Goal: Task Accomplishment & Management: Complete application form

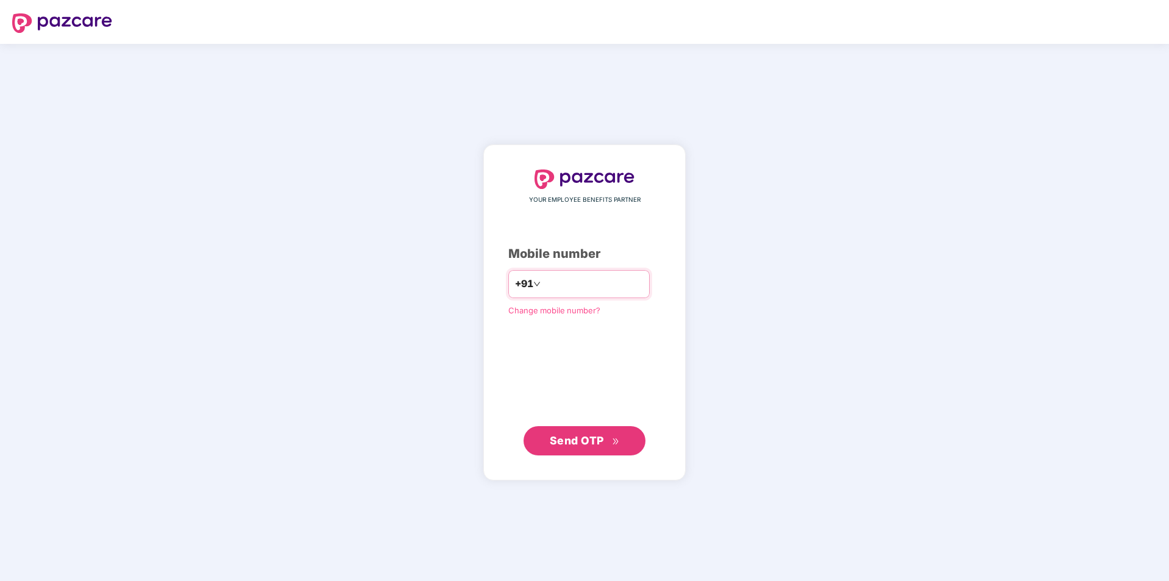
click at [567, 282] on input "number" at bounding box center [593, 284] width 100 height 20
type input "**********"
click at [591, 443] on span "Send OTP" at bounding box center [577, 439] width 54 height 13
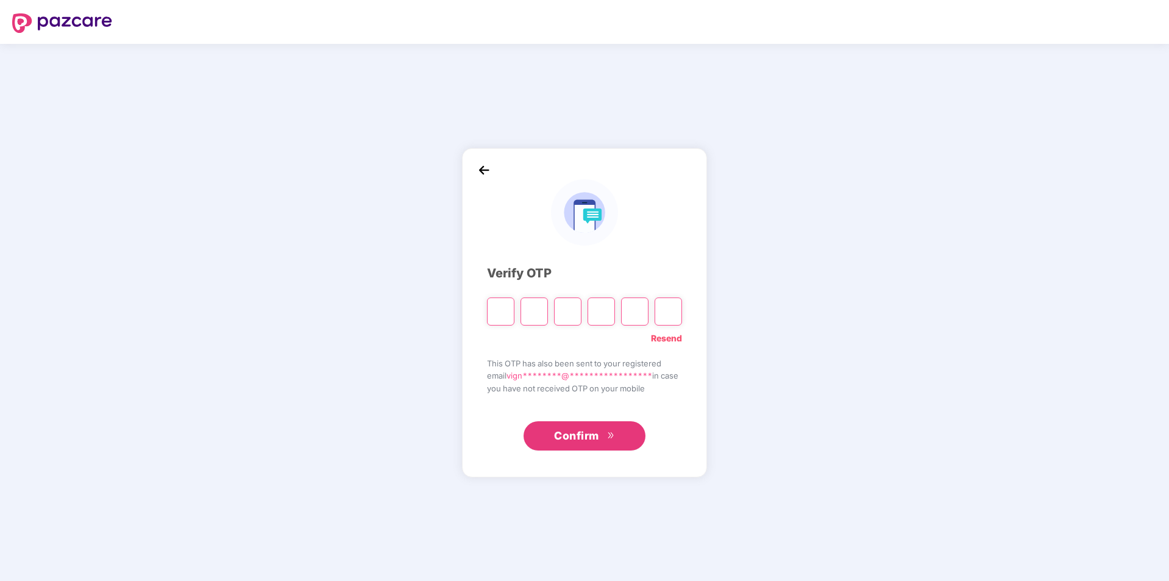
type input "*"
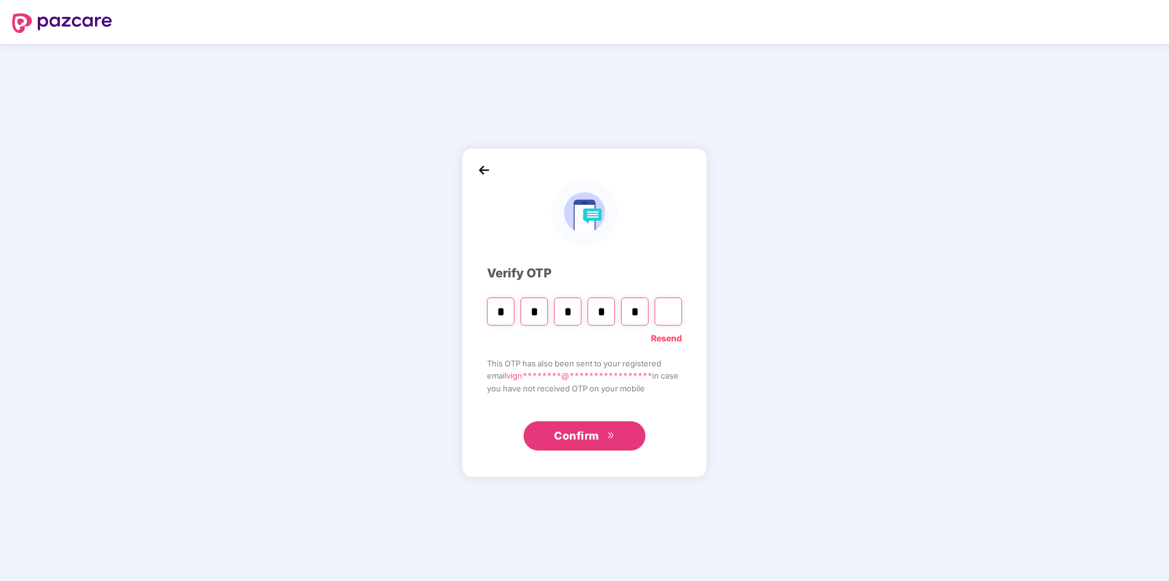
type input "*"
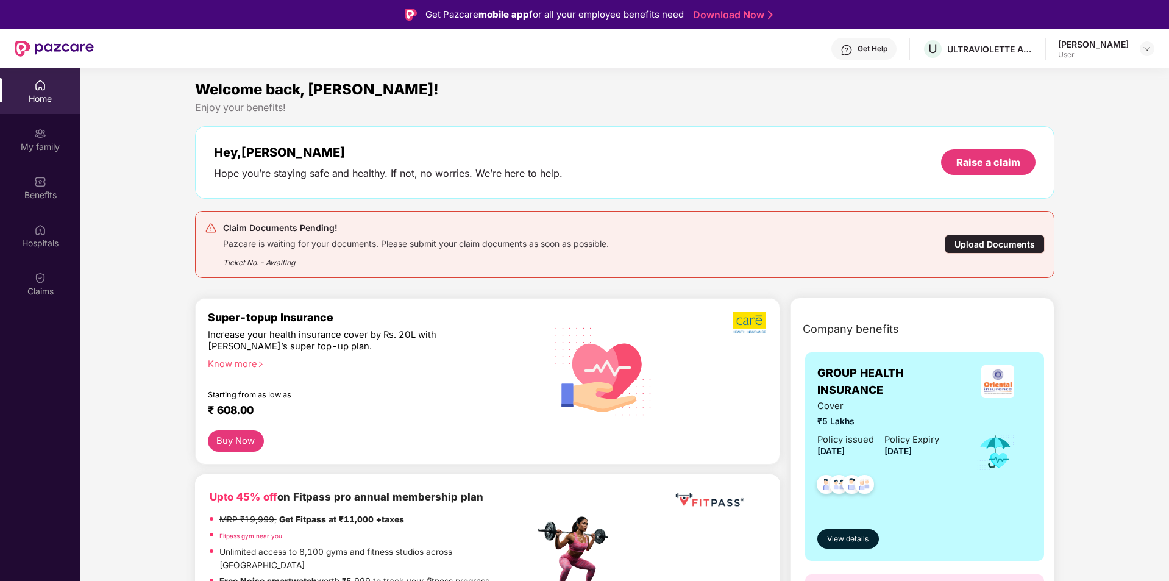
click at [959, 238] on div "Upload Documents" at bounding box center [995, 244] width 100 height 19
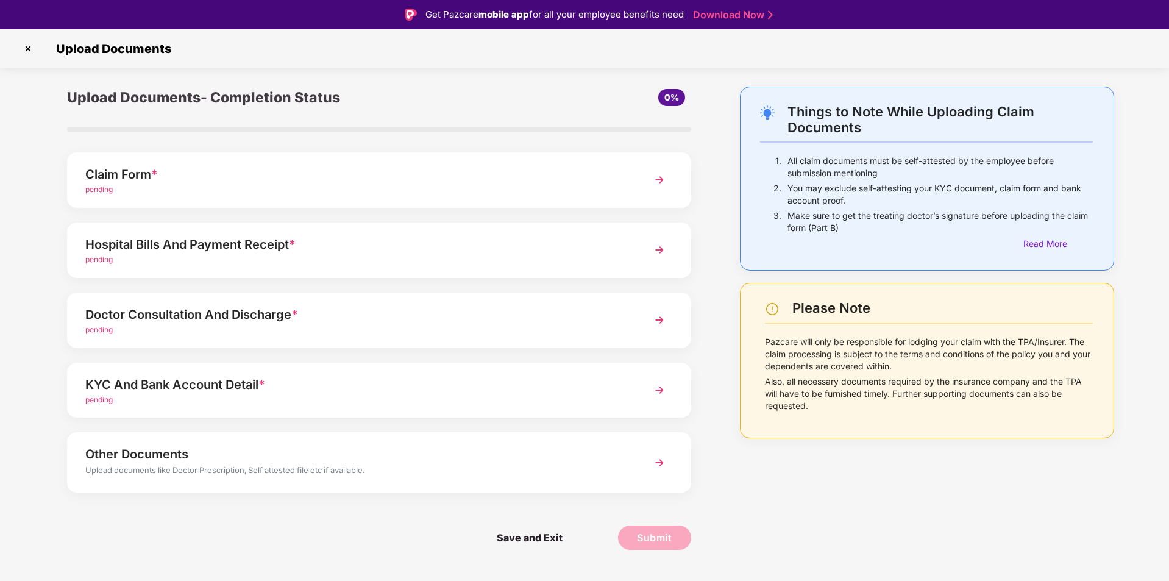
click at [432, 191] on div "pending" at bounding box center [354, 190] width 538 height 12
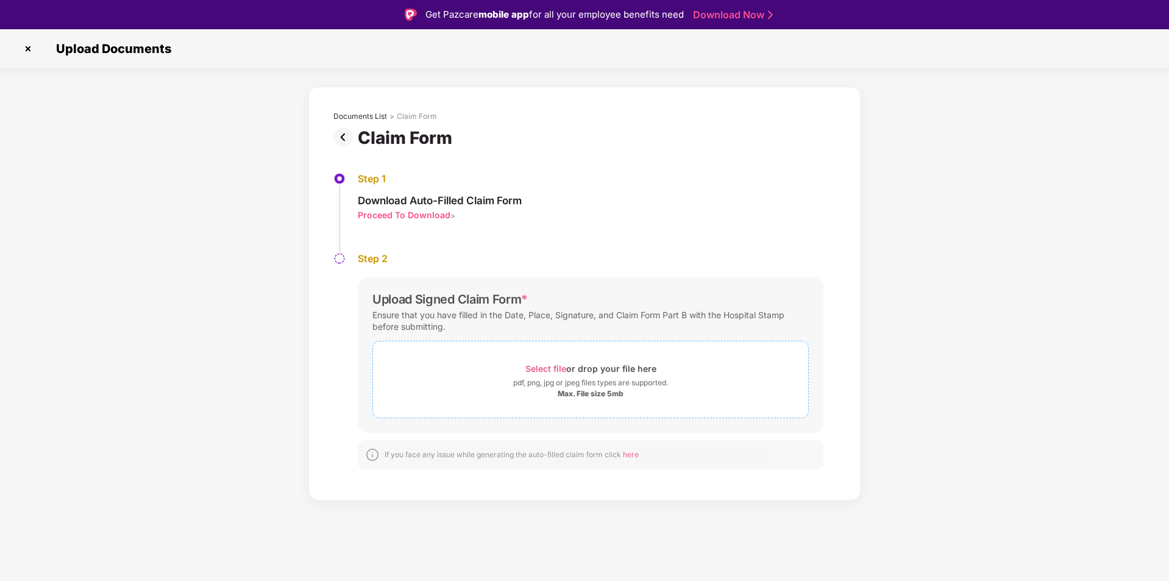
click at [583, 364] on div "Select file or drop your file here" at bounding box center [590, 368] width 131 height 16
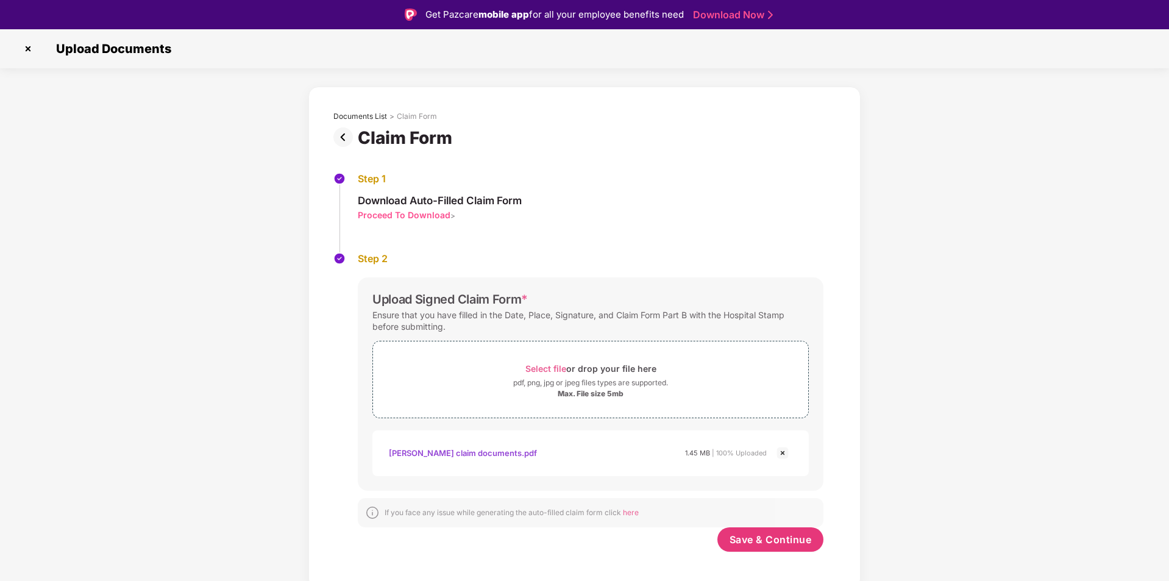
scroll to position [29, 0]
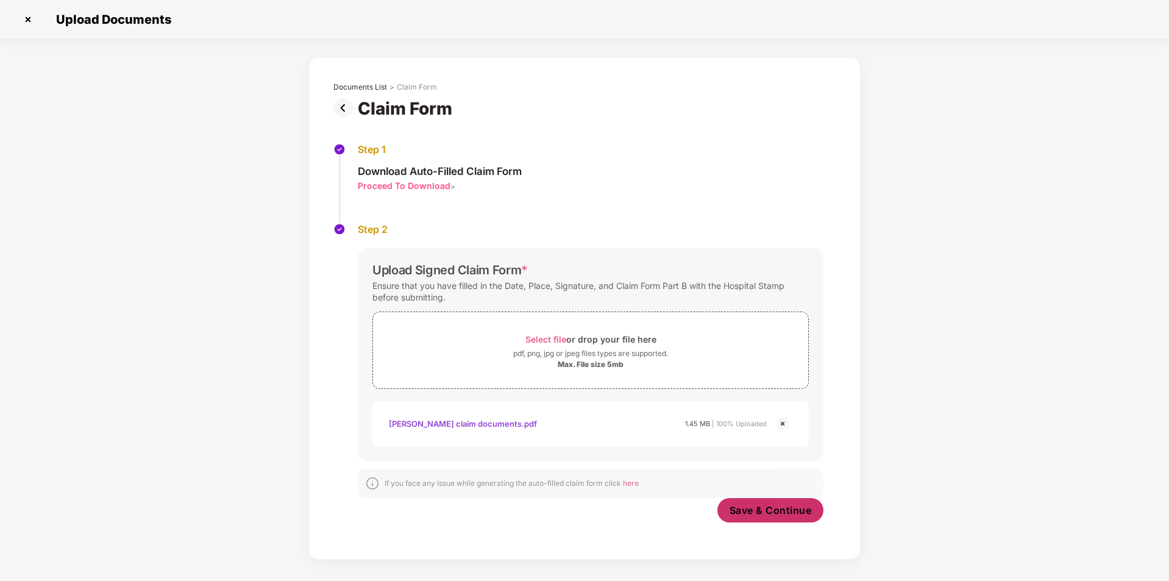
click at [759, 514] on span "Save & Continue" at bounding box center [771, 509] width 82 height 13
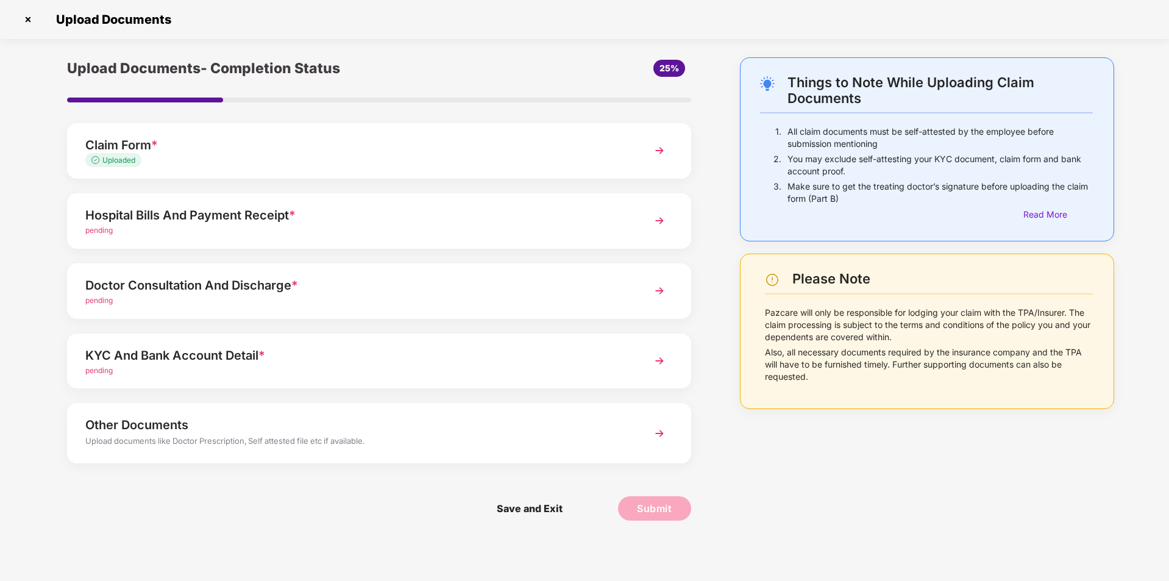
click at [368, 205] on div "Hospital Bills And Payment Receipt *" at bounding box center [354, 215] width 538 height 20
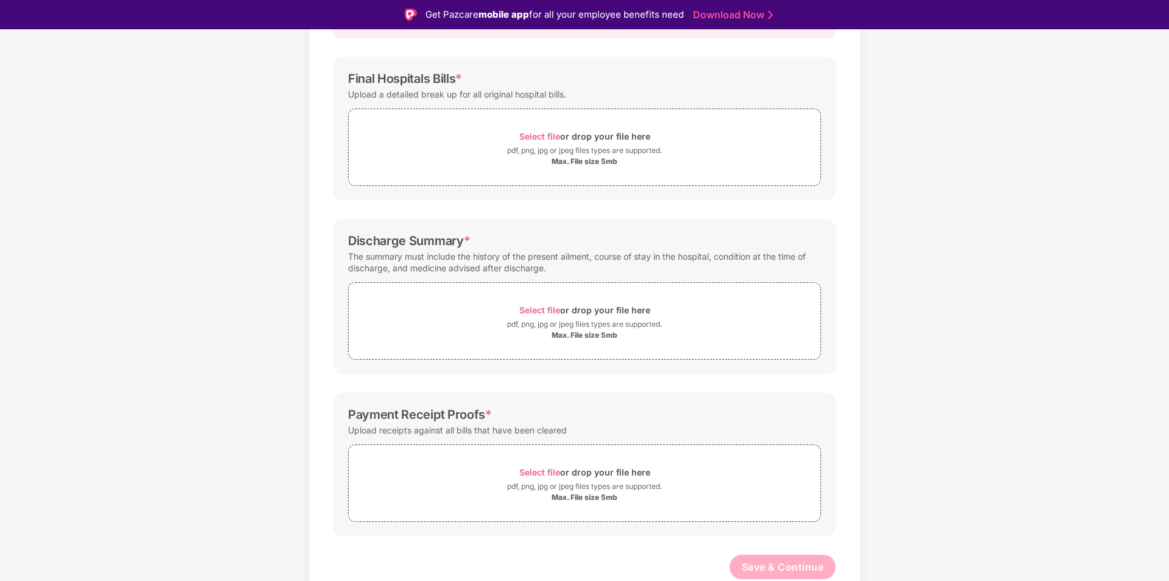
scroll to position [159, 0]
click at [583, 136] on div "Select file or drop your file here" at bounding box center [584, 137] width 131 height 16
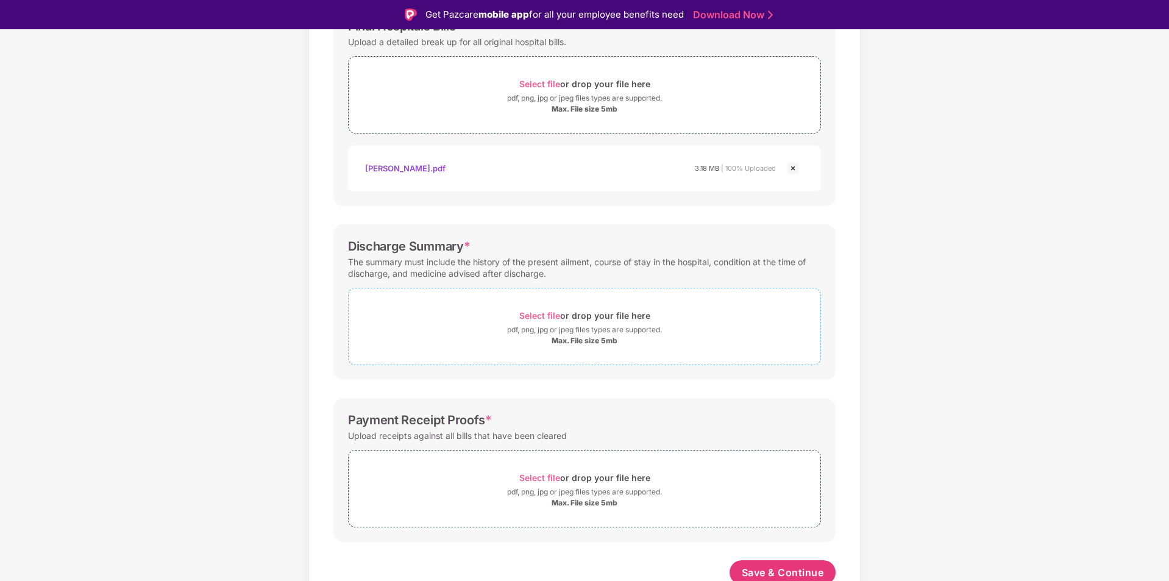
scroll to position [218, 0]
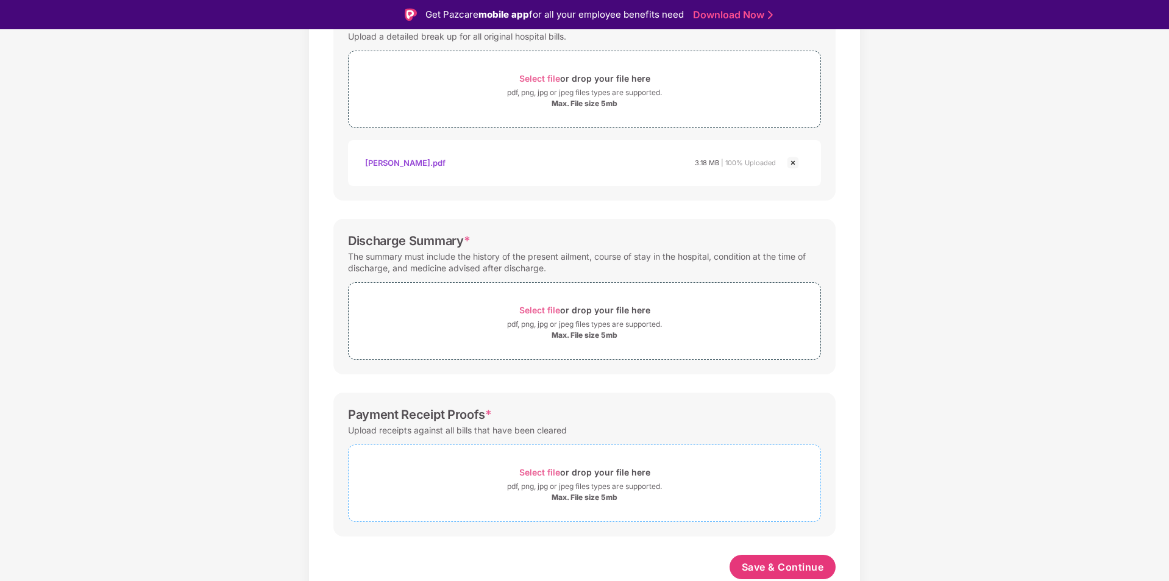
click at [574, 480] on div "Select file or drop your file here" at bounding box center [584, 472] width 131 height 16
click at [597, 336] on div "Max. File size 5mb" at bounding box center [585, 335] width 66 height 10
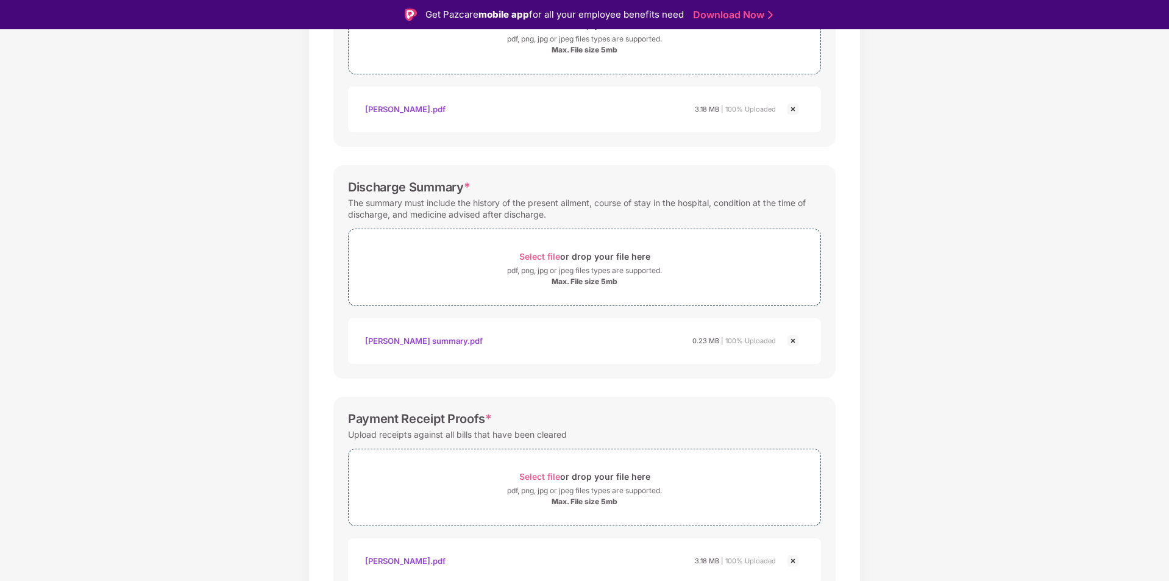
scroll to position [333, 0]
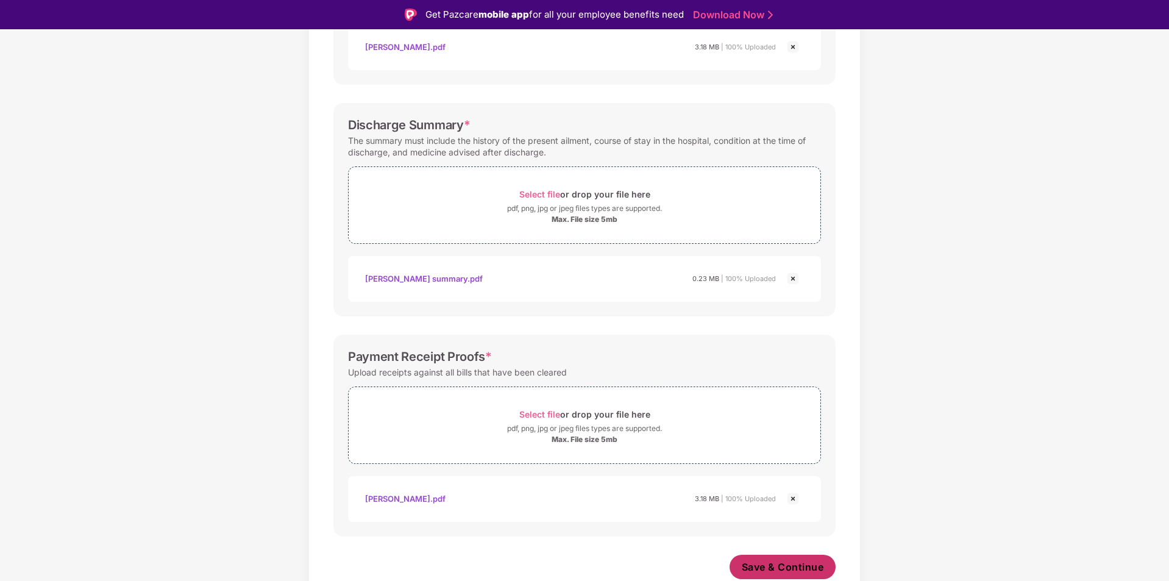
click at [773, 563] on span "Save & Continue" at bounding box center [783, 566] width 82 height 13
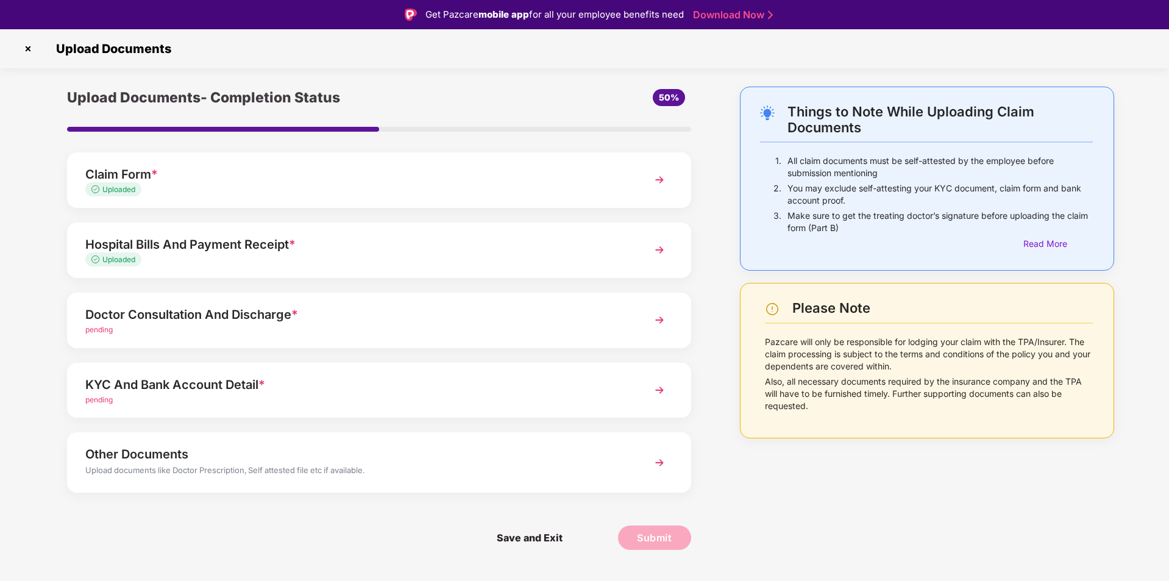
click at [335, 327] on div "pending" at bounding box center [354, 330] width 538 height 12
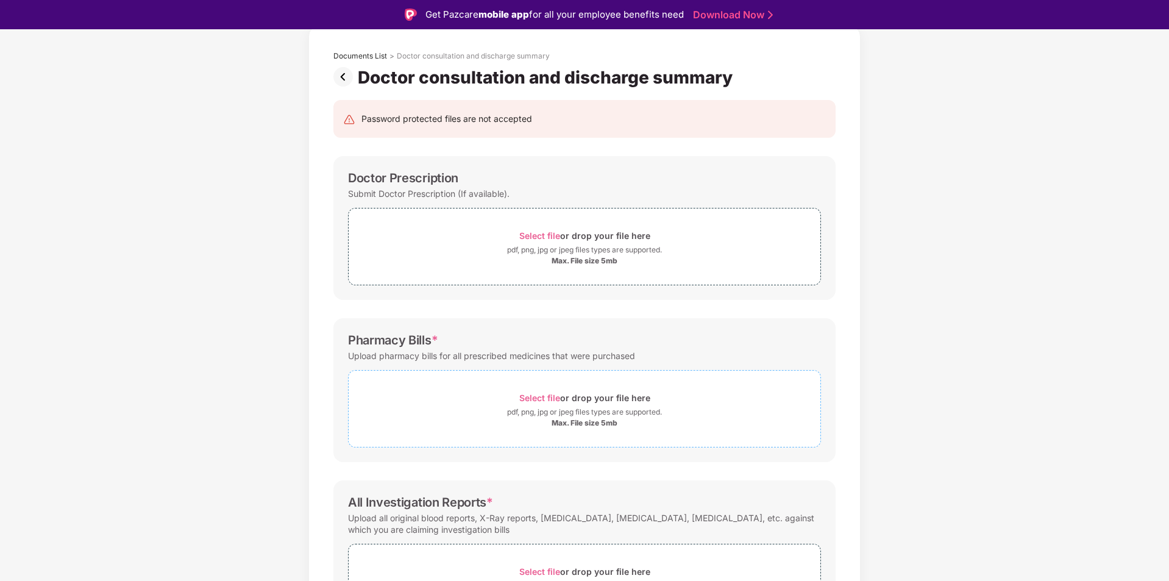
scroll to position [46, 0]
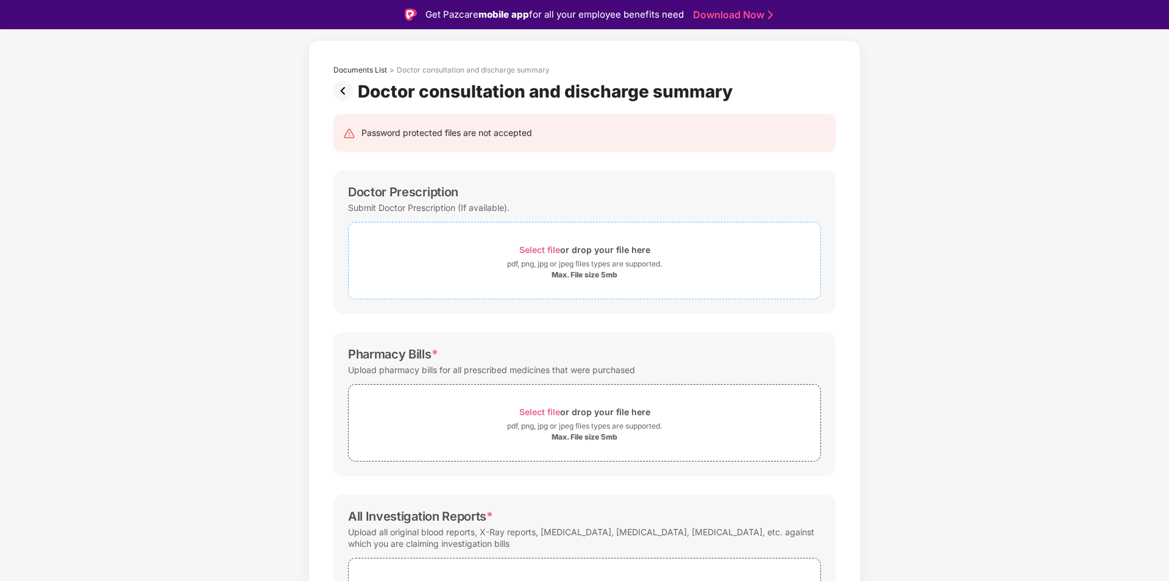
click at [568, 274] on div "Max. File size 5mb" at bounding box center [585, 275] width 66 height 10
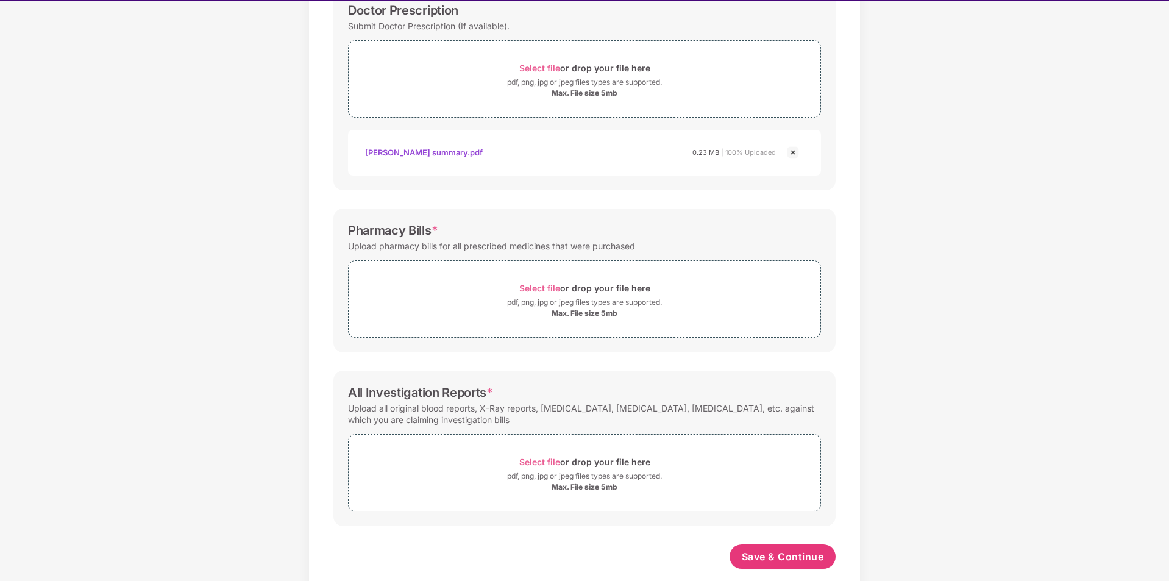
scroll to position [218, 0]
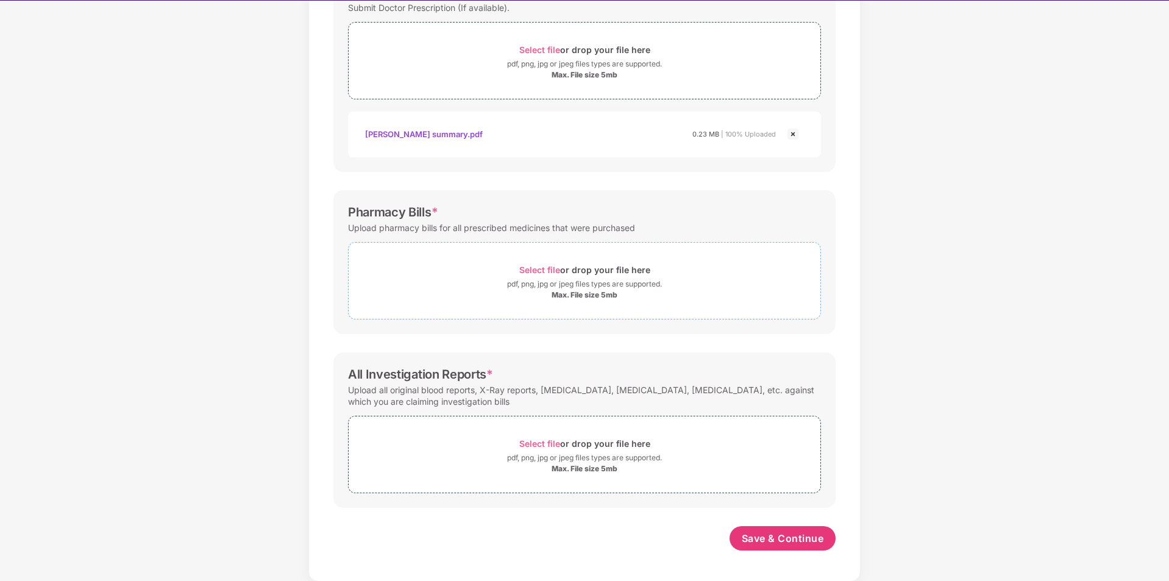
click at [591, 284] on div "pdf, png, jpg or jpeg files types are supported." at bounding box center [584, 284] width 155 height 12
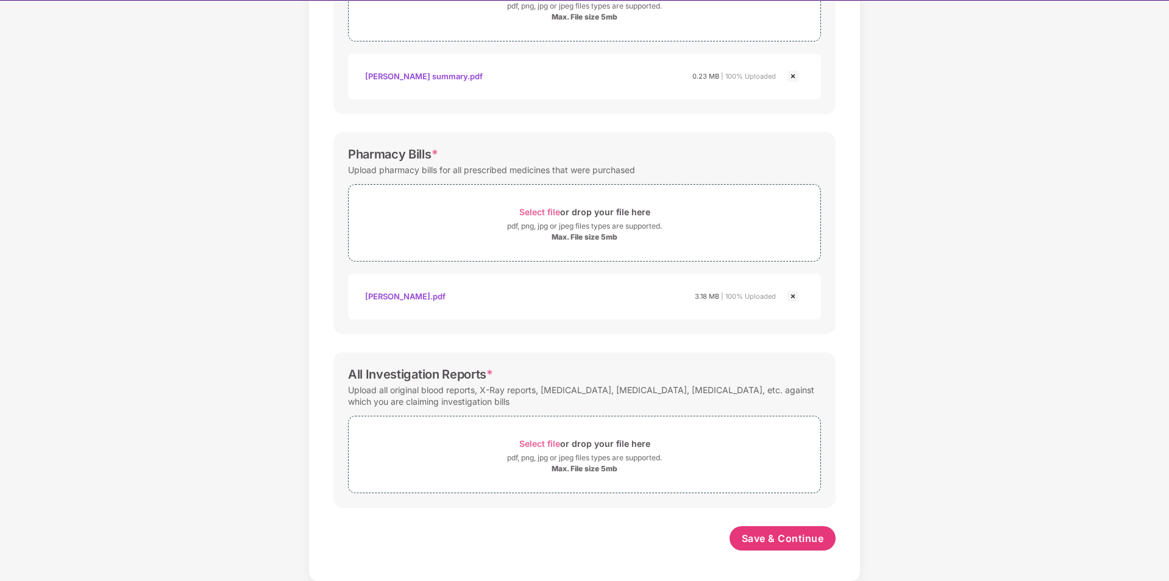
scroll to position [29, 0]
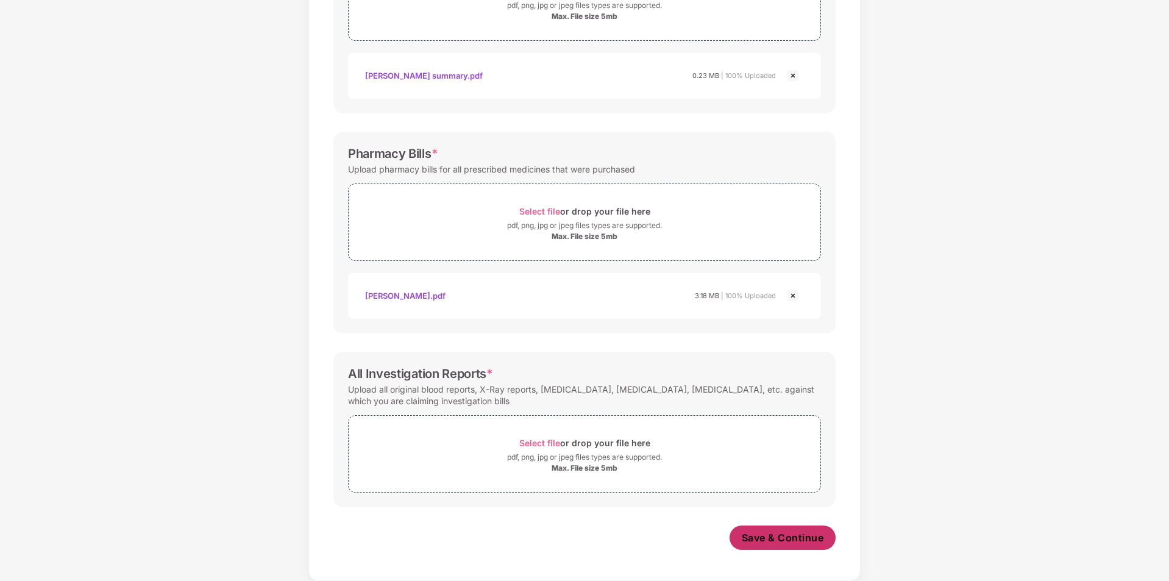
click at [790, 539] on span "Save & Continue" at bounding box center [783, 537] width 82 height 13
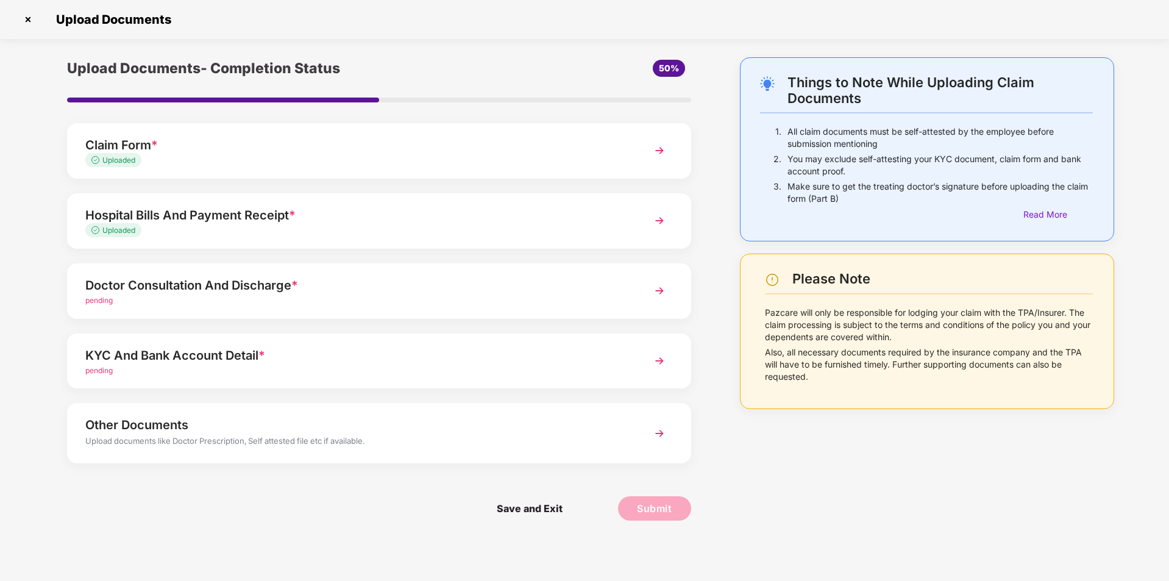
click at [325, 375] on div "pending" at bounding box center [354, 371] width 538 height 12
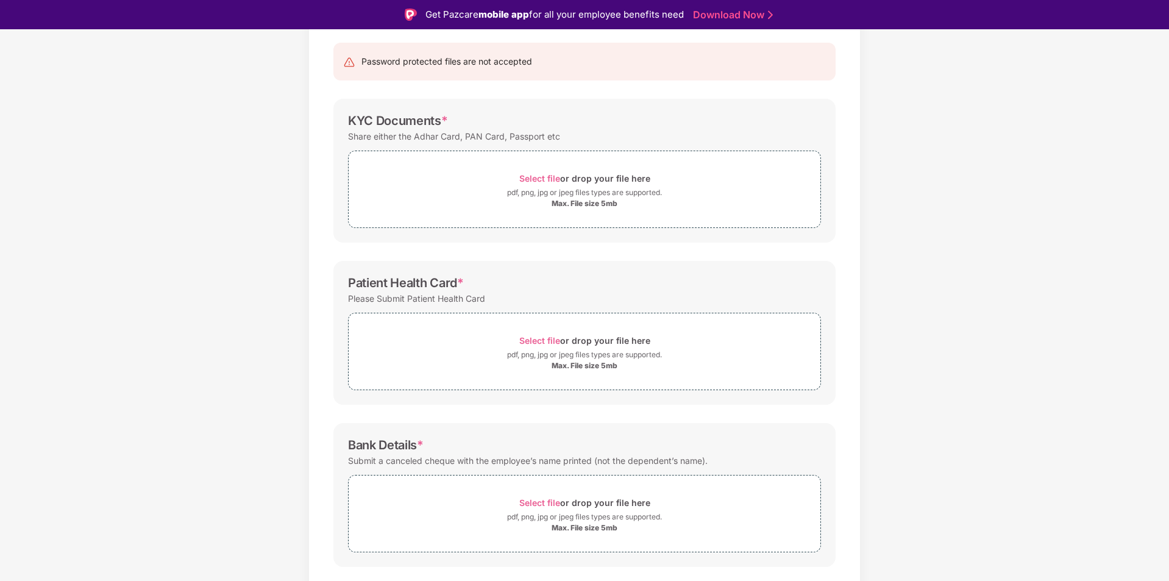
scroll to position [118, 0]
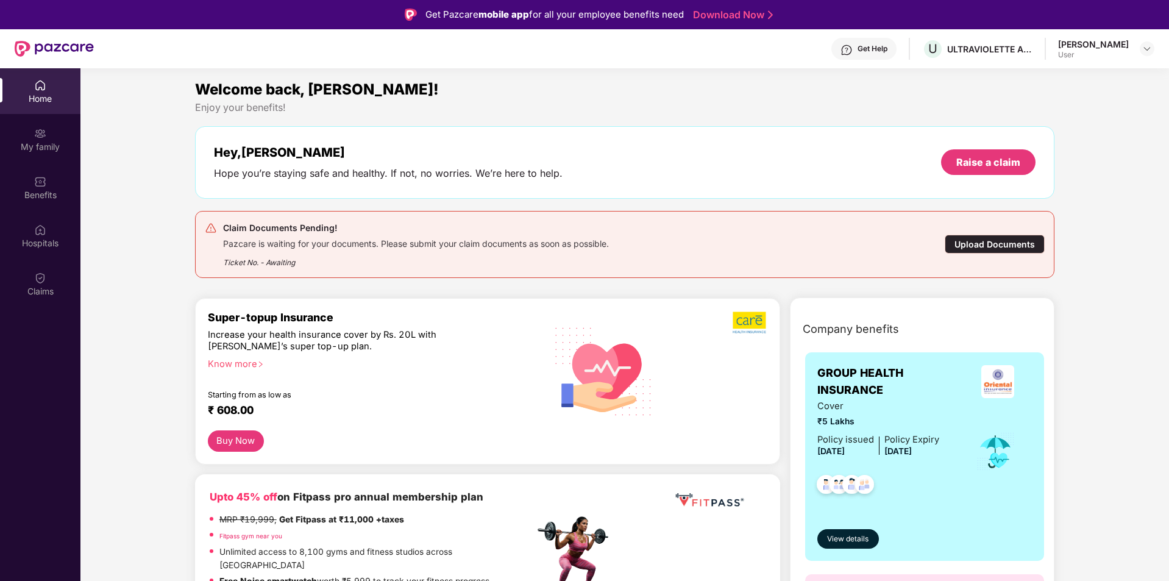
click at [962, 244] on div "Upload Documents" at bounding box center [995, 244] width 100 height 19
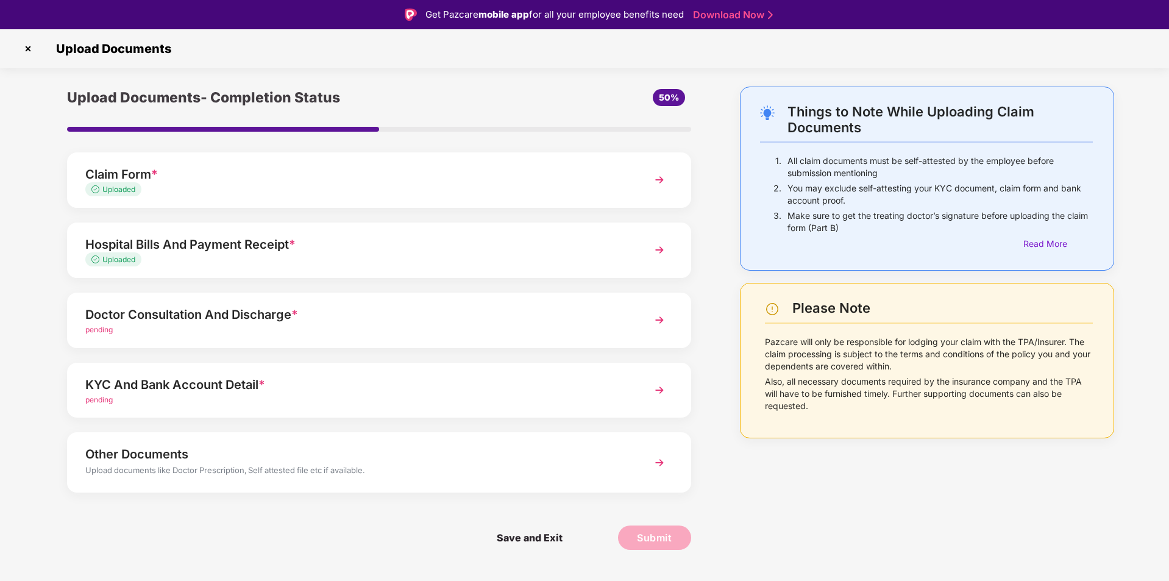
click at [422, 311] on div "Doctor Consultation And Discharge *" at bounding box center [354, 315] width 538 height 20
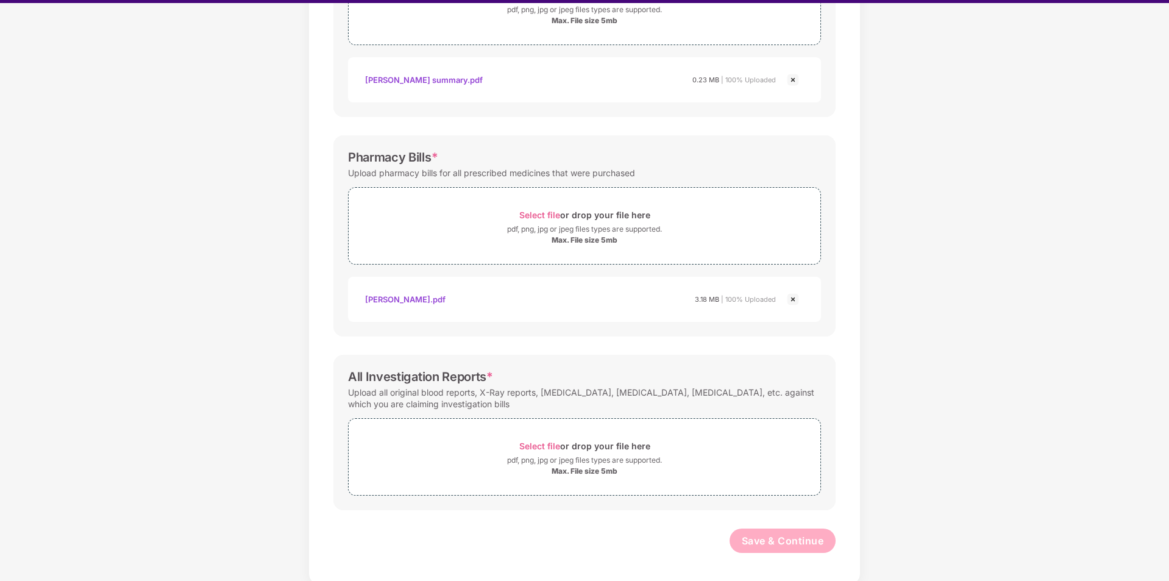
scroll to position [27, 0]
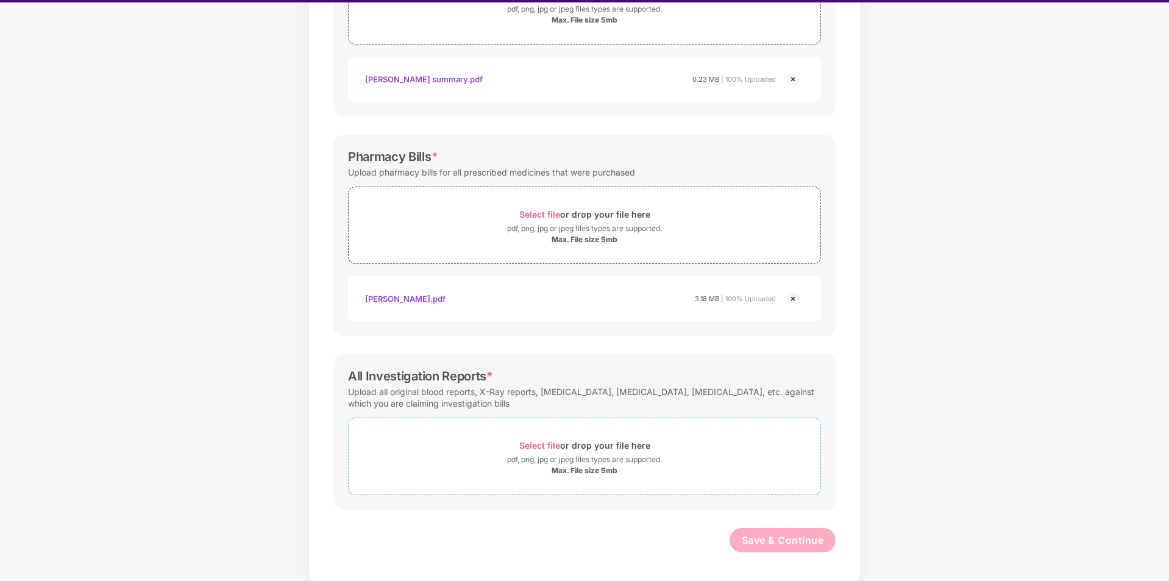
click at [567, 444] on div "Select file or drop your file here" at bounding box center [584, 445] width 131 height 16
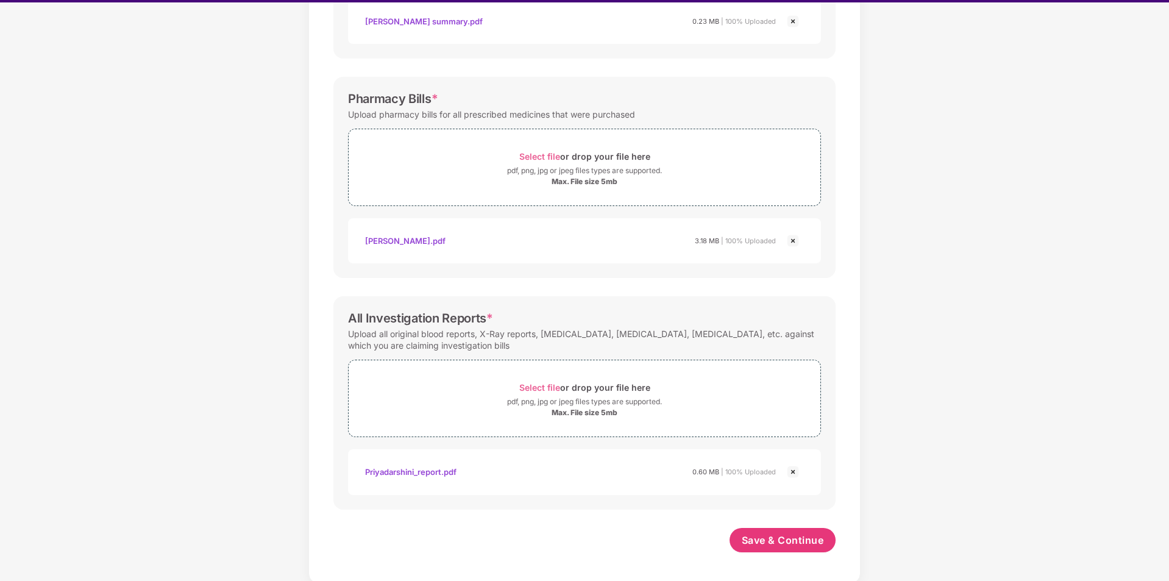
scroll to position [332, 0]
click at [778, 537] on span "Save & Continue" at bounding box center [783, 539] width 82 height 13
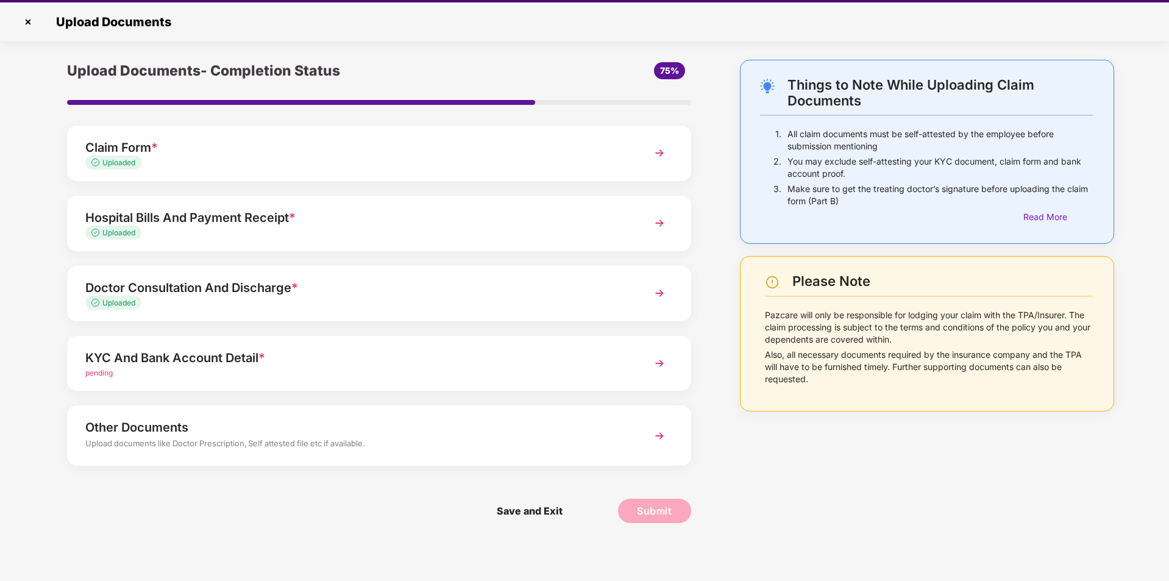
click at [373, 357] on div "KYC And Bank Account Detail *" at bounding box center [354, 358] width 538 height 20
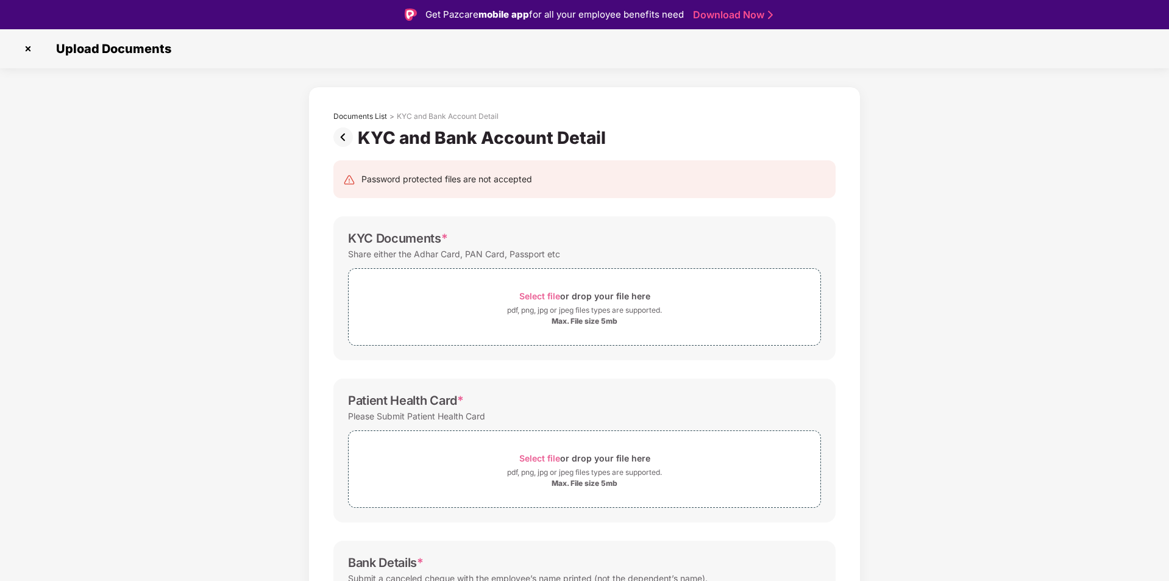
click at [29, 48] on img at bounding box center [28, 49] width 20 height 20
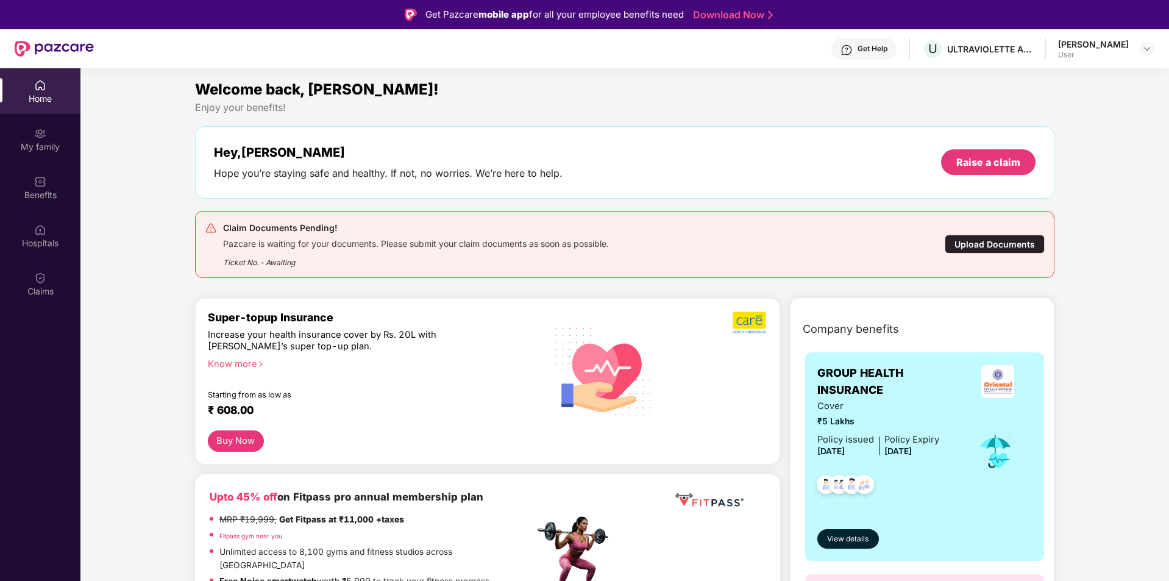
click at [966, 243] on div "Upload Documents" at bounding box center [995, 244] width 100 height 19
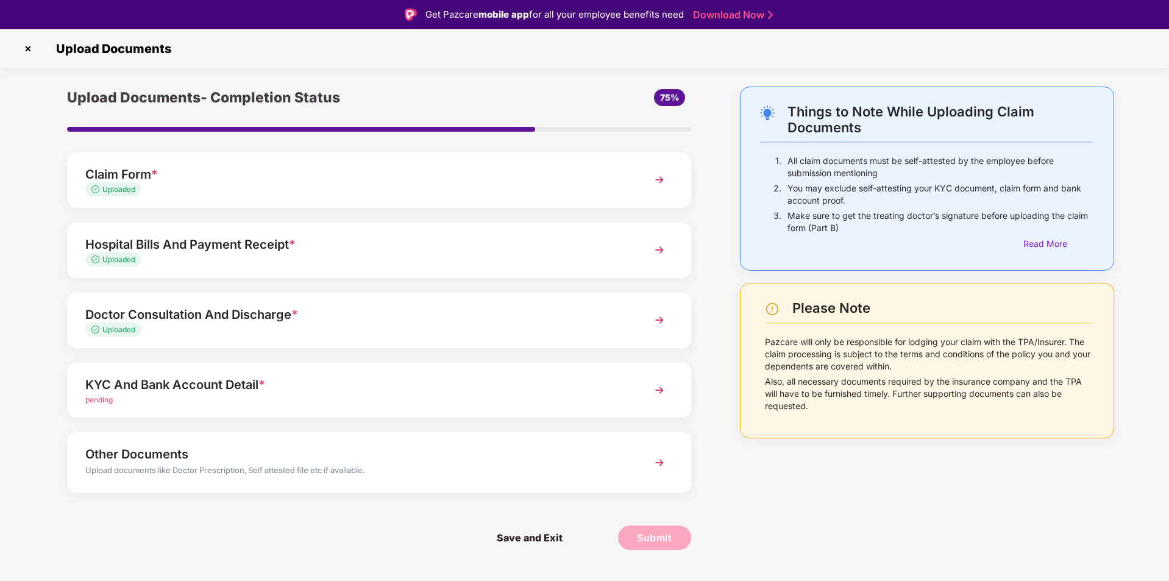
click at [590, 167] on div "Claim Form *" at bounding box center [354, 175] width 538 height 20
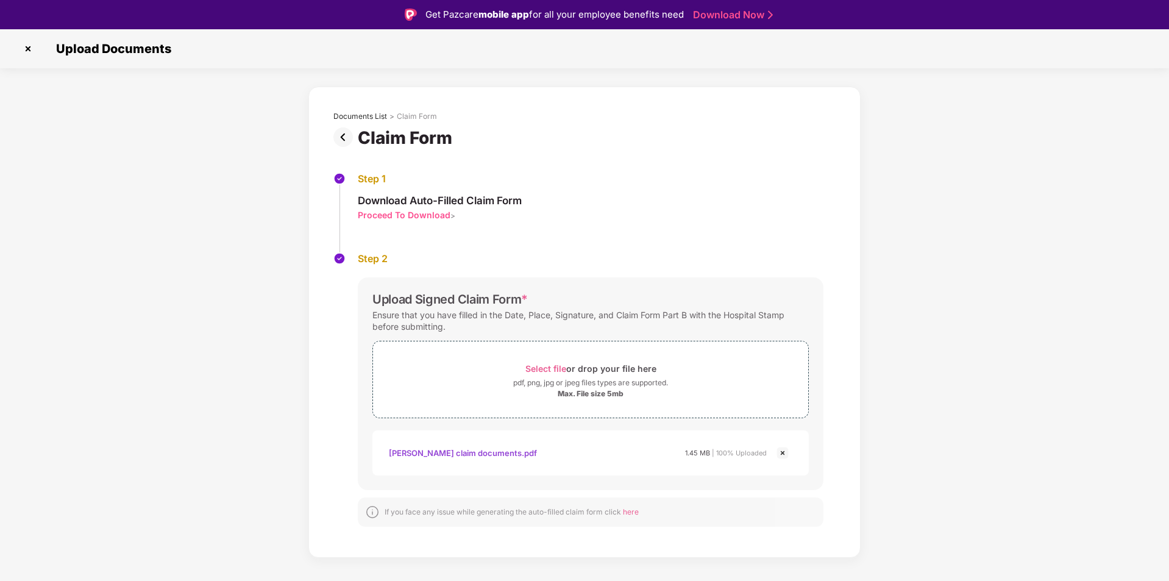
click at [30, 45] on img at bounding box center [28, 49] width 20 height 20
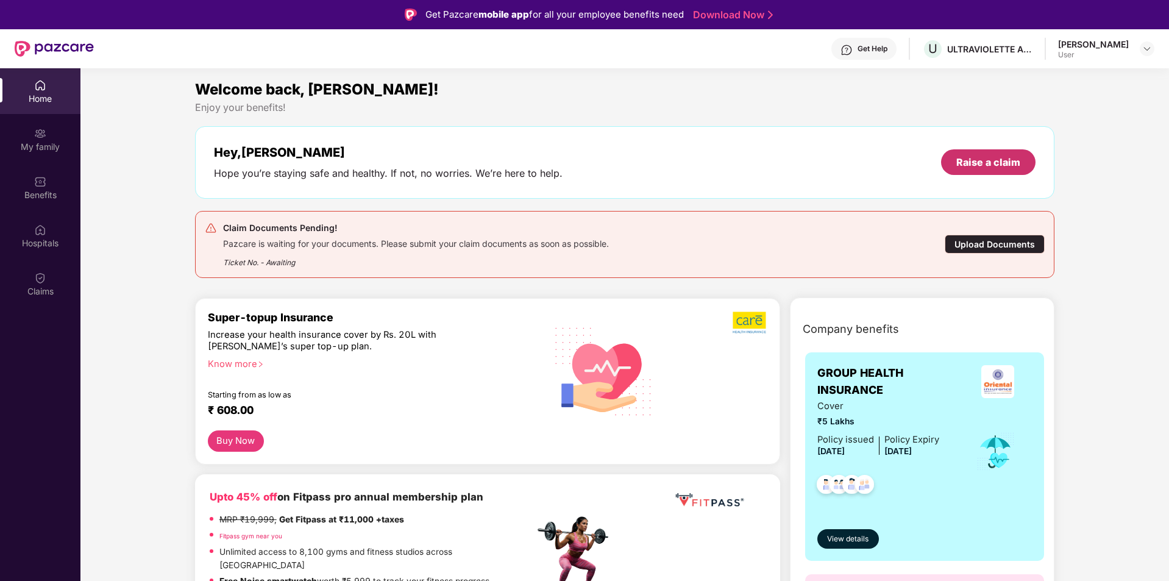
click at [951, 152] on div "Raise a claim" at bounding box center [988, 162] width 94 height 26
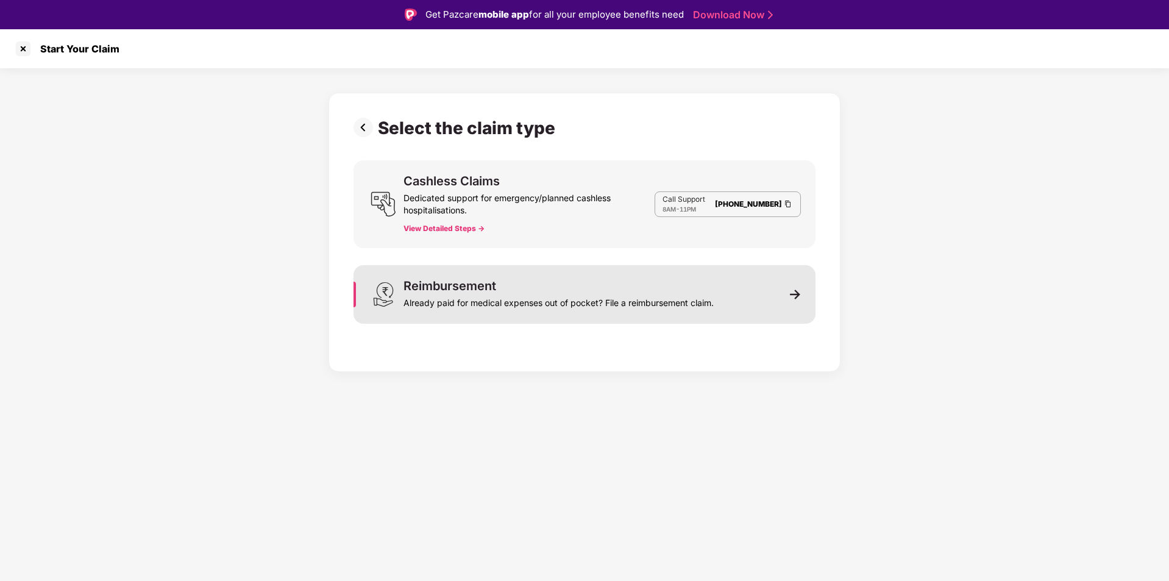
click at [726, 307] on div "Reimbursement Already paid for medical expenses out of pocket? File a reimburse…" at bounding box center [584, 294] width 462 height 59
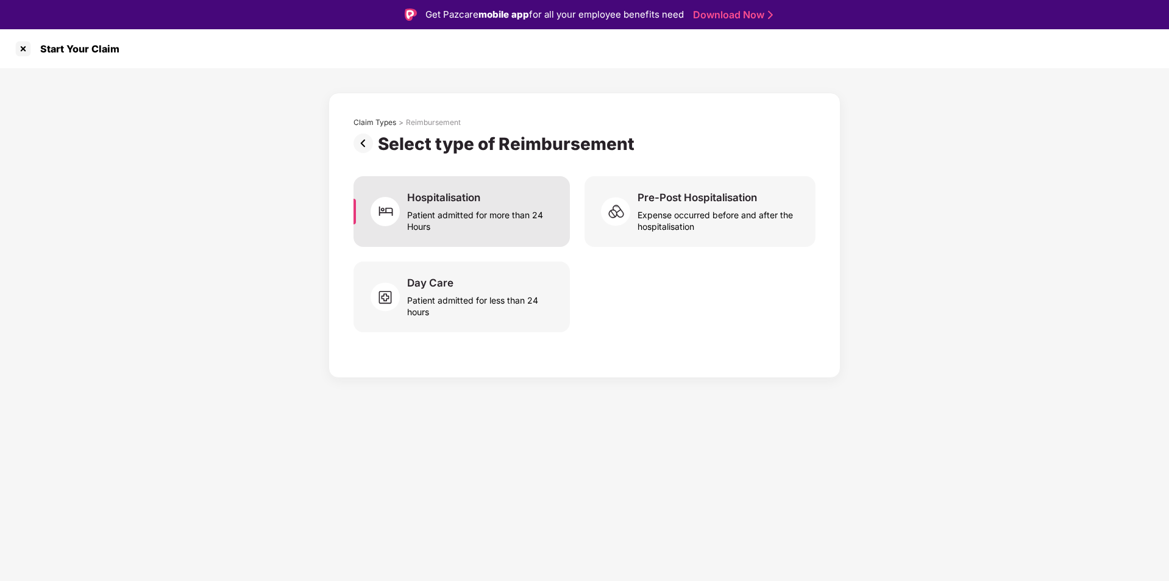
click at [494, 215] on div "Patient admitted for more than 24 Hours" at bounding box center [481, 218] width 148 height 28
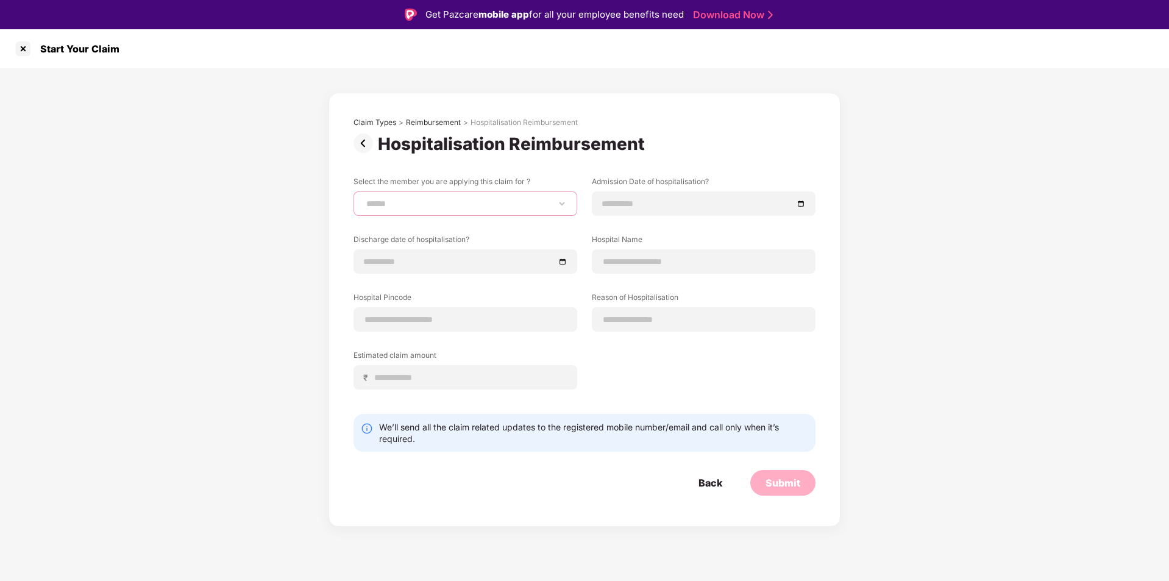
click at [476, 208] on select "**********" at bounding box center [465, 204] width 203 height 10
select select "**********"
click at [364, 199] on select "**********" at bounding box center [465, 204] width 203 height 10
click at [605, 194] on div at bounding box center [704, 203] width 224 height 24
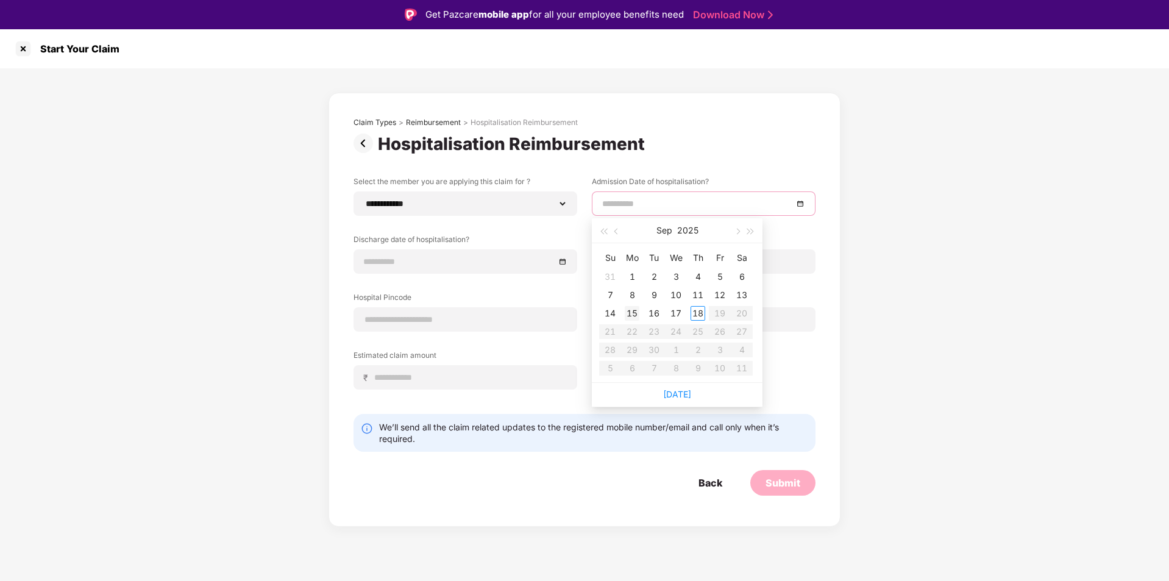
click at [631, 314] on div "15" at bounding box center [632, 313] width 15 height 15
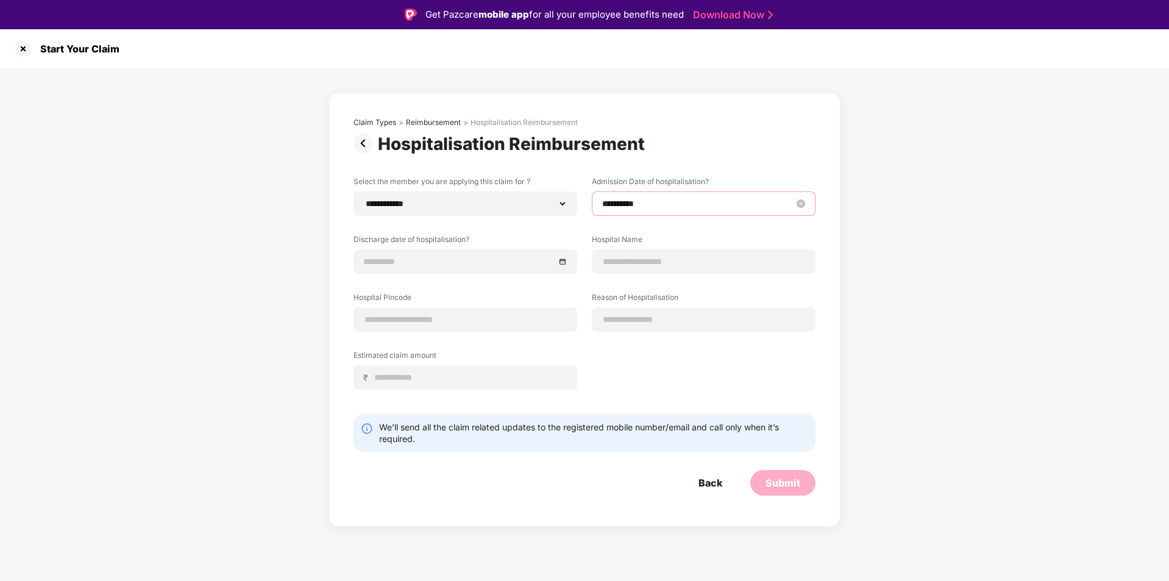
click at [620, 209] on input "**********" at bounding box center [697, 203] width 191 height 13
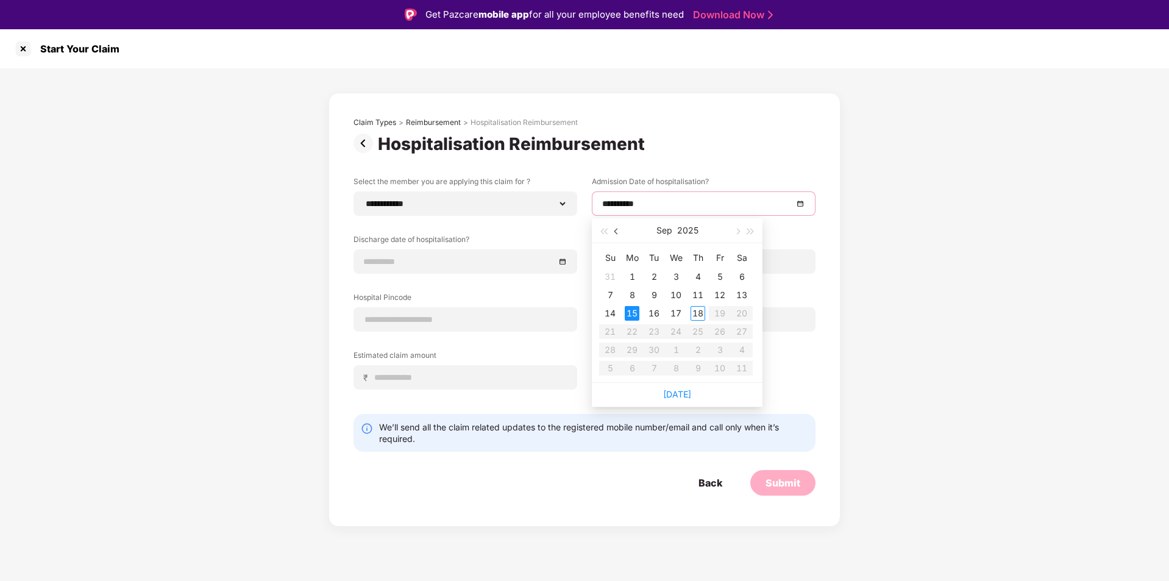
click at [611, 230] on button "button" at bounding box center [616, 230] width 13 height 24
type input "**********"
click at [718, 317] on div "15" at bounding box center [719, 313] width 15 height 15
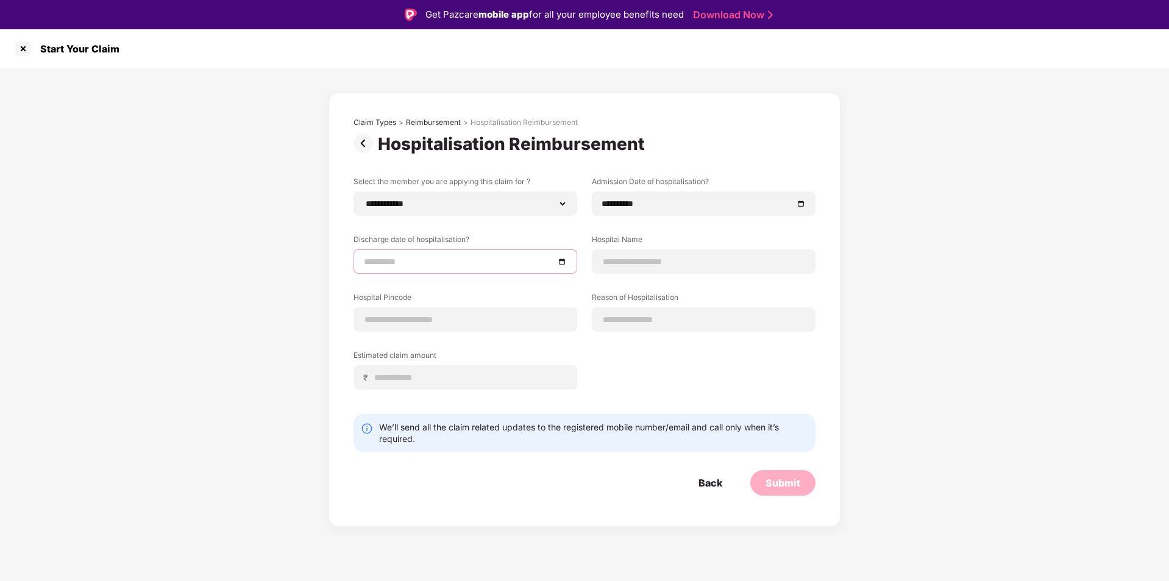
click at [441, 257] on input at bounding box center [459, 261] width 191 height 13
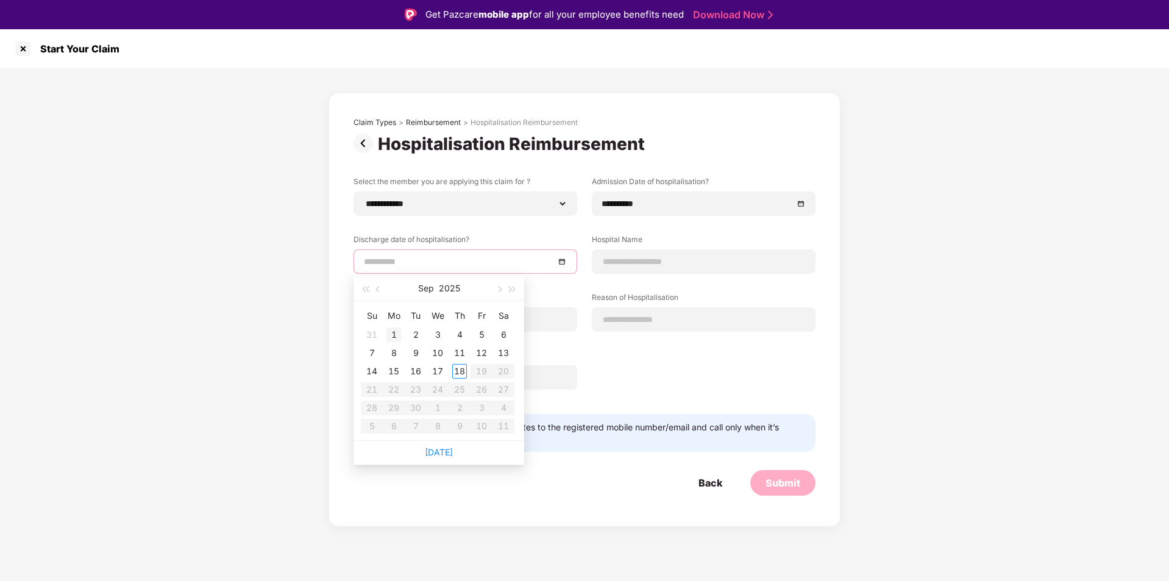
type input "**********"
click at [382, 291] on button "button" at bounding box center [378, 288] width 13 height 24
type input "**********"
click at [374, 390] on div "17" at bounding box center [371, 389] width 15 height 15
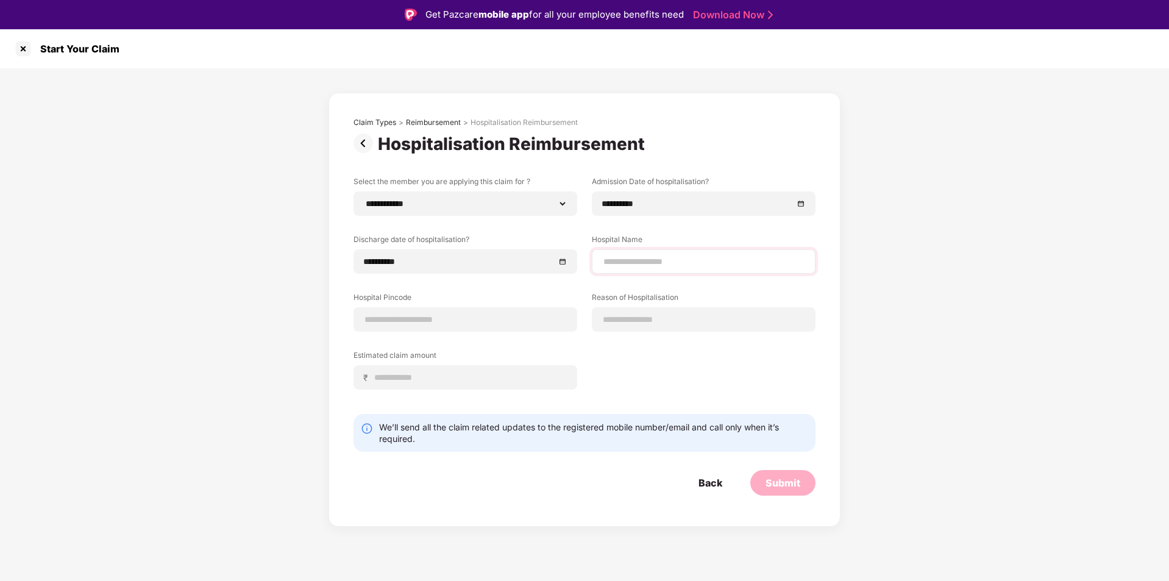
click at [685, 269] on div at bounding box center [704, 261] width 224 height 24
click at [722, 492] on div "Back" at bounding box center [710, 483] width 54 height 26
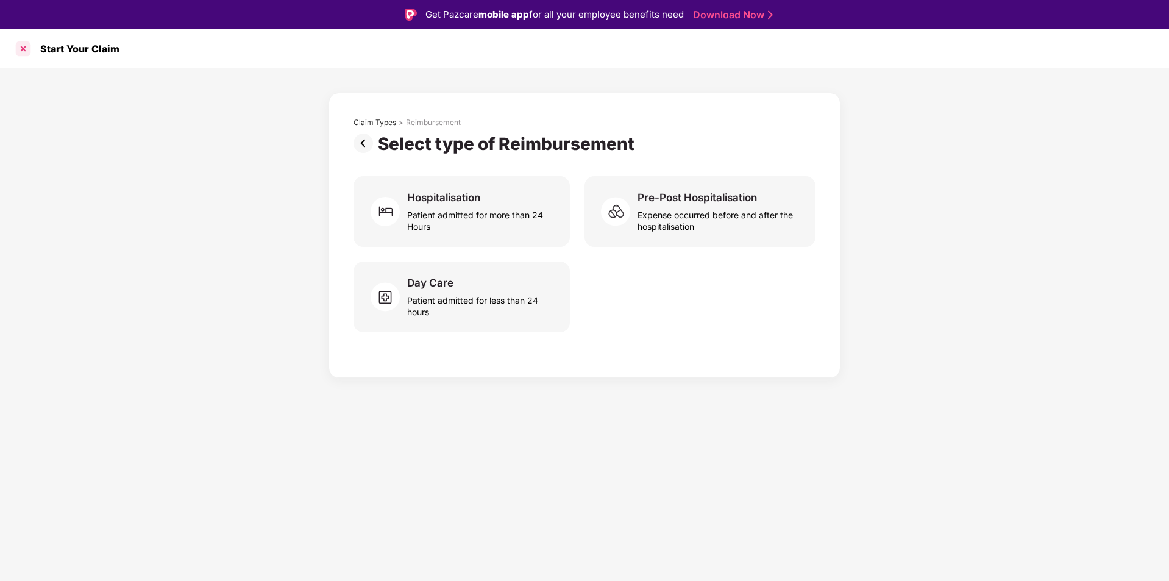
click at [29, 49] on div at bounding box center [23, 49] width 20 height 20
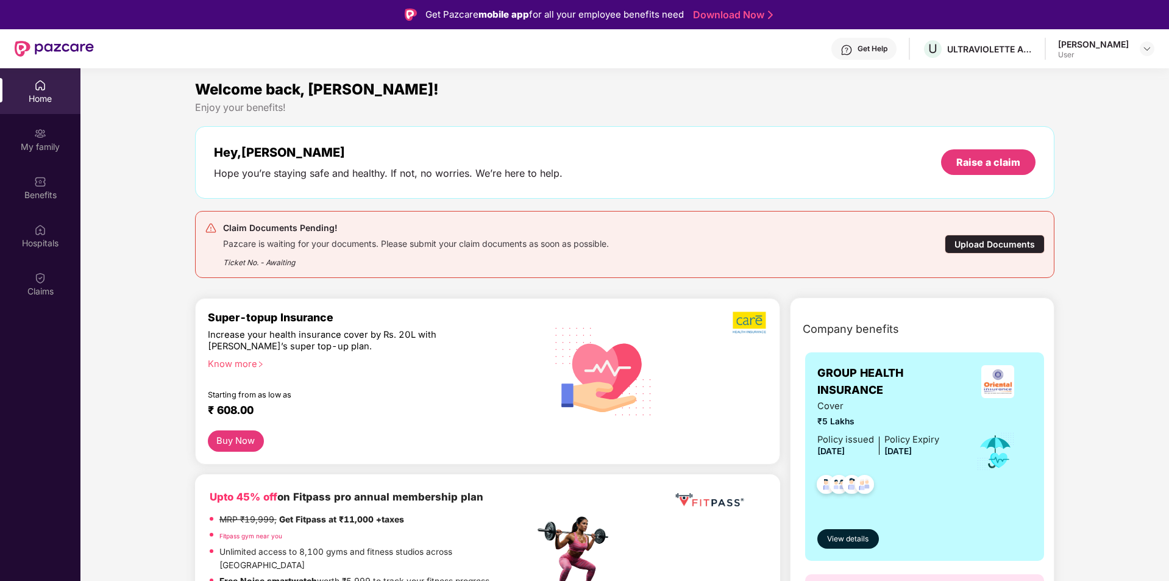
click at [977, 254] on div "Upload Documents" at bounding box center [995, 244] width 100 height 19
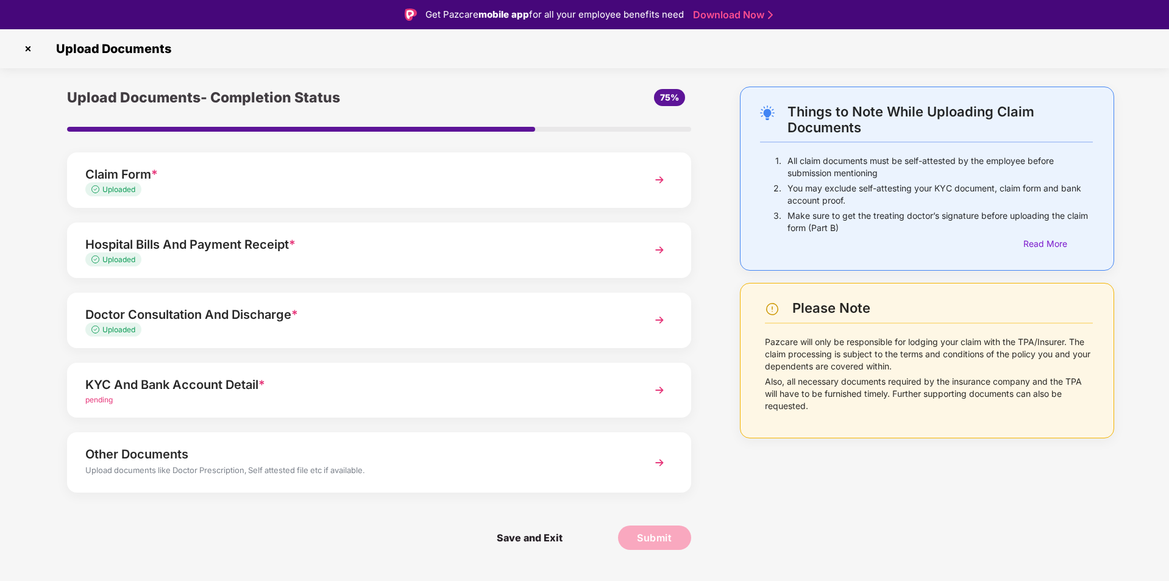
click at [527, 386] on div "KYC And Bank Account Detail *" at bounding box center [354, 385] width 538 height 20
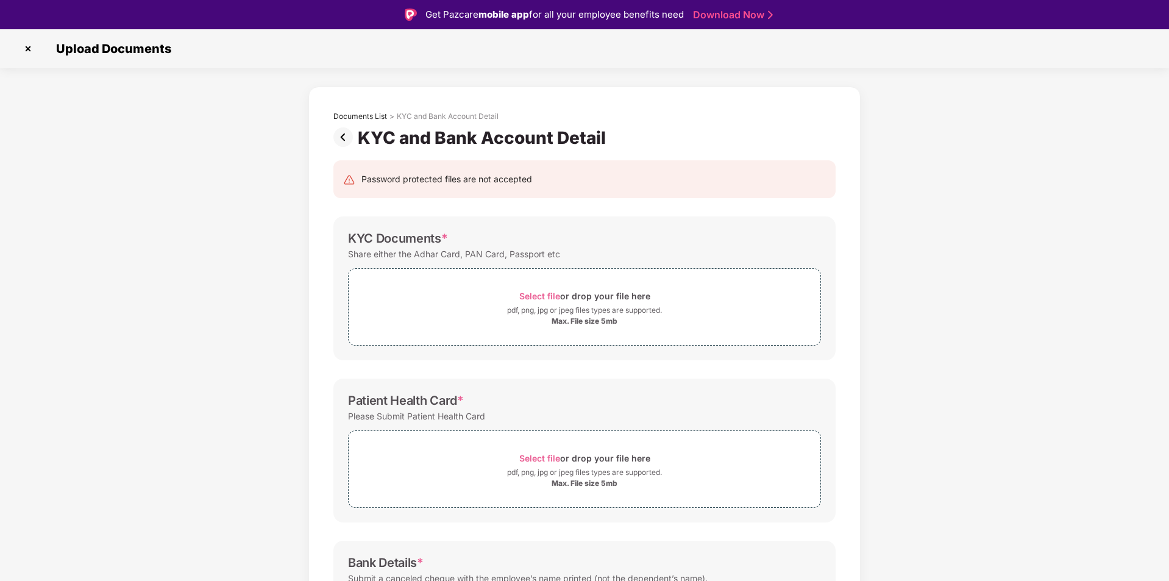
click at [32, 44] on img at bounding box center [28, 49] width 20 height 20
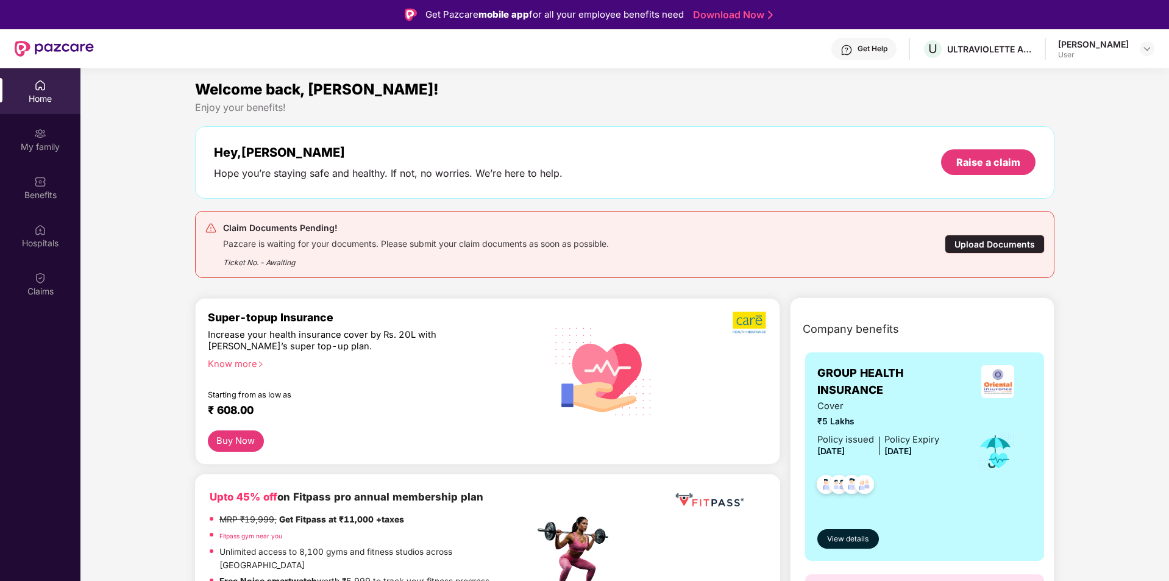
click at [967, 241] on div "Upload Documents" at bounding box center [995, 244] width 100 height 19
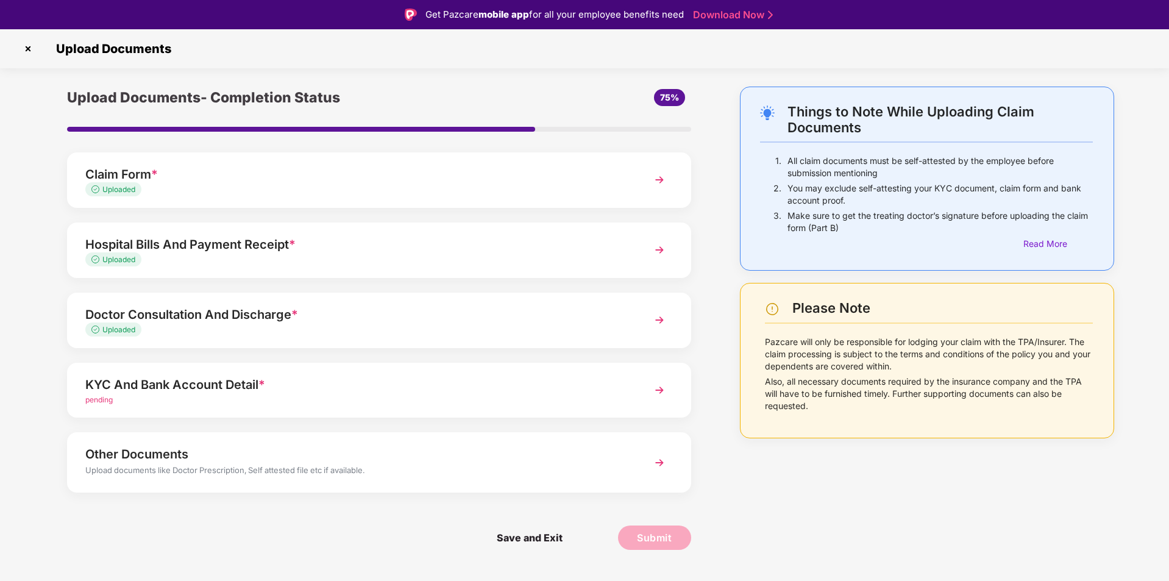
click at [565, 182] on div "Claim Form *" at bounding box center [354, 175] width 538 height 20
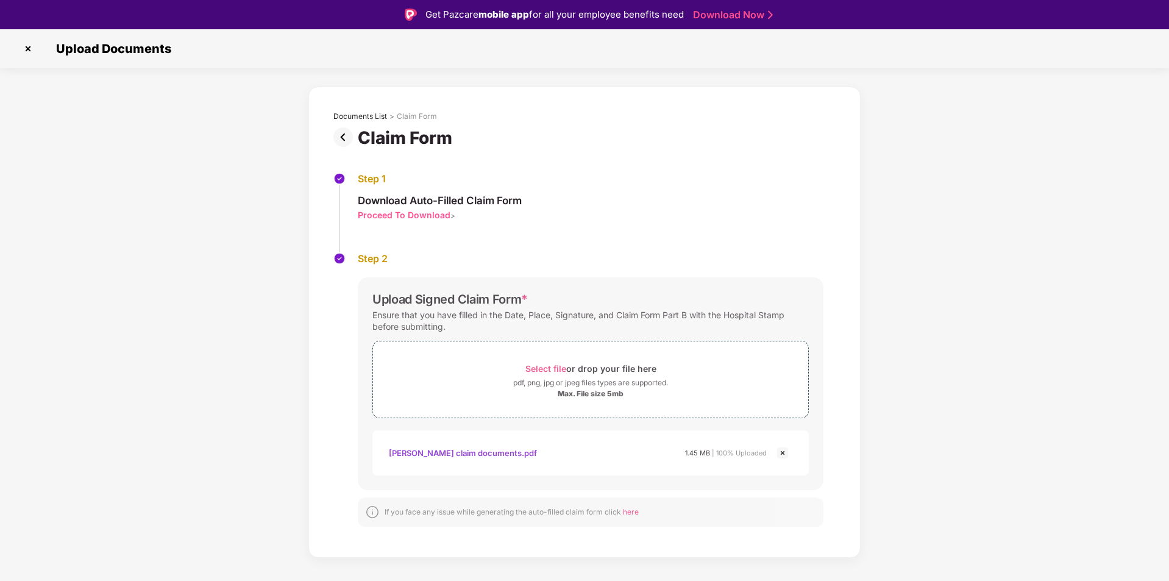
click at [35, 44] on img at bounding box center [28, 49] width 20 height 20
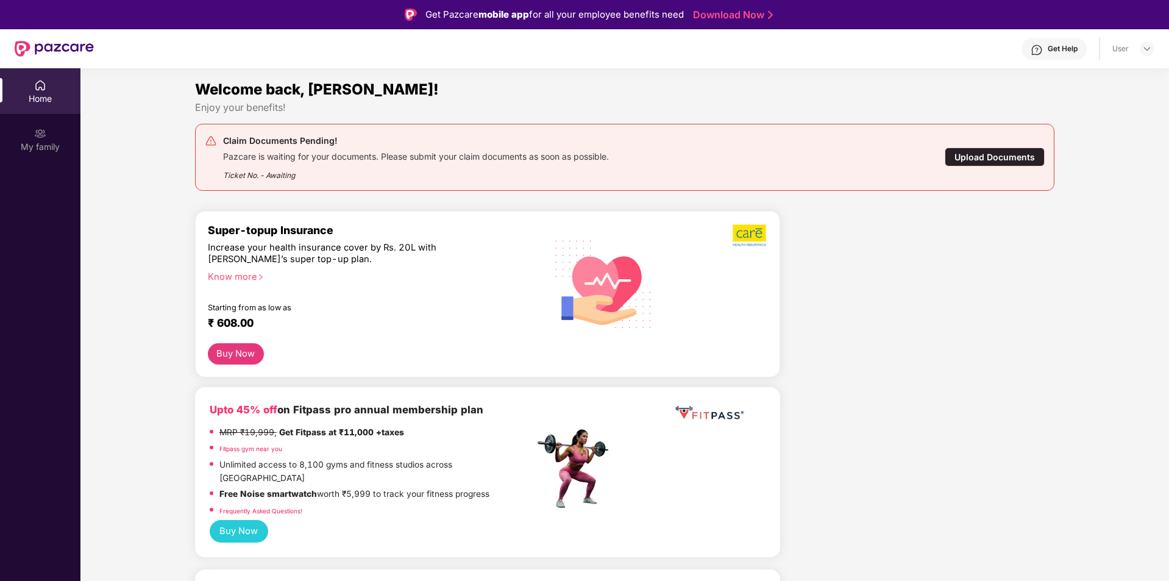
click at [986, 159] on div "Upload Documents" at bounding box center [995, 156] width 100 height 19
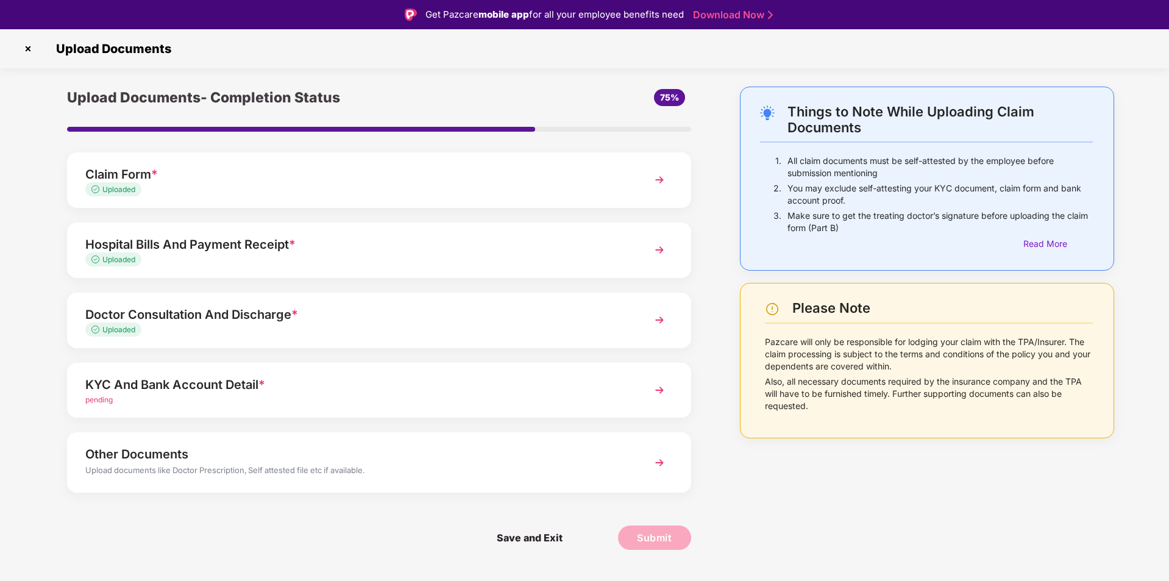
click at [377, 389] on div "KYC And Bank Account Detail *" at bounding box center [354, 385] width 538 height 20
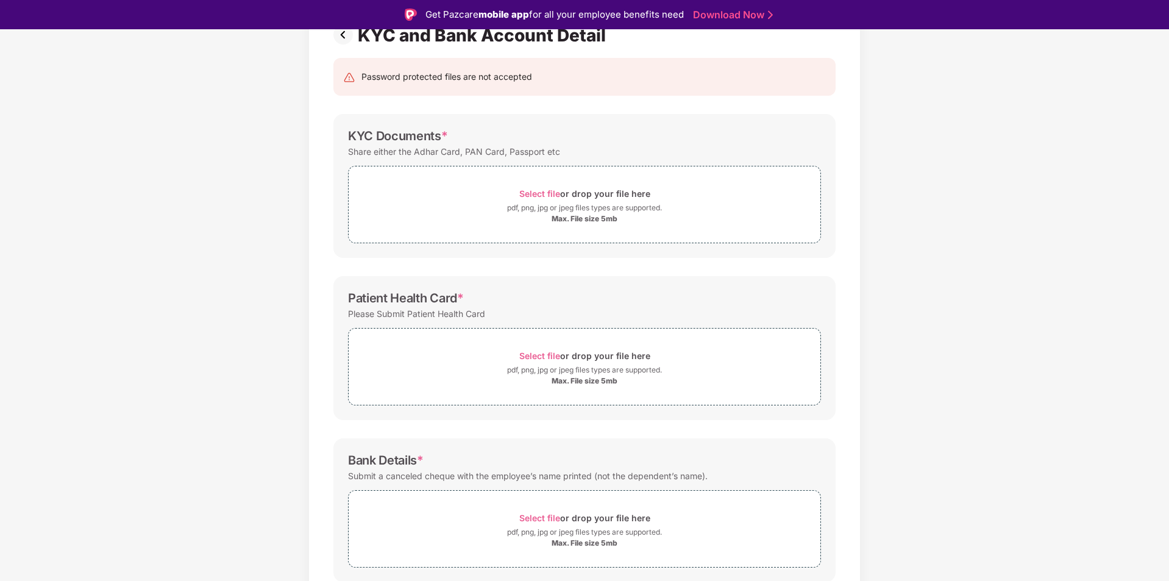
scroll to position [103, 0]
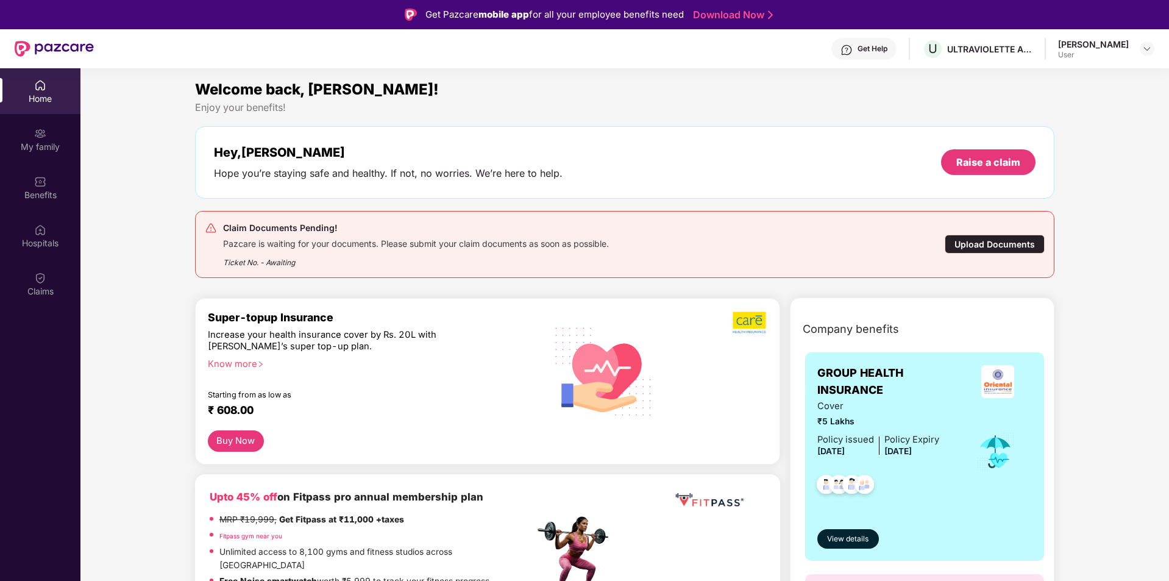
click at [761, 255] on div "Claim Documents Pending! Pazcare is waiting for your documents. Please submit y…" at bounding box center [555, 245] width 700 height 48
click at [40, 140] on div "My family" at bounding box center [40, 139] width 80 height 46
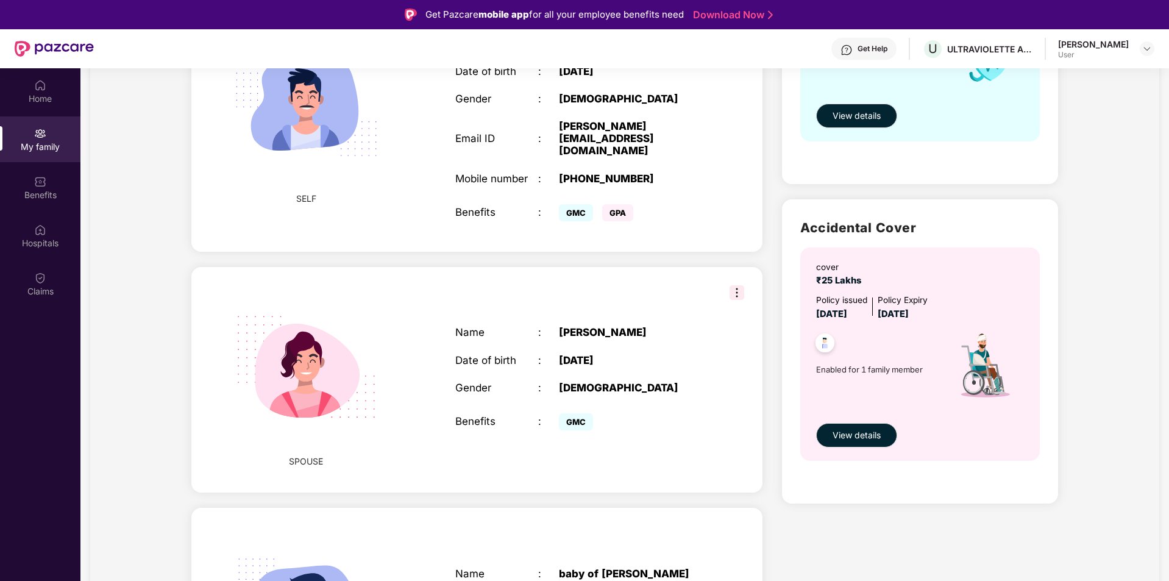
scroll to position [277, 0]
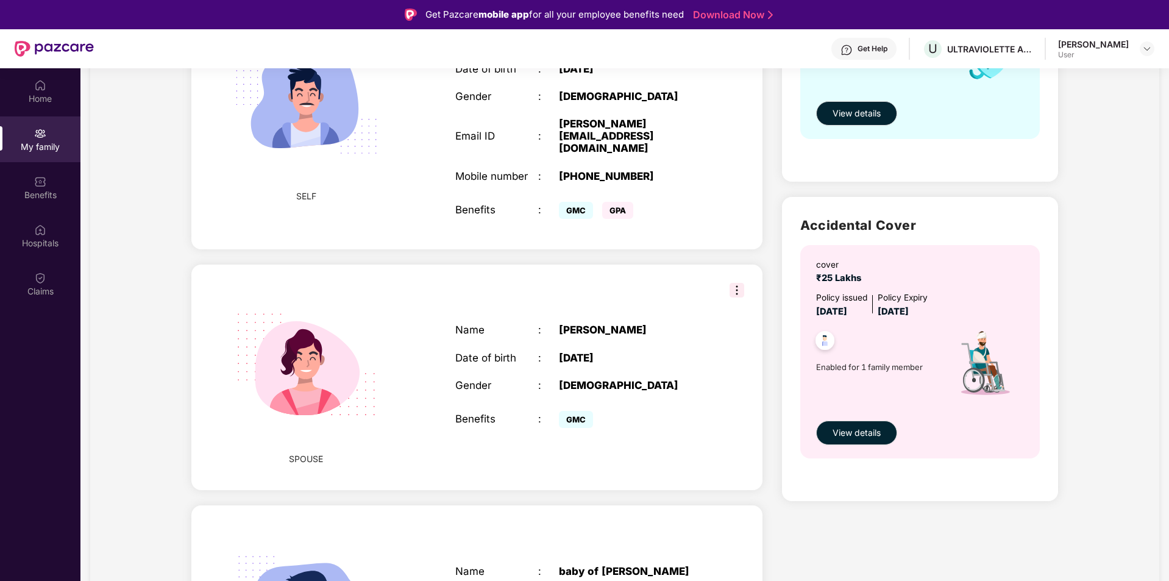
click at [736, 283] on img at bounding box center [737, 290] width 15 height 15
click at [639, 352] on div "02 Feb 2000" at bounding box center [631, 358] width 145 height 12
click at [450, 374] on div "Name : Priyadharshini Date of birth : 02 Feb 2000 Gender : FEMALE Benefits : GMC" at bounding box center [580, 377] width 274 height 138
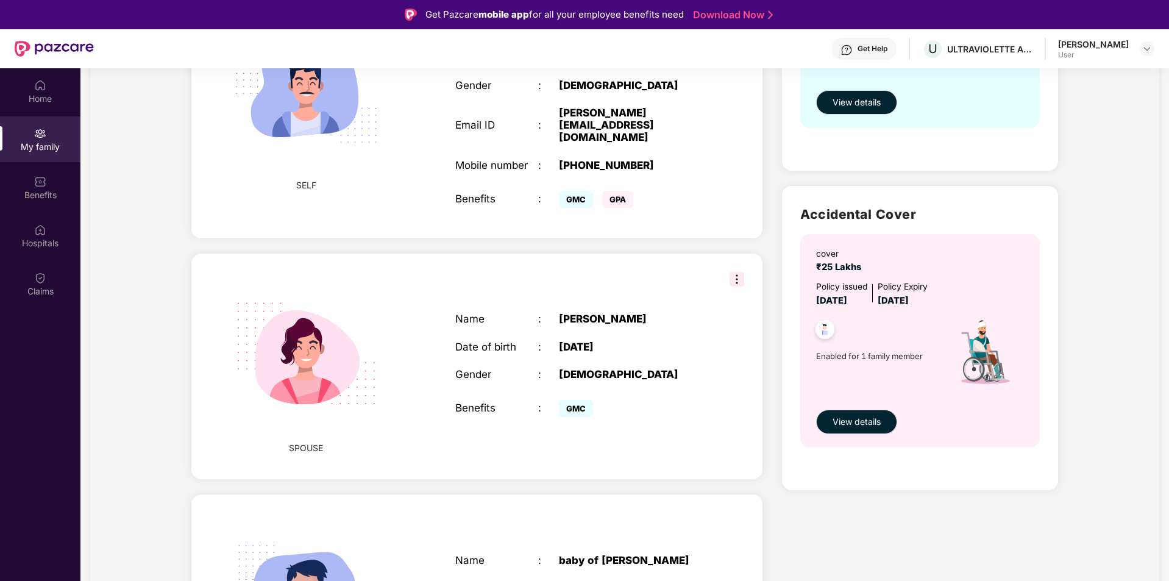
scroll to position [293, 0]
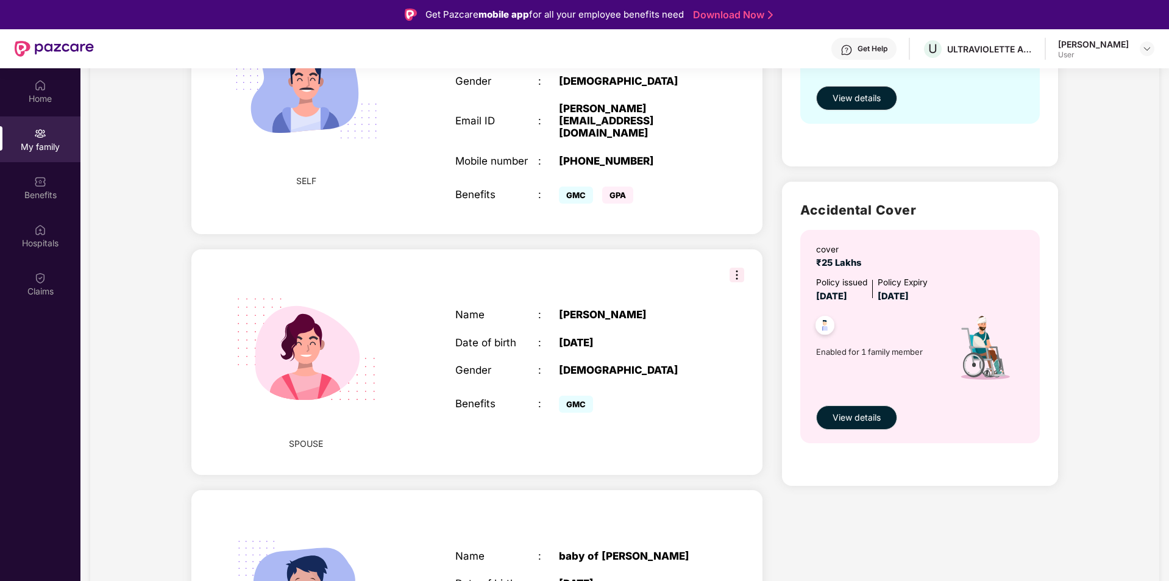
click at [733, 268] on img at bounding box center [737, 275] width 15 height 15
click at [545, 364] on div ":" at bounding box center [548, 370] width 21 height 12
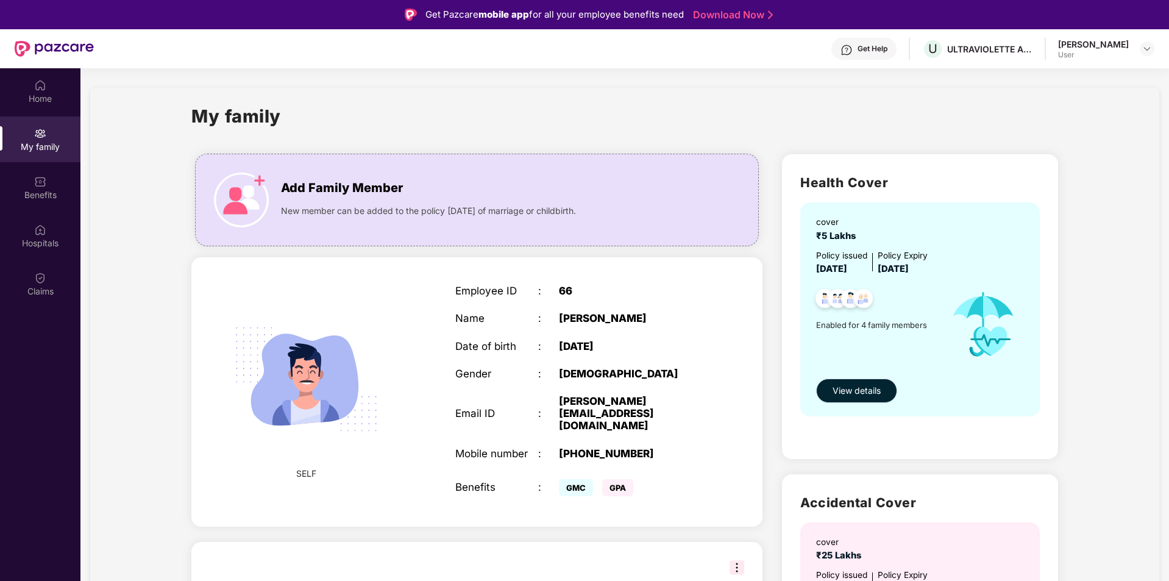
click at [870, 384] on span "View details" at bounding box center [857, 390] width 48 height 13
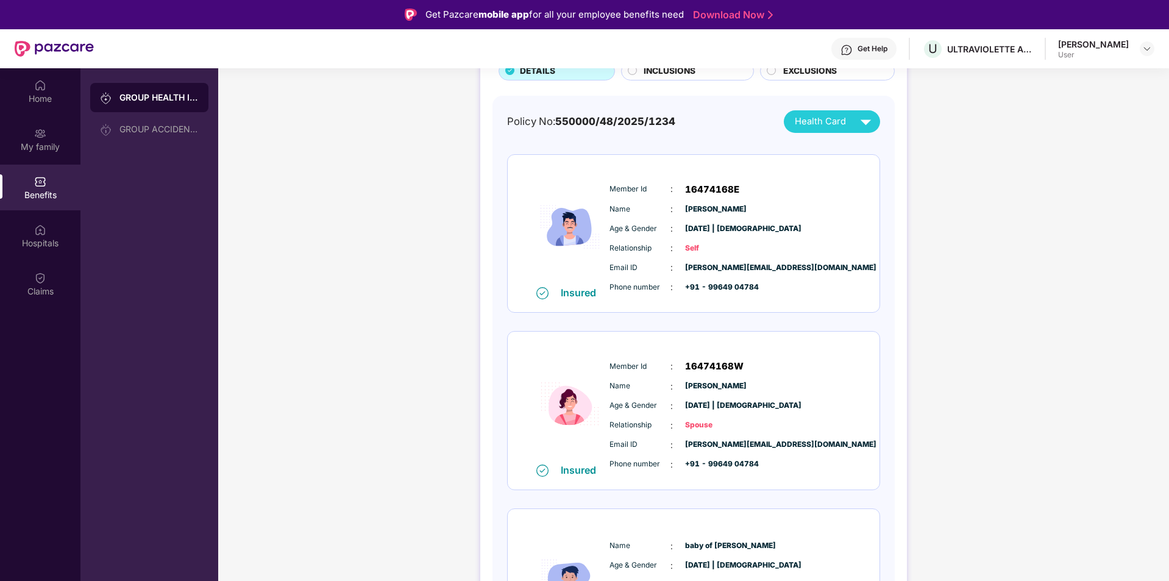
scroll to position [98, 0]
click at [735, 393] on div "Member Id : 16474168W Name : Priyadharshini Age & Gender : 02 Feb 2000 | Female…" at bounding box center [730, 414] width 248 height 124
click at [853, 120] on div "Health Card" at bounding box center [836, 120] width 82 height 21
click at [887, 176] on img at bounding box center [891, 172] width 9 height 9
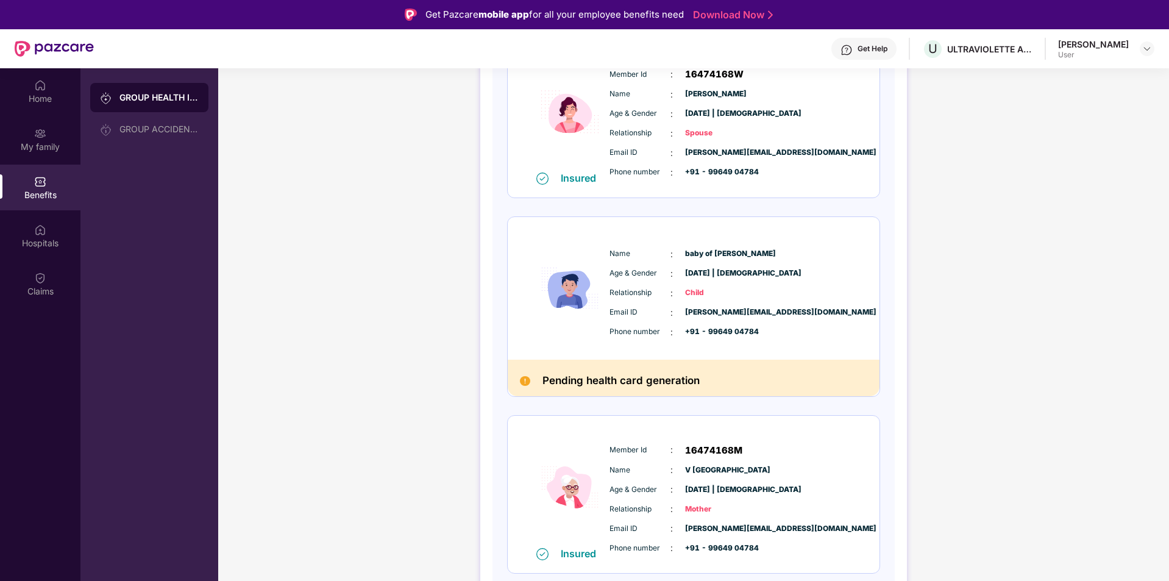
scroll to position [68, 0]
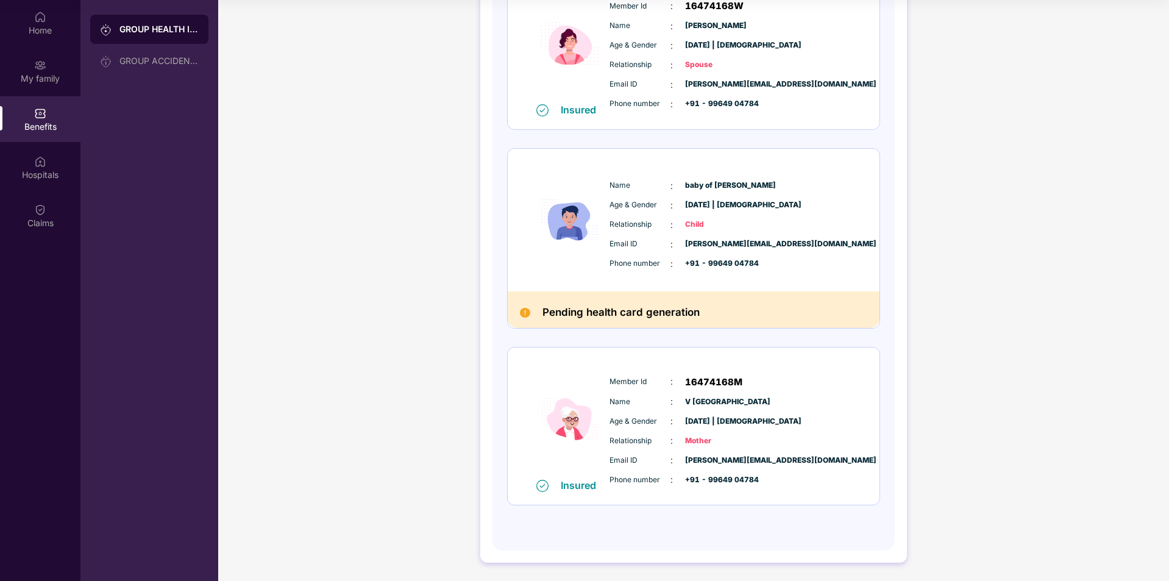
click at [798, 182] on div "Name : baby of Priyadharshini" at bounding box center [730, 185] width 242 height 13
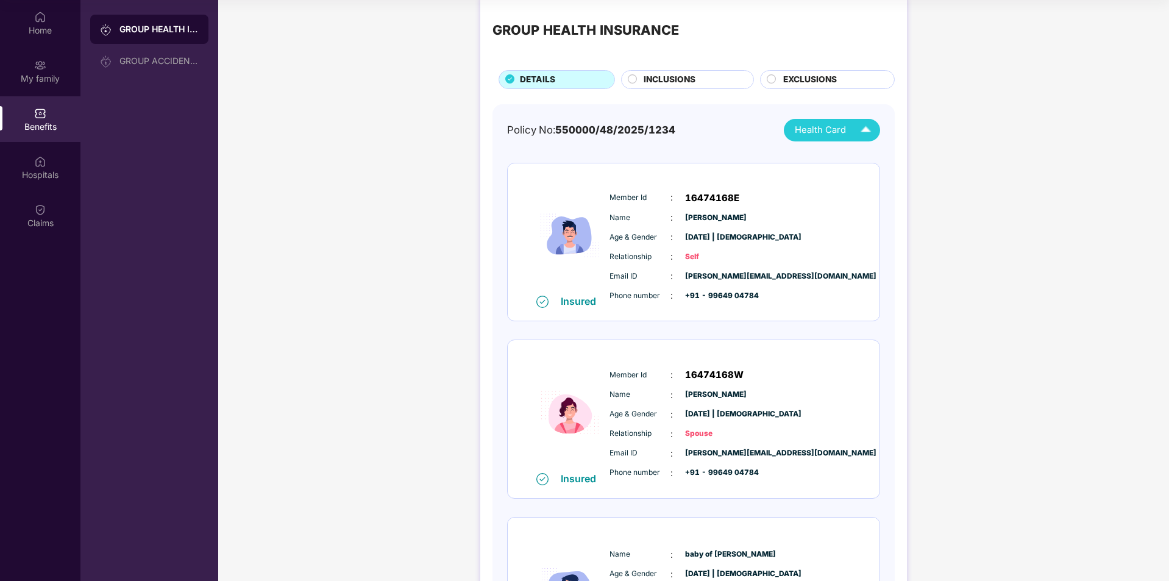
scroll to position [19, 0]
click at [835, 131] on span "Health Card" at bounding box center [820, 131] width 51 height 14
click at [970, 218] on div "GROUP HEALTH INSURANCE DETAILS INCLUSIONS EXCLUSIONS Policy No: 550000/48/2025/…" at bounding box center [693, 468] width 951 height 963
click at [27, 30] on div "Home" at bounding box center [40, 30] width 80 height 12
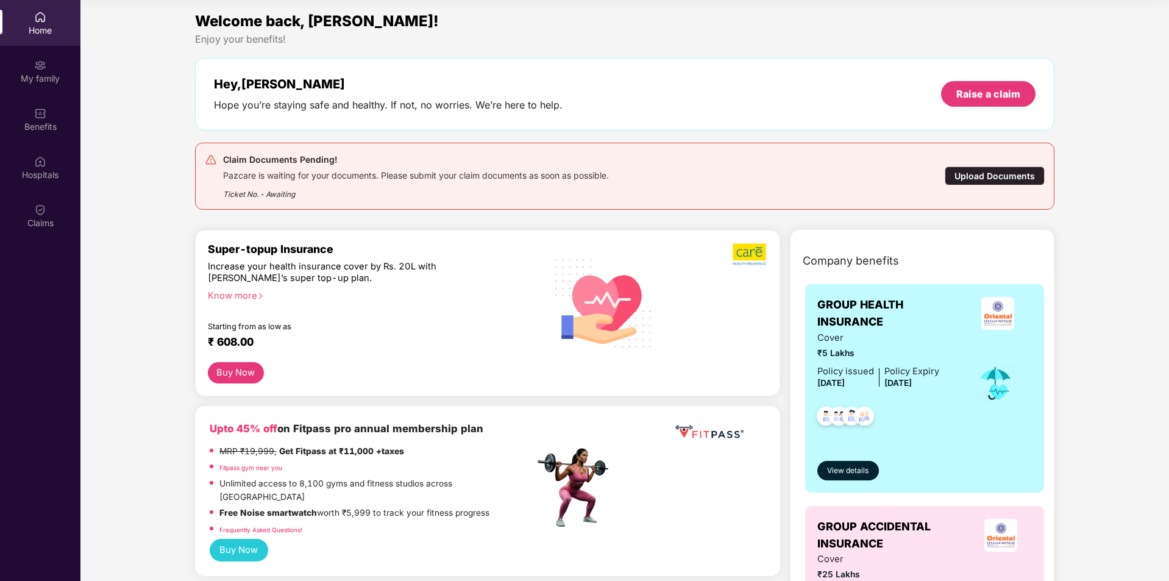
click at [451, 162] on div "Claim Documents Pending!" at bounding box center [416, 159] width 386 height 15
click at [987, 167] on div "Upload Documents" at bounding box center [995, 175] width 100 height 19
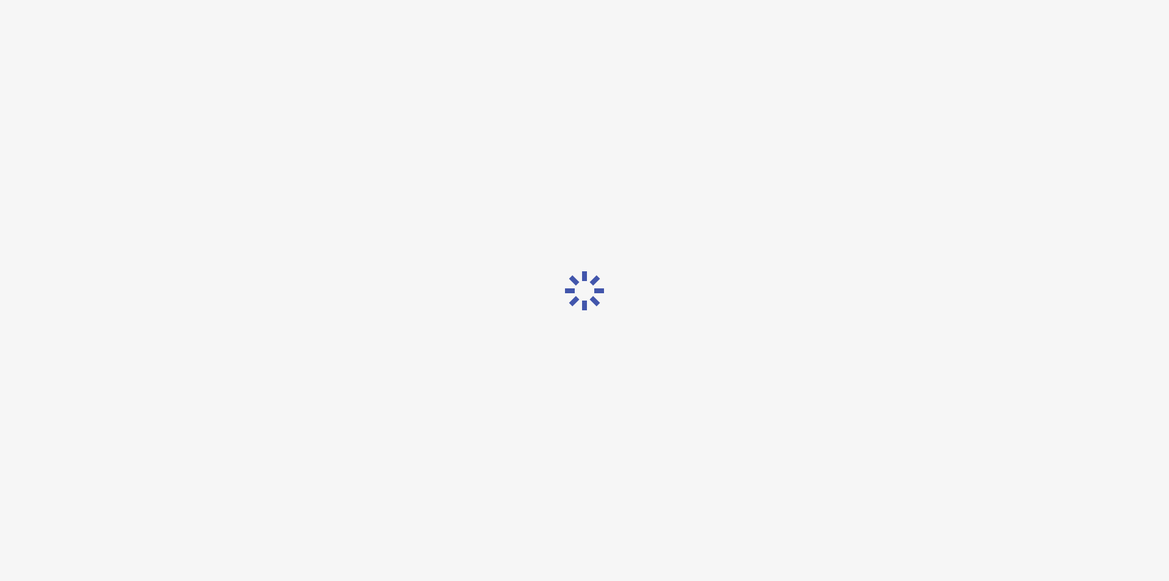
scroll to position [29, 0]
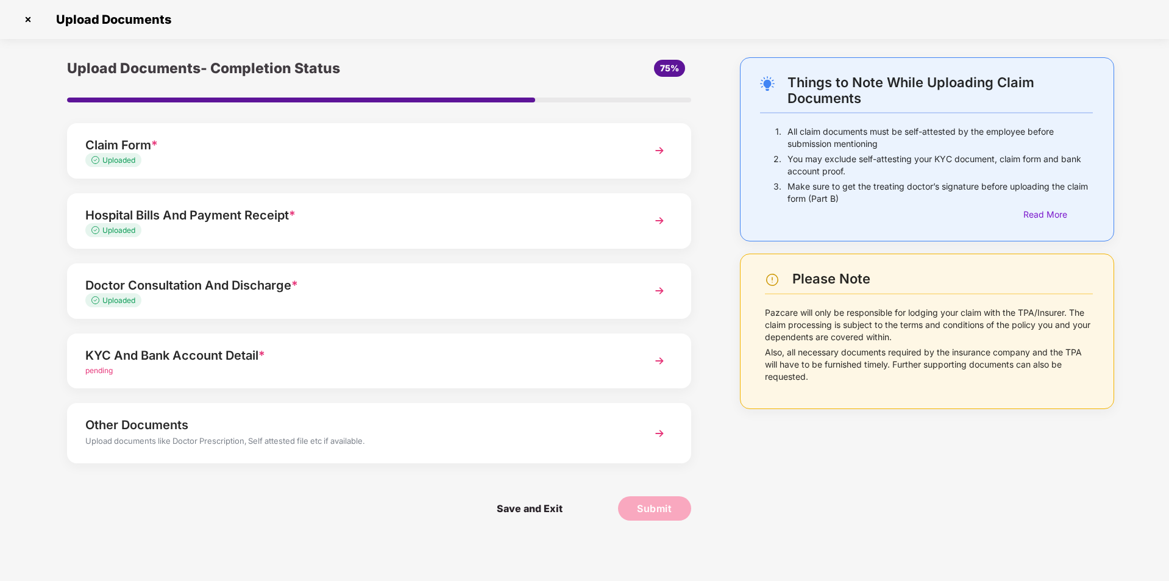
click at [432, 374] on div "pending" at bounding box center [354, 371] width 538 height 12
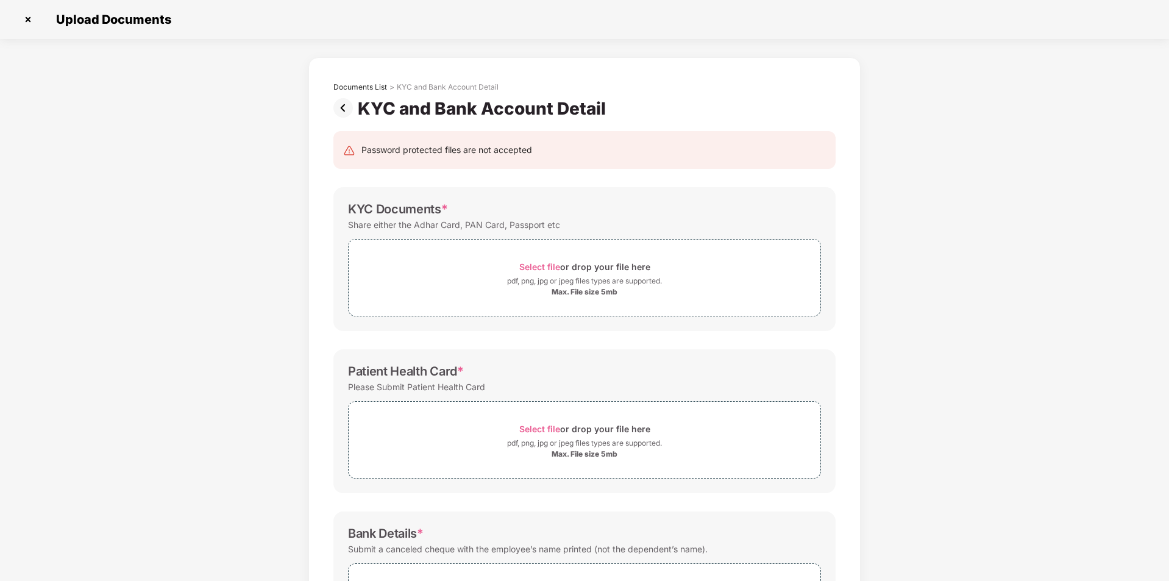
scroll to position [0, 0]
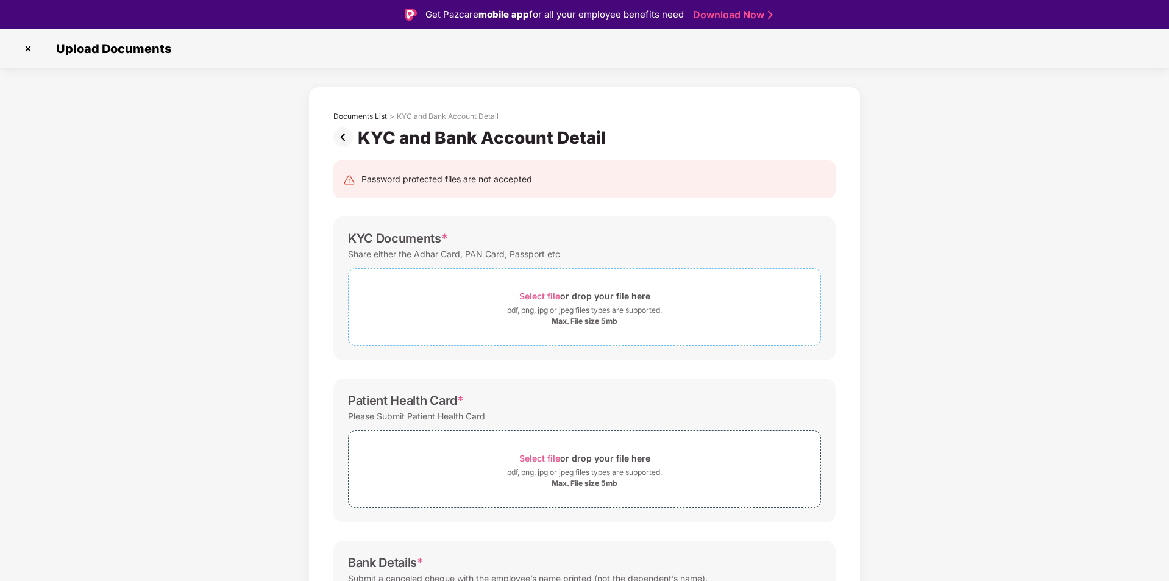
click at [636, 318] on div "Max. File size 5mb" at bounding box center [585, 321] width 472 height 10
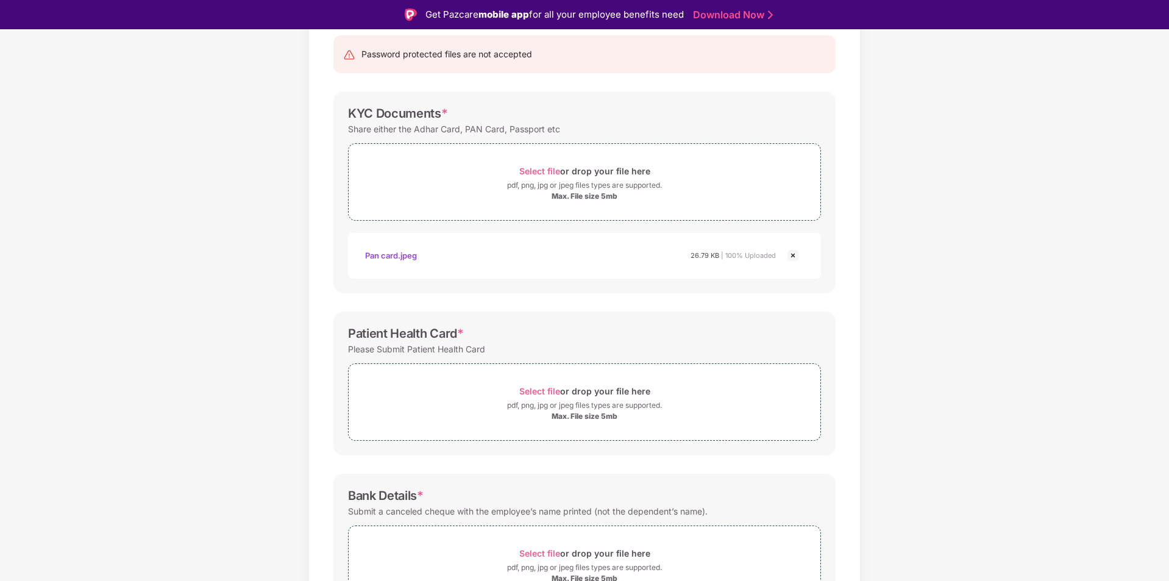
scroll to position [127, 0]
click at [663, 370] on div "Select file or drop your file here pdf, png, jpg or jpeg files types are suppor…" at bounding box center [584, 399] width 473 height 77
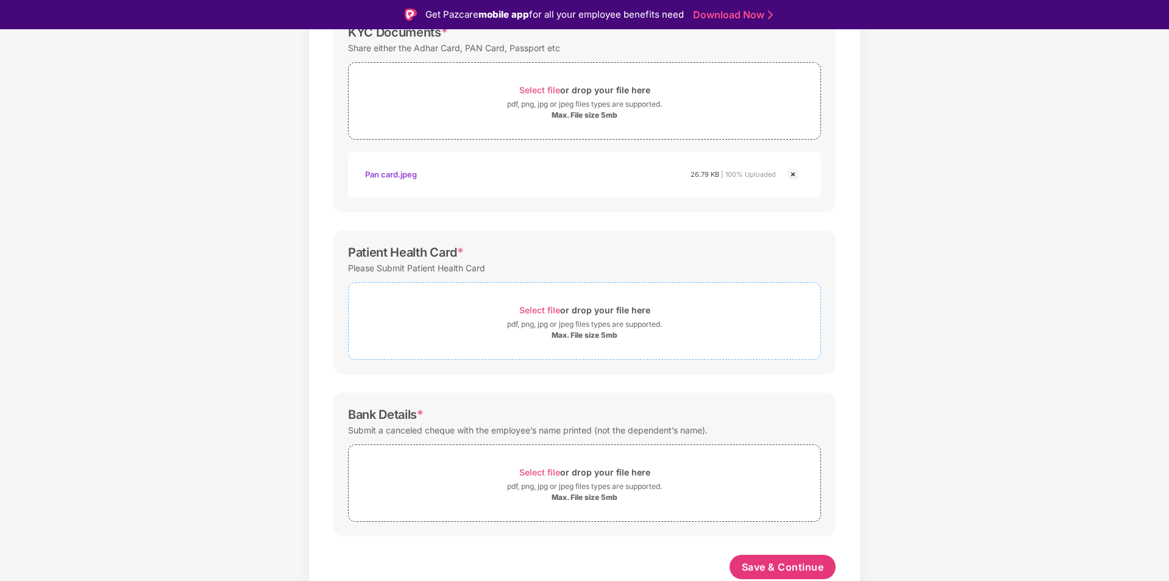
click at [585, 324] on div "pdf, png, jpg or jpeg files types are supported." at bounding box center [584, 324] width 155 height 12
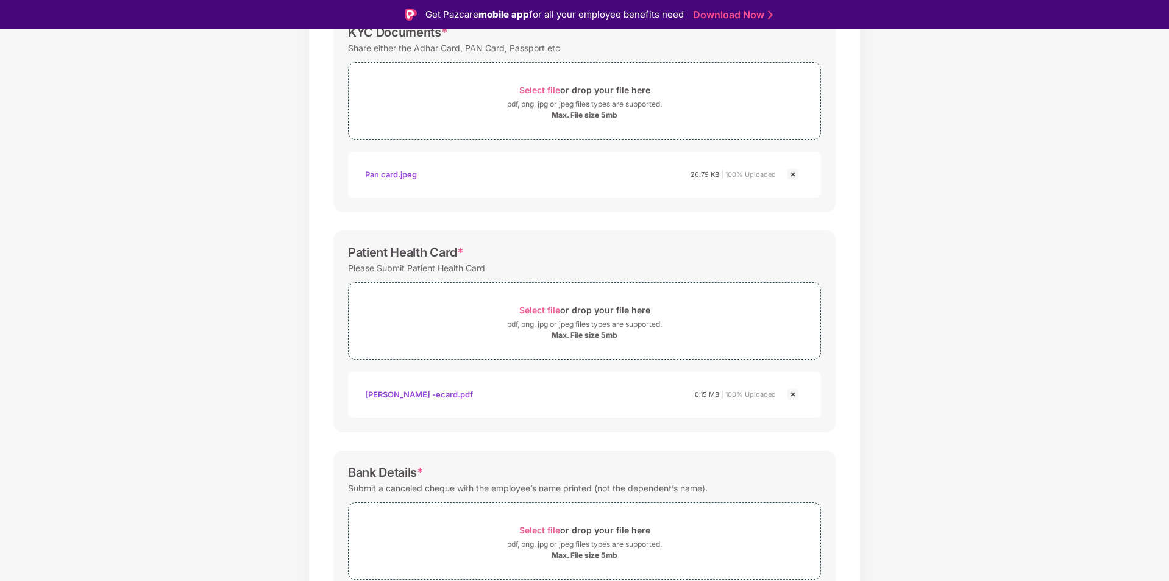
scroll to position [264, 0]
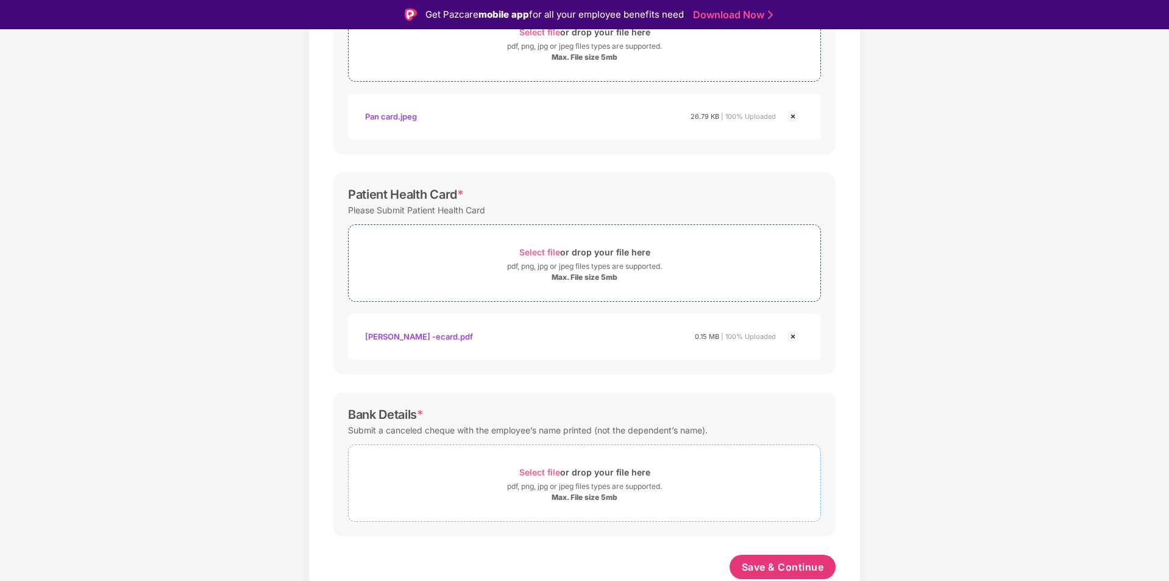
click at [648, 466] on div "Select file or drop your file here" at bounding box center [584, 472] width 131 height 16
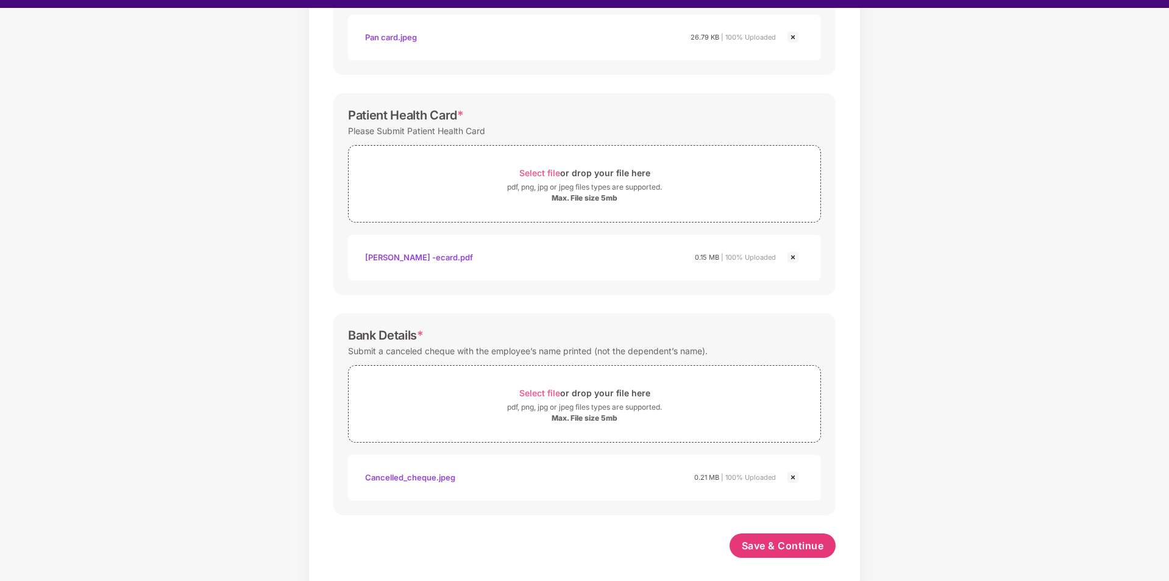
scroll to position [29, 0]
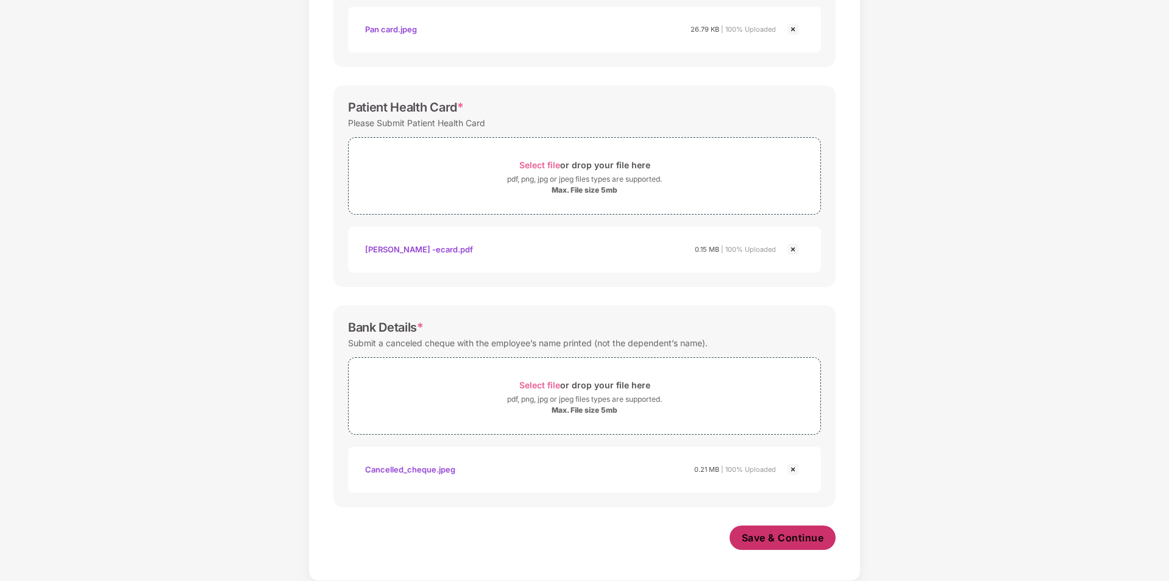
click at [786, 530] on button "Save & Continue" at bounding box center [783, 537] width 107 height 24
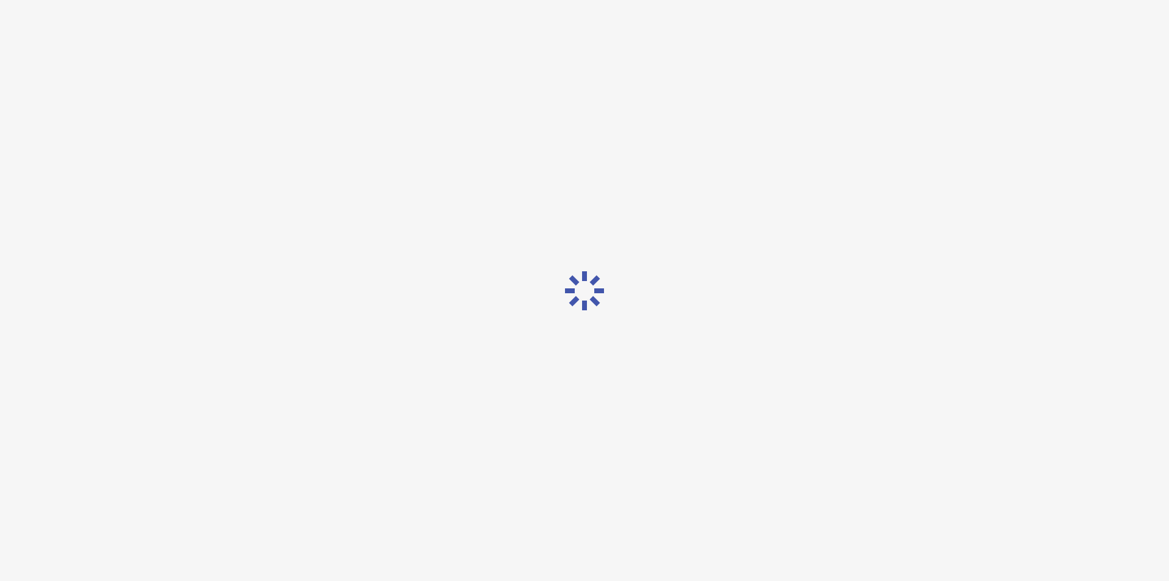
scroll to position [0, 0]
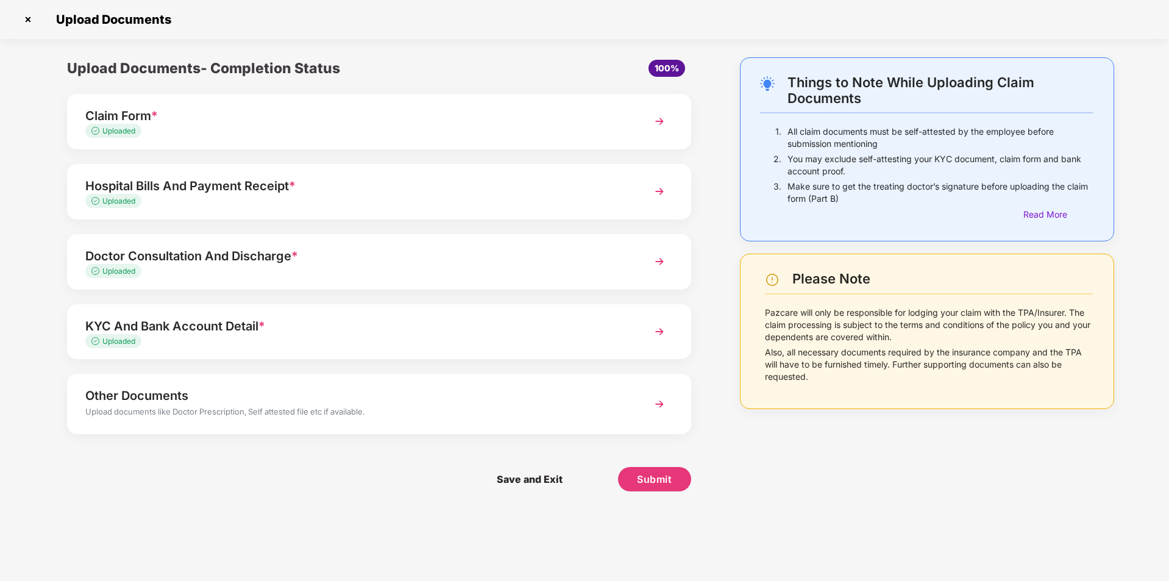
click at [639, 115] on div "Claim Form * Uploaded" at bounding box center [379, 121] width 624 height 55
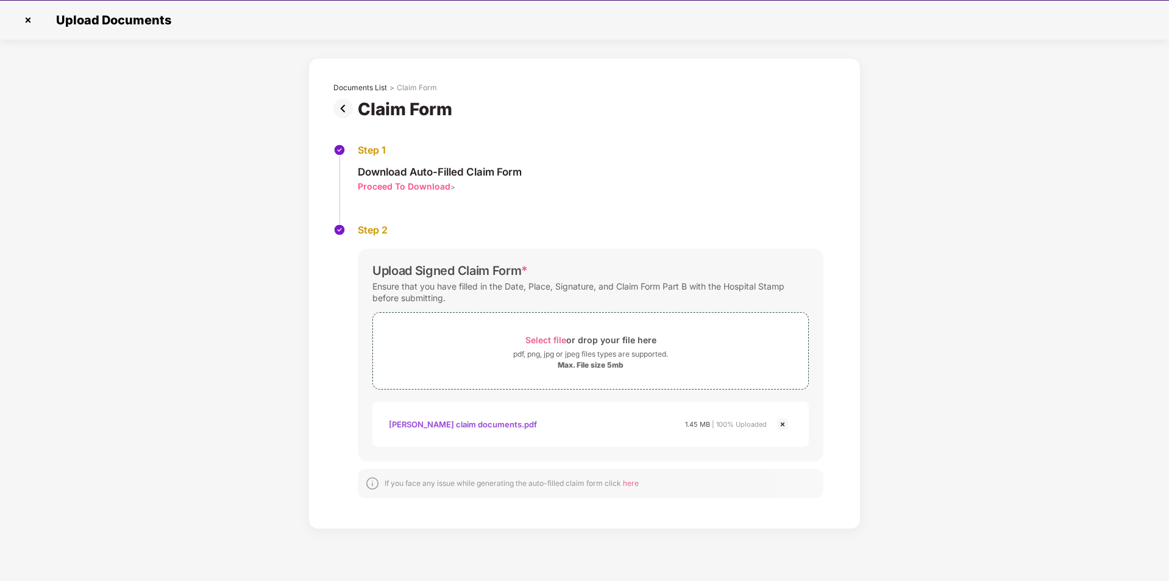
scroll to position [29, 0]
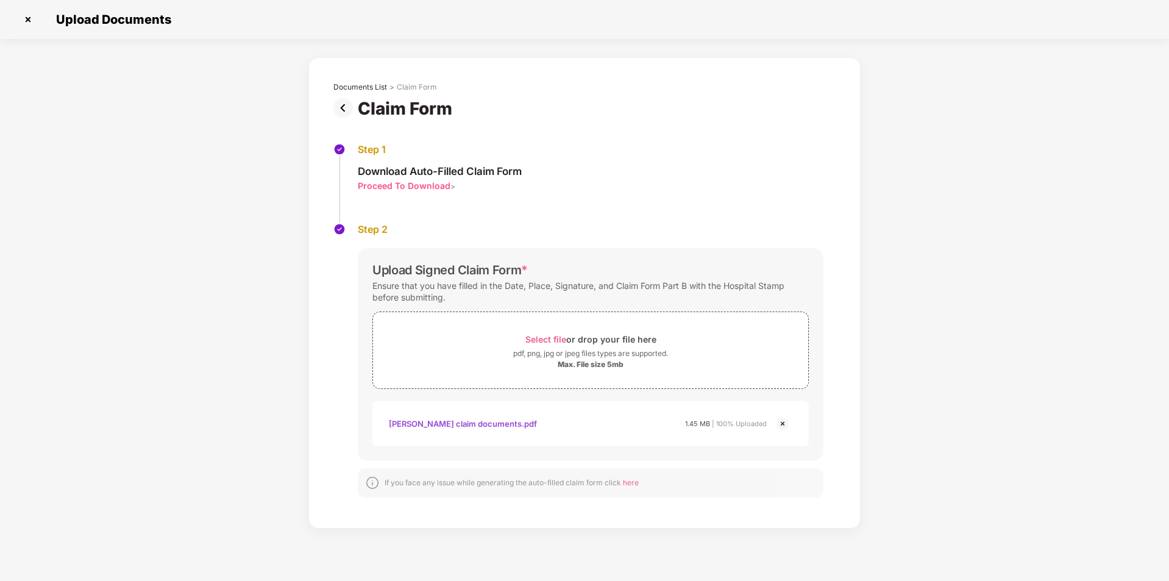
click at [33, 20] on img at bounding box center [28, 20] width 20 height 20
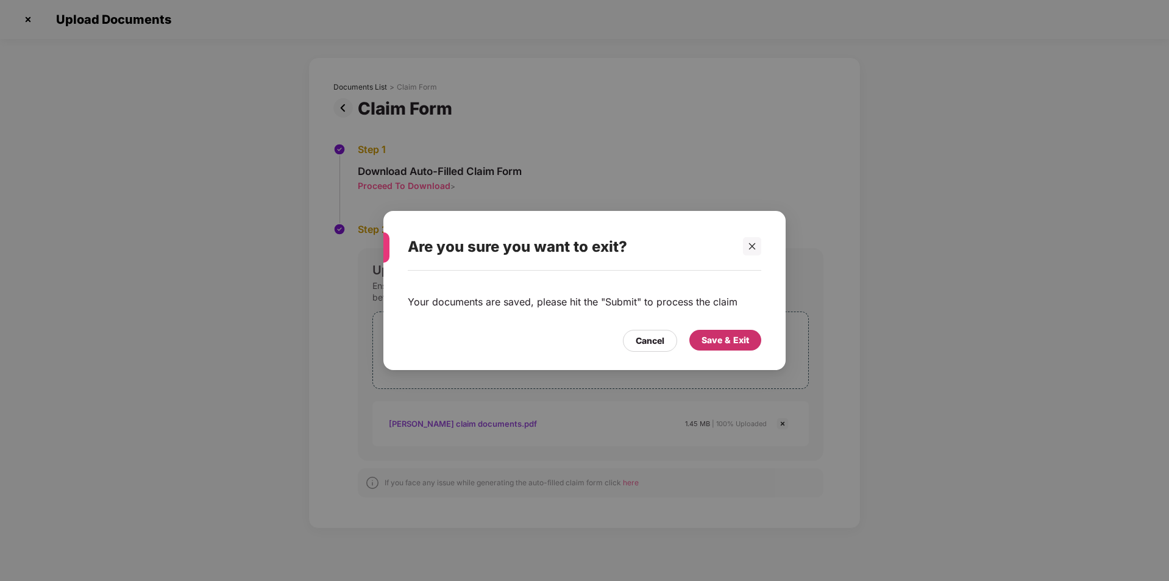
click at [714, 341] on div "Save & Exit" at bounding box center [726, 339] width 48 height 13
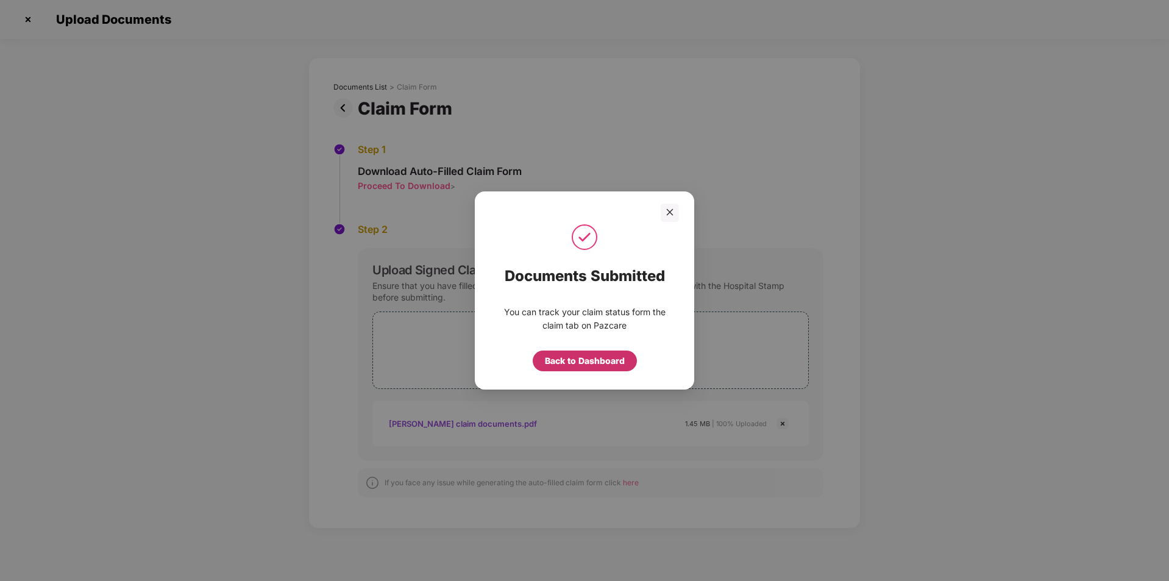
click at [616, 357] on div "Back to Dashboard" at bounding box center [585, 360] width 80 height 13
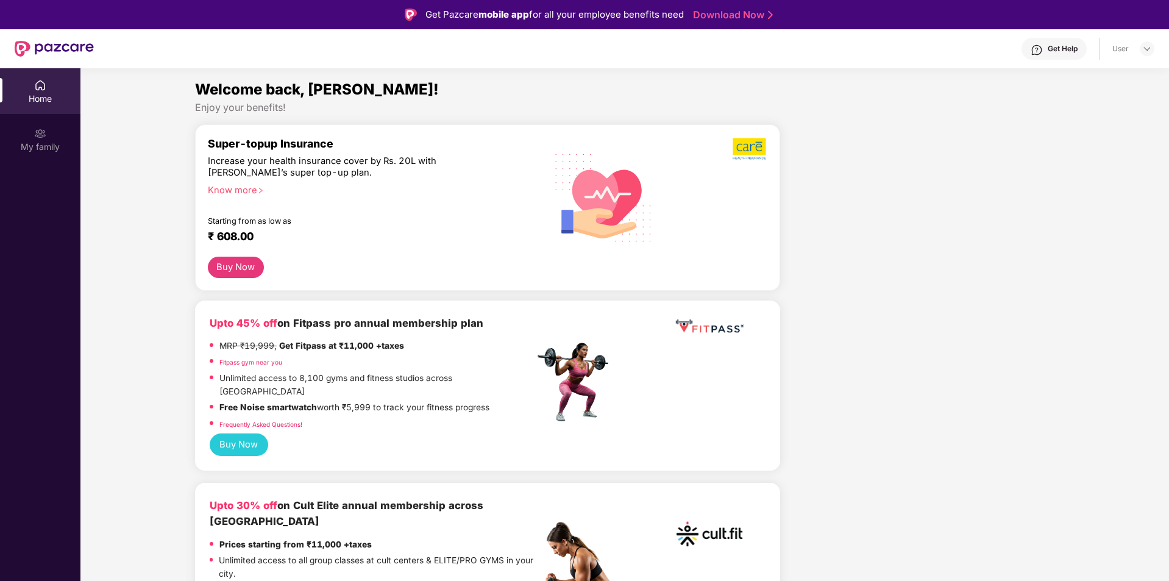
click at [60, 89] on div "Home" at bounding box center [40, 91] width 80 height 46
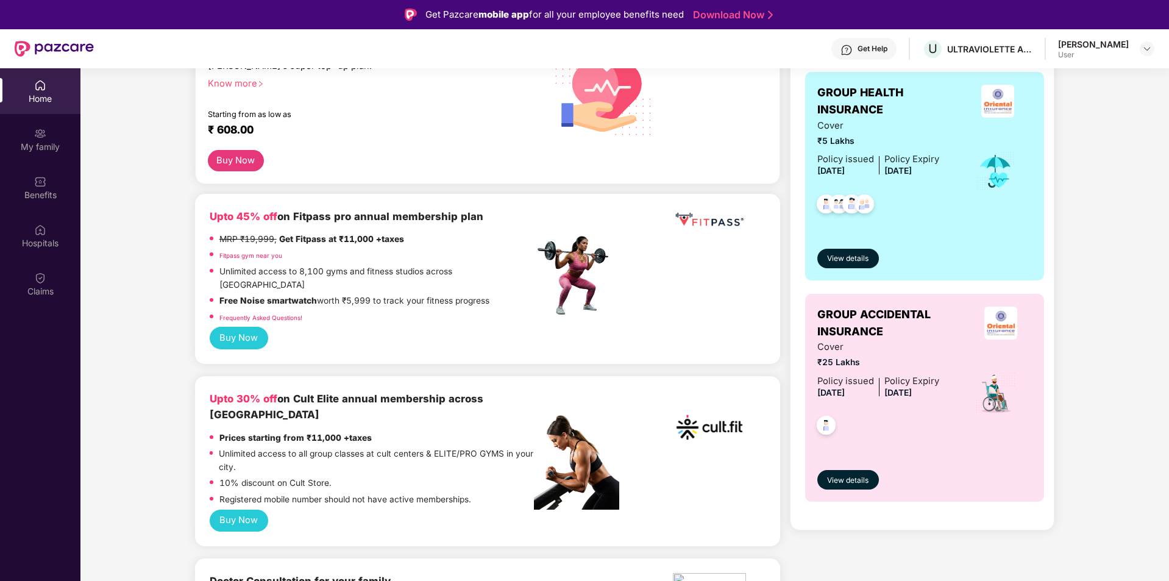
scroll to position [204, 0]
click at [47, 263] on div "Claims" at bounding box center [40, 284] width 80 height 46
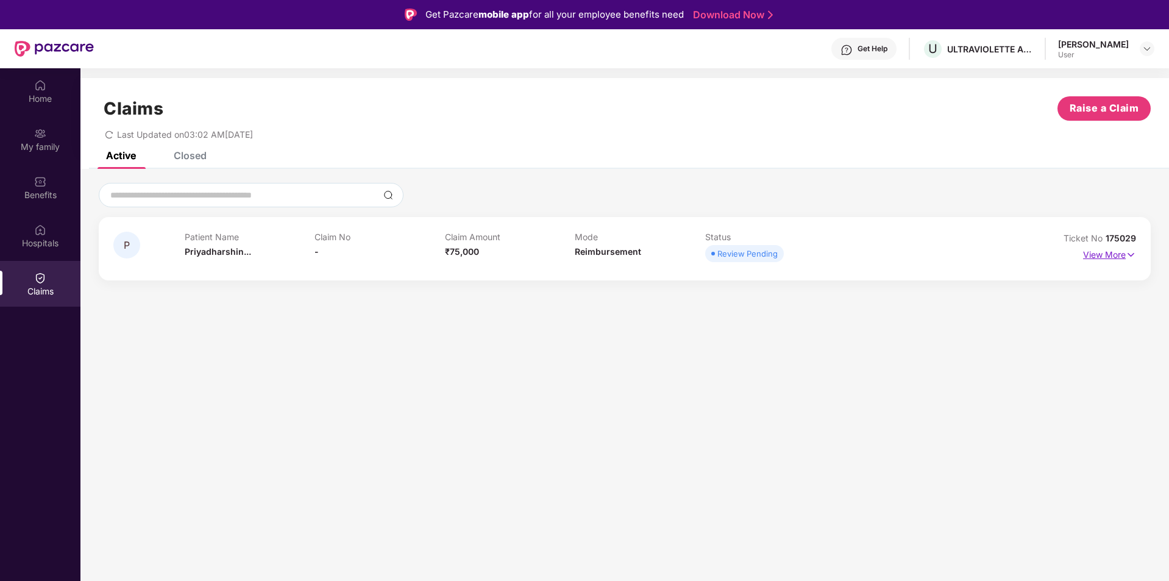
click at [1108, 255] on p "View More" at bounding box center [1109, 253] width 53 height 16
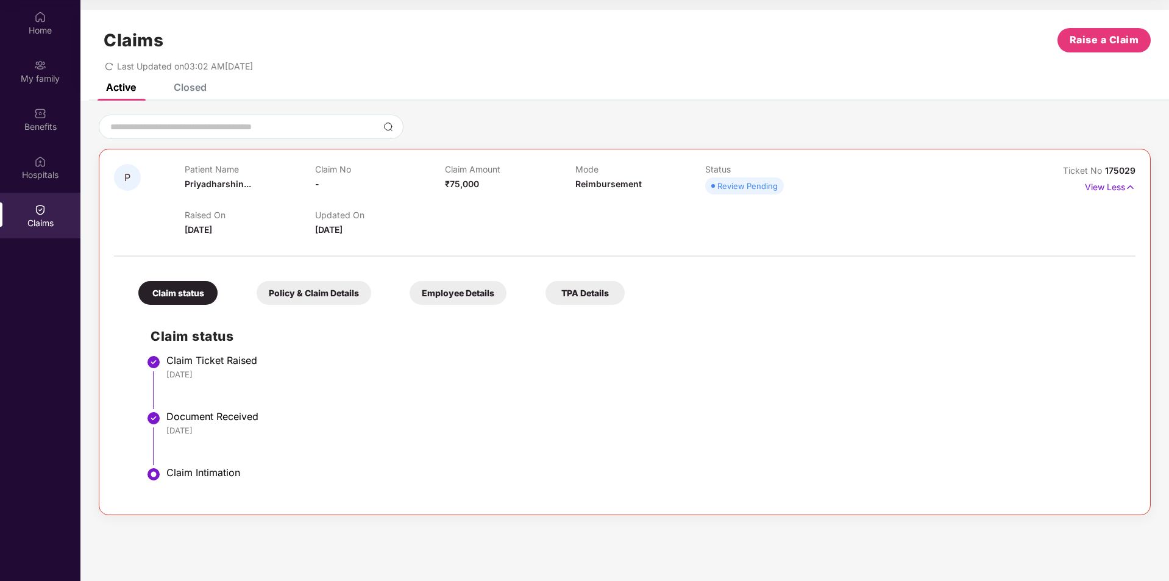
scroll to position [68, 0]
drag, startPoint x: 300, startPoint y: 204, endPoint x: 604, endPoint y: 300, distance: 319.0
click at [604, 300] on div "TPA Details" at bounding box center [584, 294] width 79 height 24
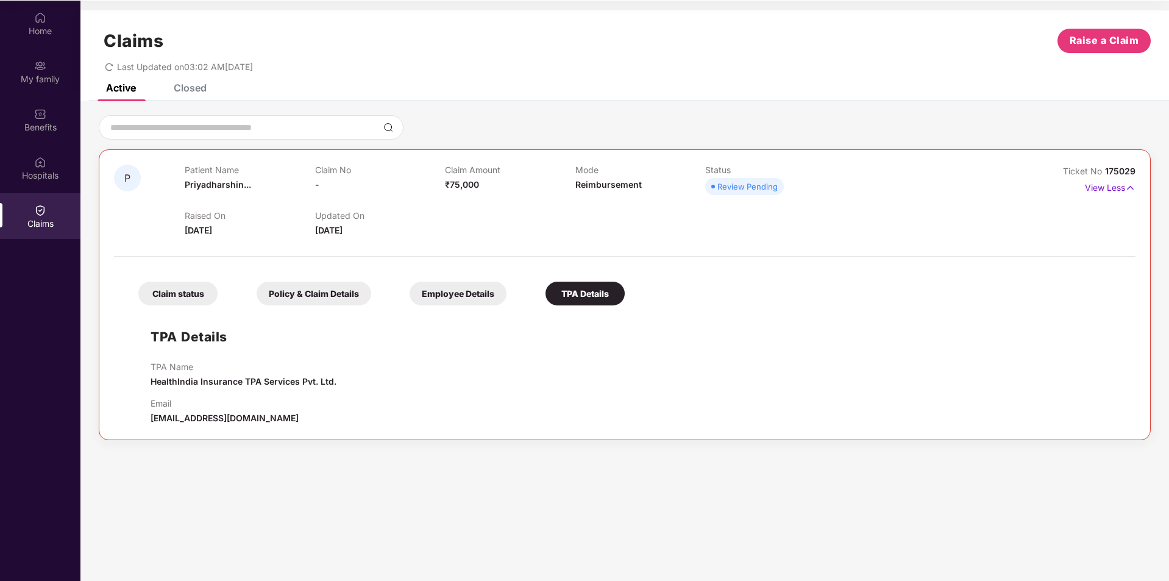
click at [460, 288] on div "Employee Details" at bounding box center [458, 294] width 97 height 24
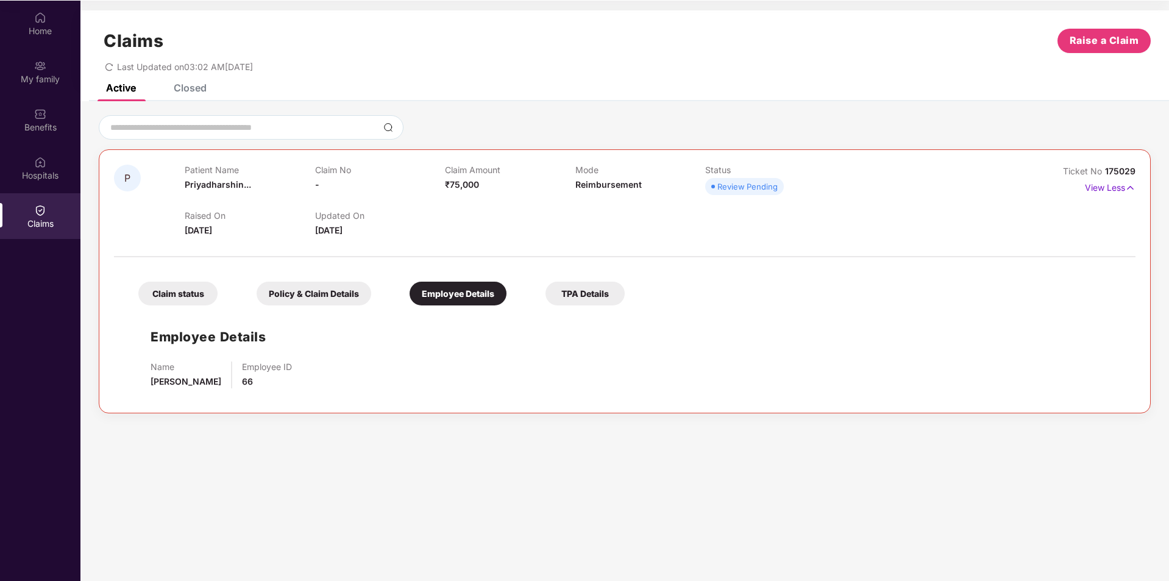
click at [349, 291] on div "Policy & Claim Details" at bounding box center [314, 294] width 115 height 24
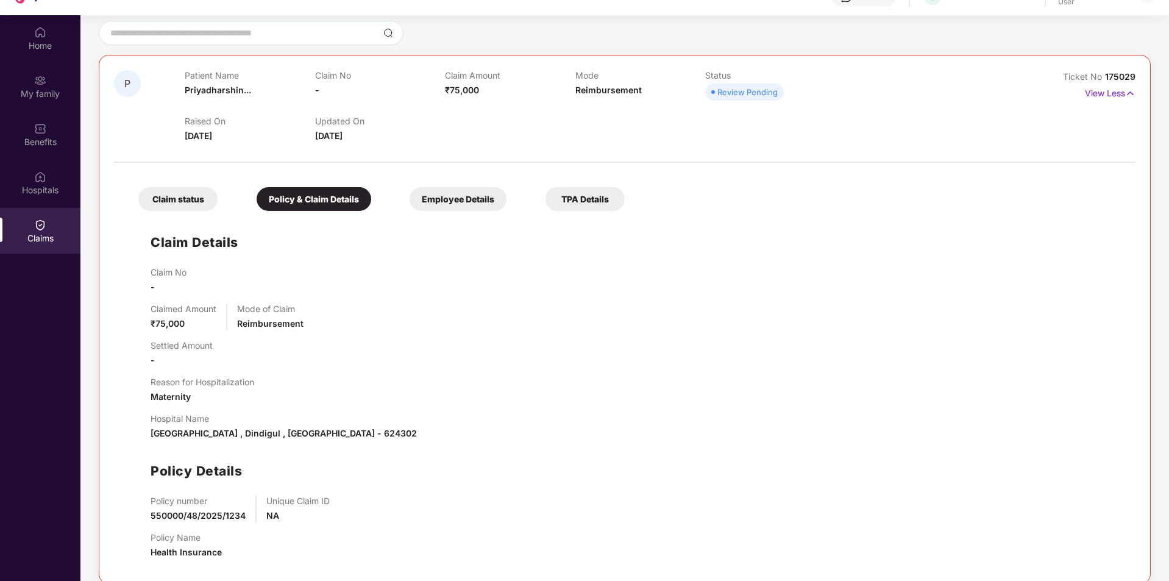
scroll to position [52, 0]
click at [161, 195] on div "Claim status" at bounding box center [177, 200] width 79 height 24
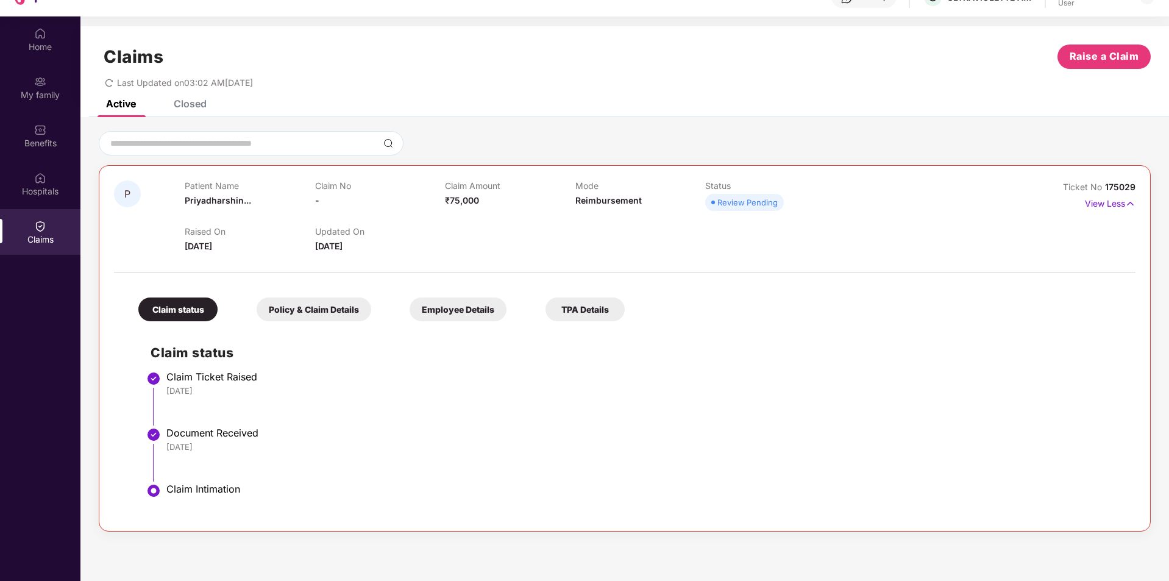
click at [189, 104] on div "Closed" at bounding box center [190, 104] width 33 height 12
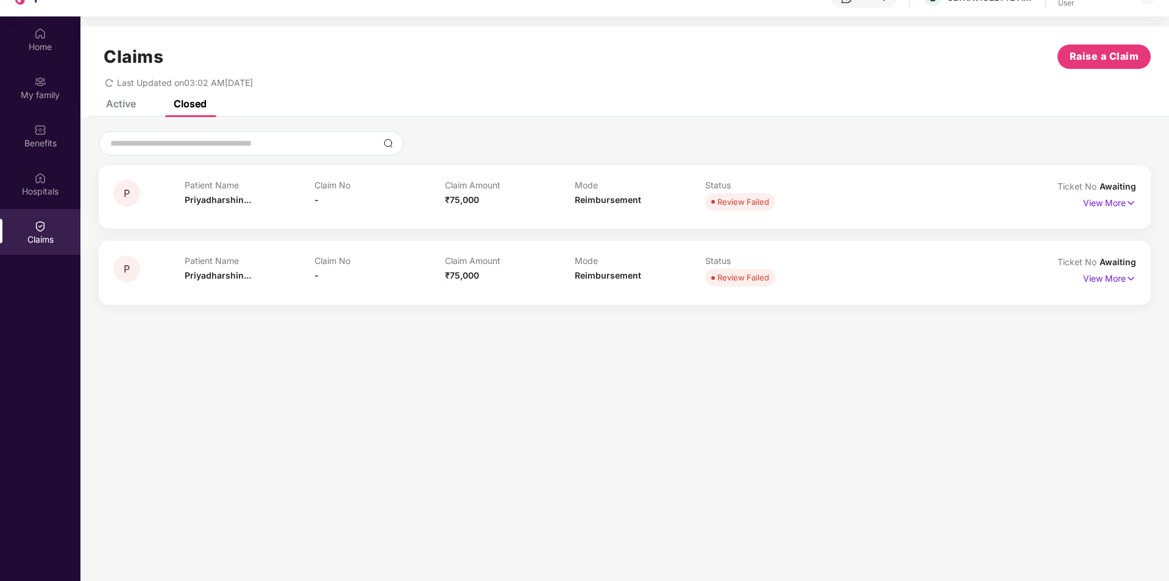
click at [1097, 212] on div "View More" at bounding box center [1109, 203] width 53 height 20
click at [129, 105] on div "Active" at bounding box center [121, 104] width 30 height 12
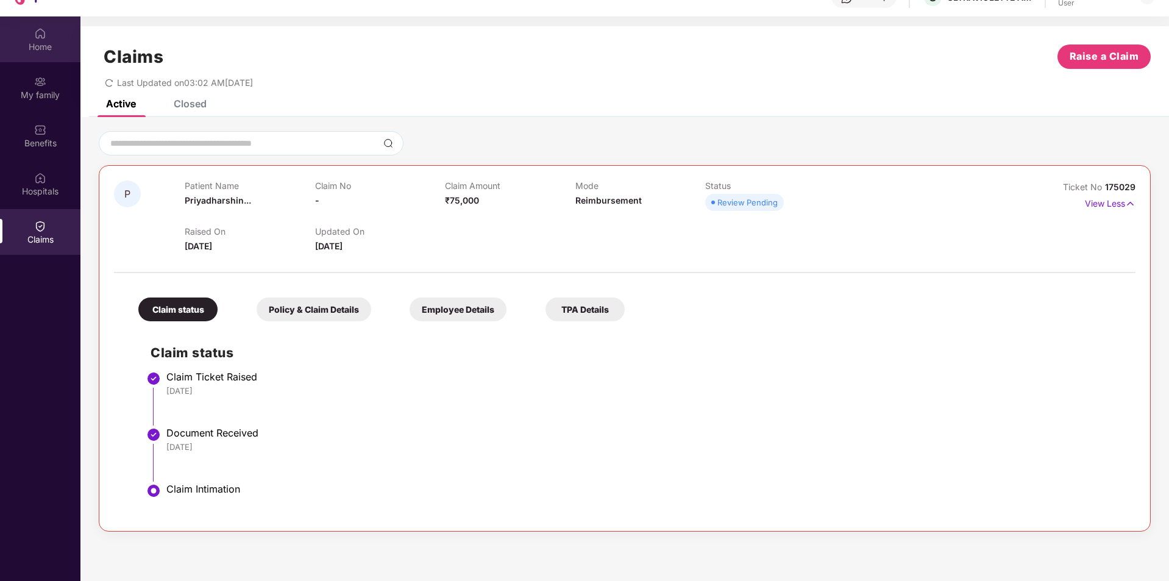
click at [38, 43] on div "Home" at bounding box center [40, 47] width 80 height 12
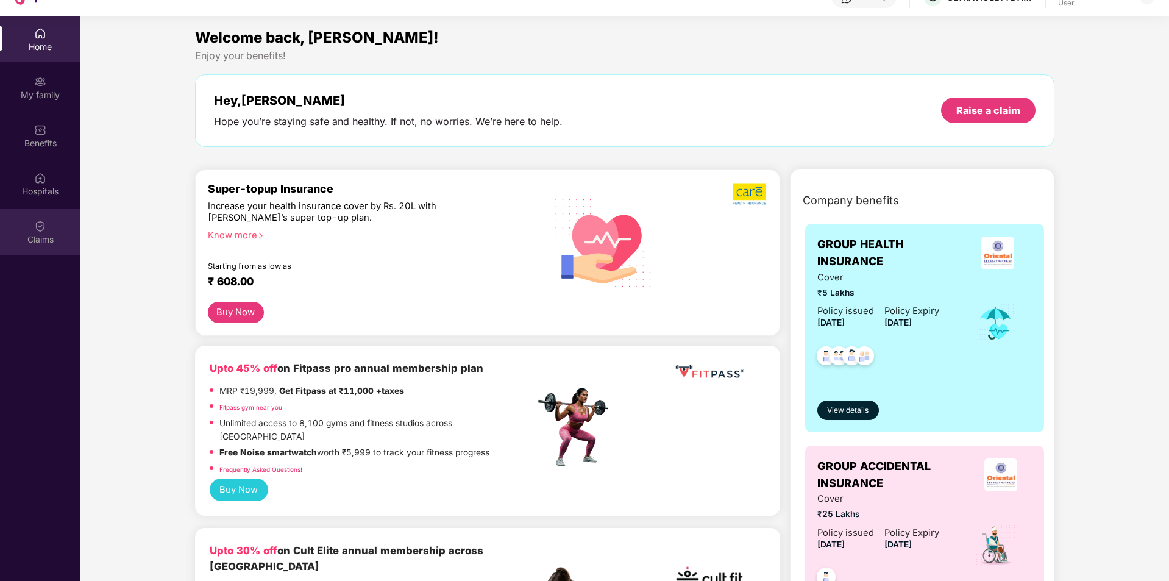
click at [41, 232] on div "Claims" at bounding box center [40, 232] width 80 height 46
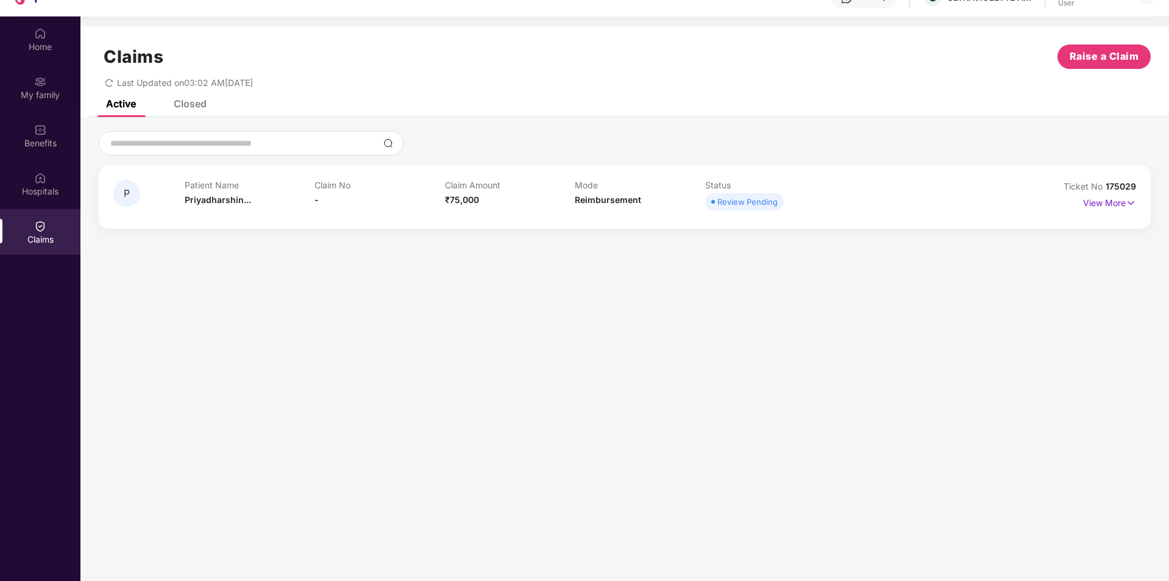
click at [307, 204] on div "Patient Name Priyadharshin..." at bounding box center [250, 197] width 130 height 34
click at [1107, 207] on p "View More" at bounding box center [1109, 201] width 53 height 16
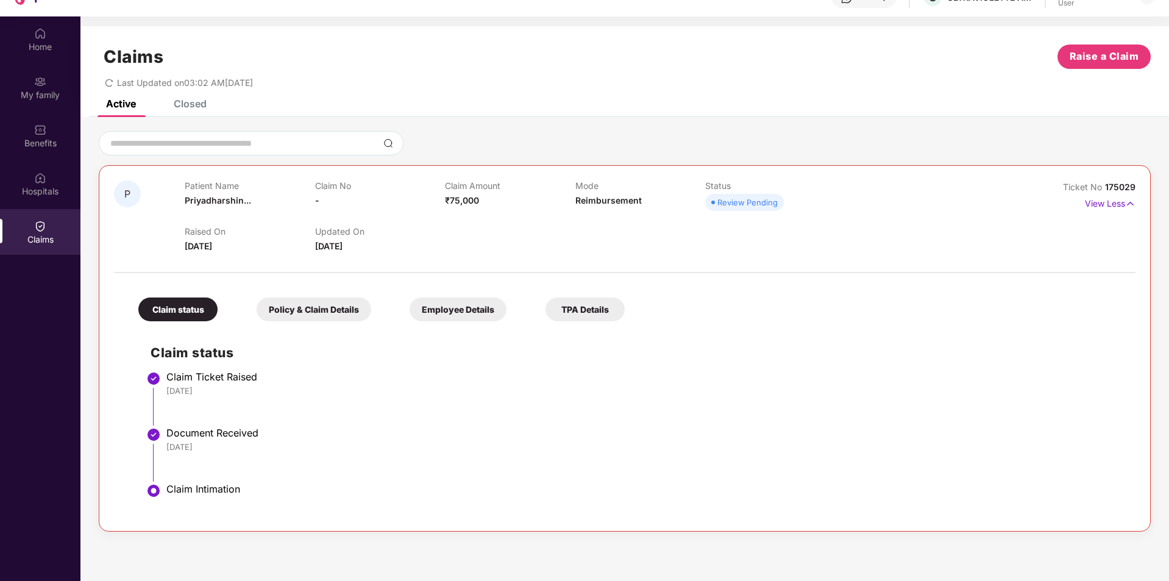
click at [318, 304] on div "Policy & Claim Details" at bounding box center [314, 309] width 115 height 24
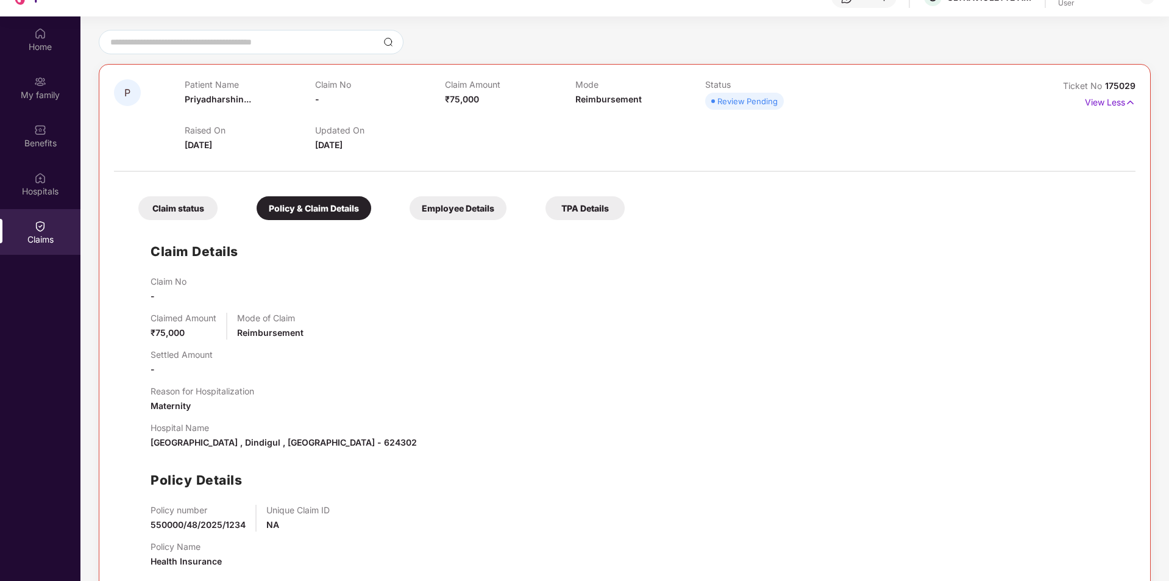
scroll to position [109, 0]
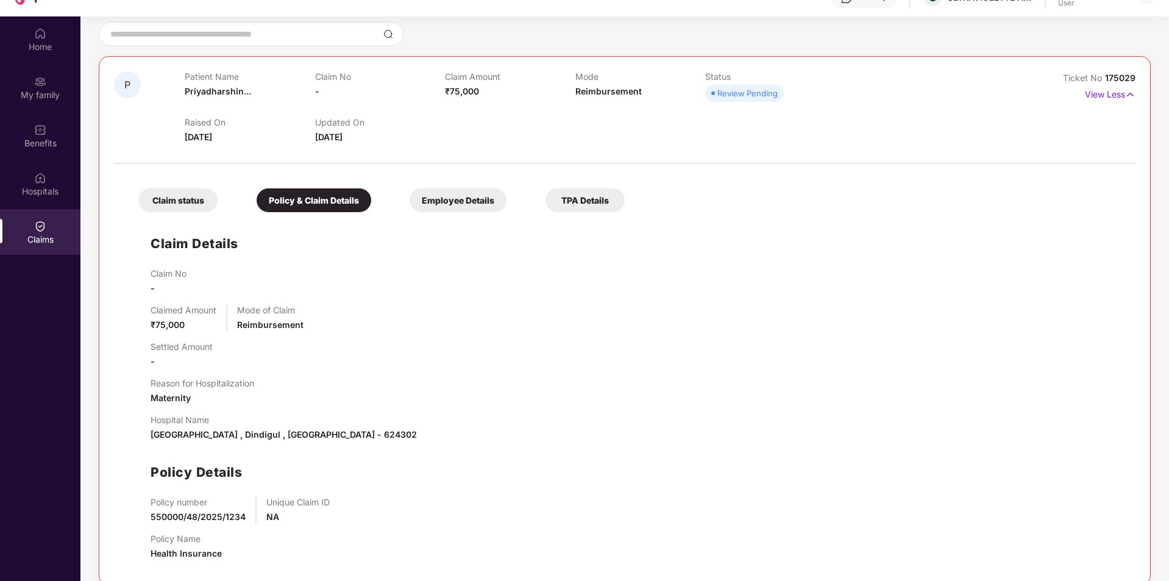
click at [442, 210] on div "Employee Details" at bounding box center [458, 200] width 97 height 24
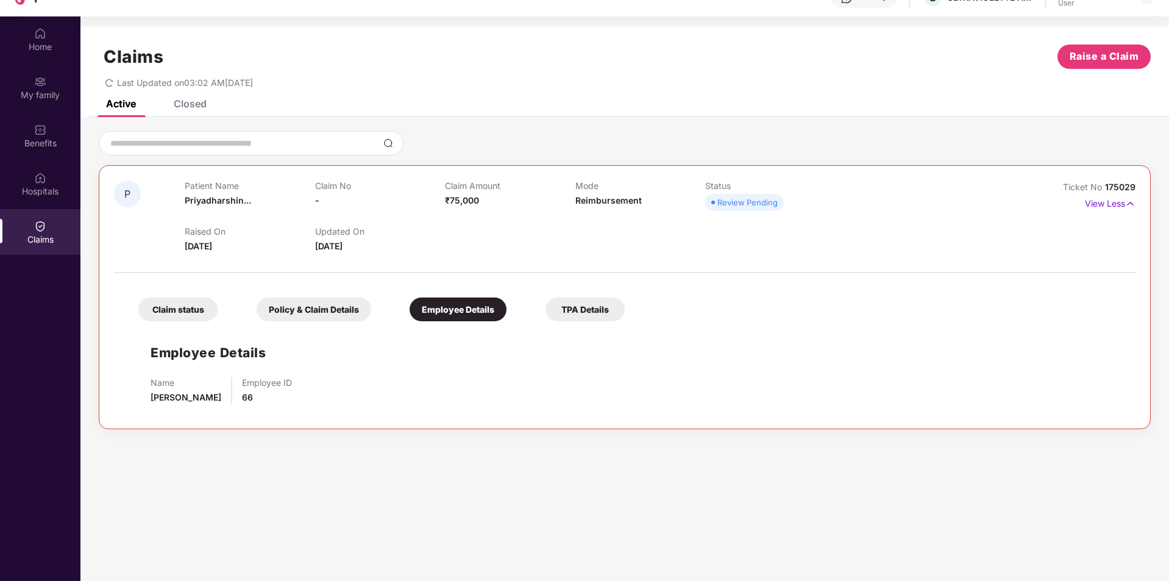
scroll to position [0, 0]
click at [585, 313] on div "TPA Details" at bounding box center [584, 309] width 79 height 24
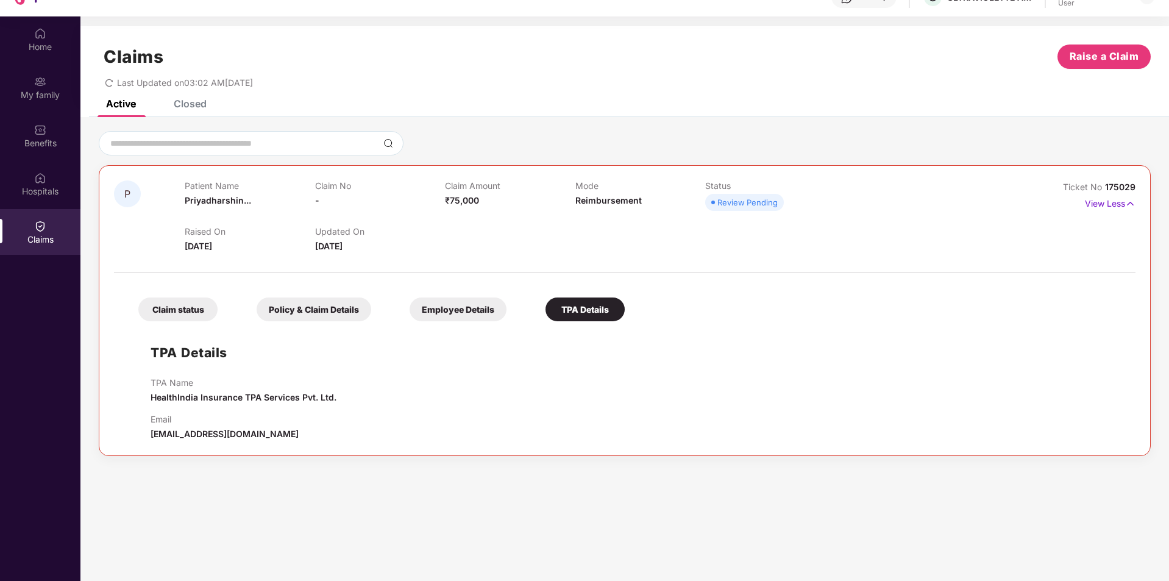
click at [453, 301] on div "Employee Details" at bounding box center [458, 309] width 97 height 24
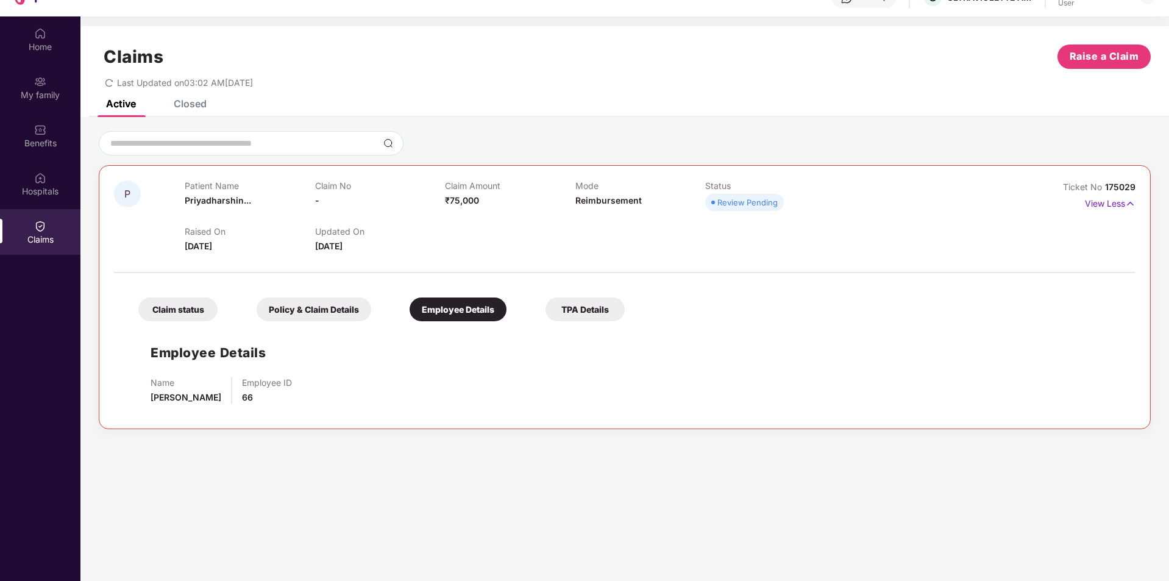
click at [332, 317] on div "Policy & Claim Details" at bounding box center [314, 309] width 115 height 24
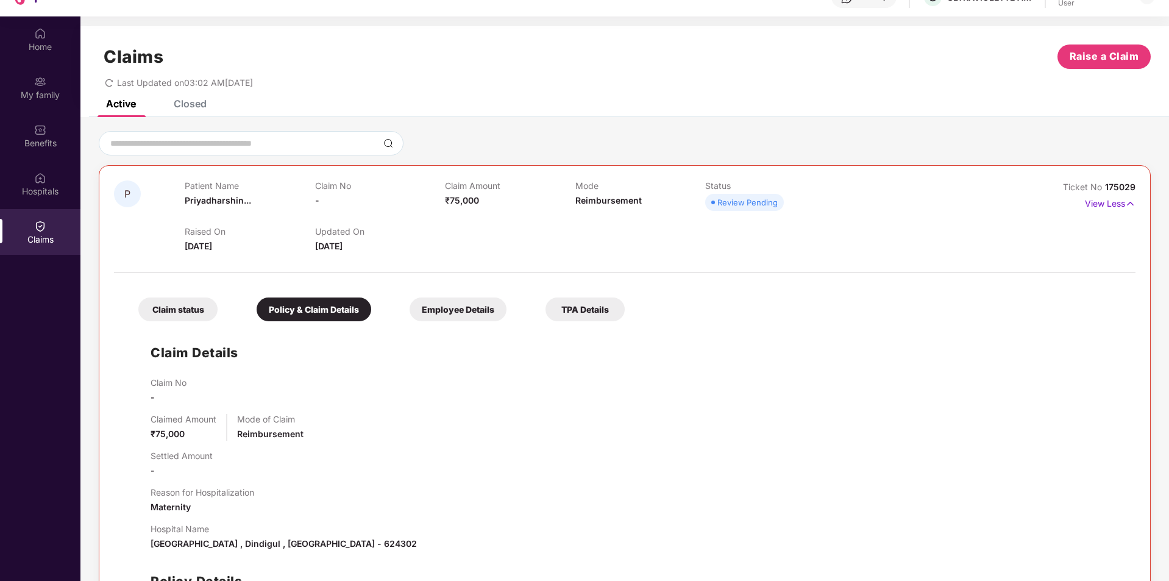
click at [194, 311] on div "Claim status" at bounding box center [177, 309] width 79 height 24
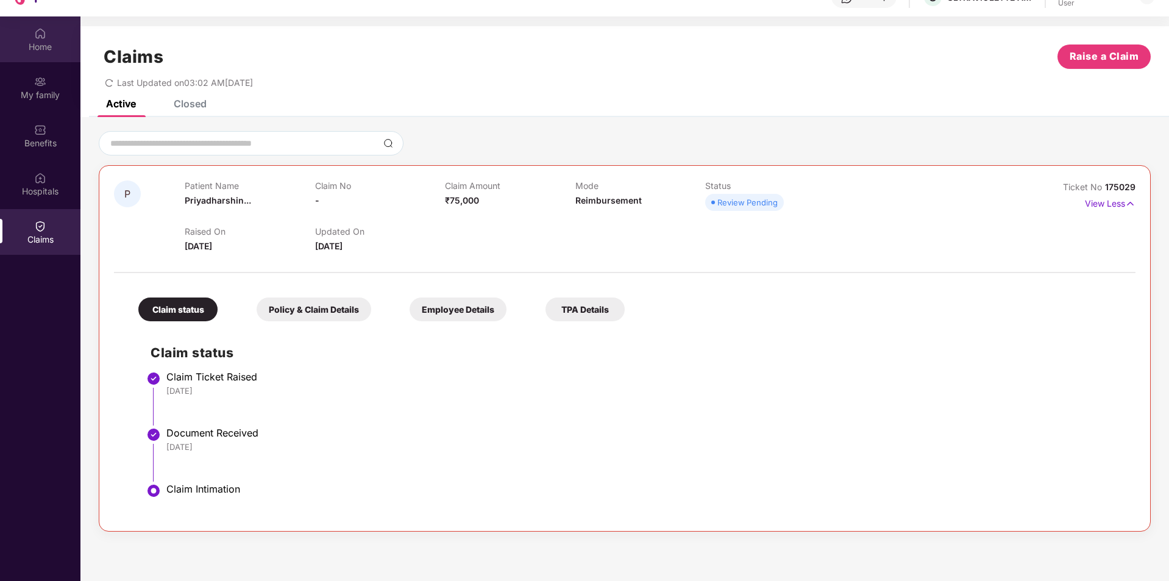
click at [38, 21] on div "Home" at bounding box center [40, 39] width 80 height 46
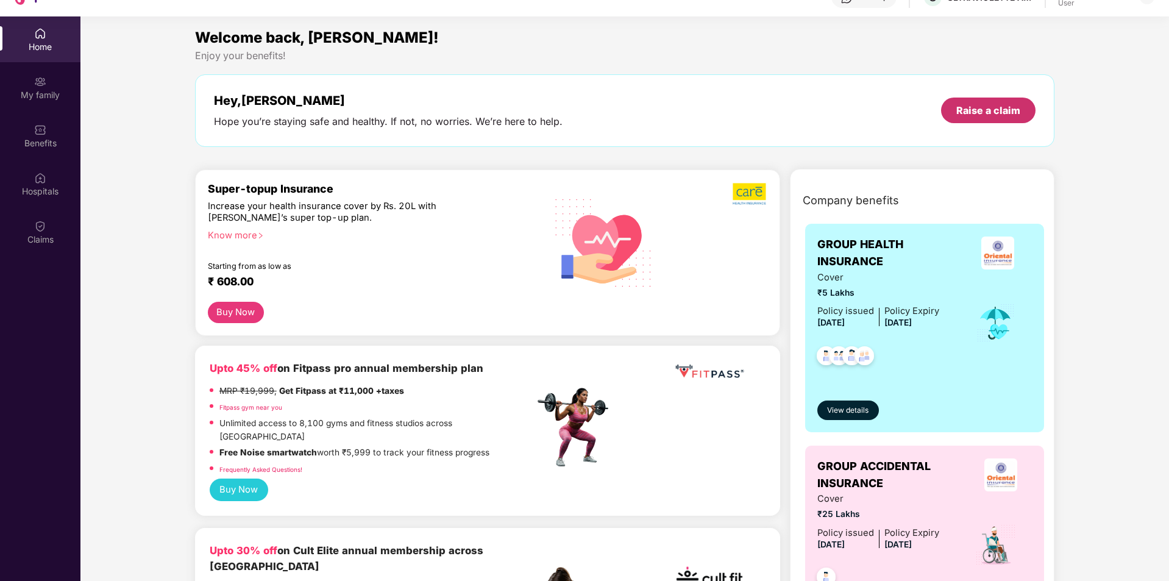
click at [982, 106] on div "Raise a claim" at bounding box center [988, 110] width 64 height 13
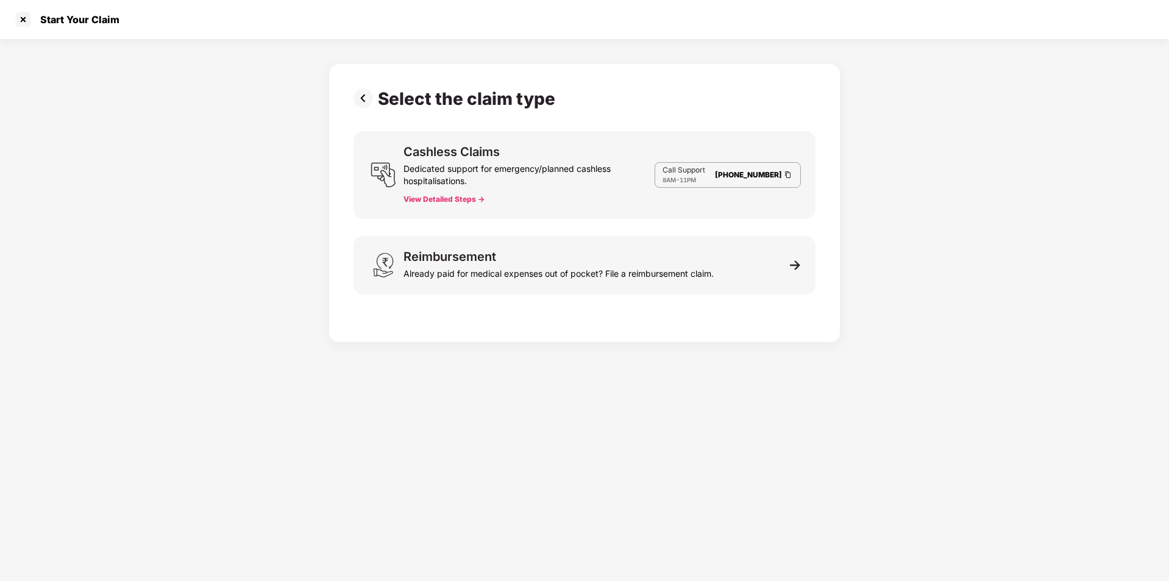
scroll to position [13, 0]
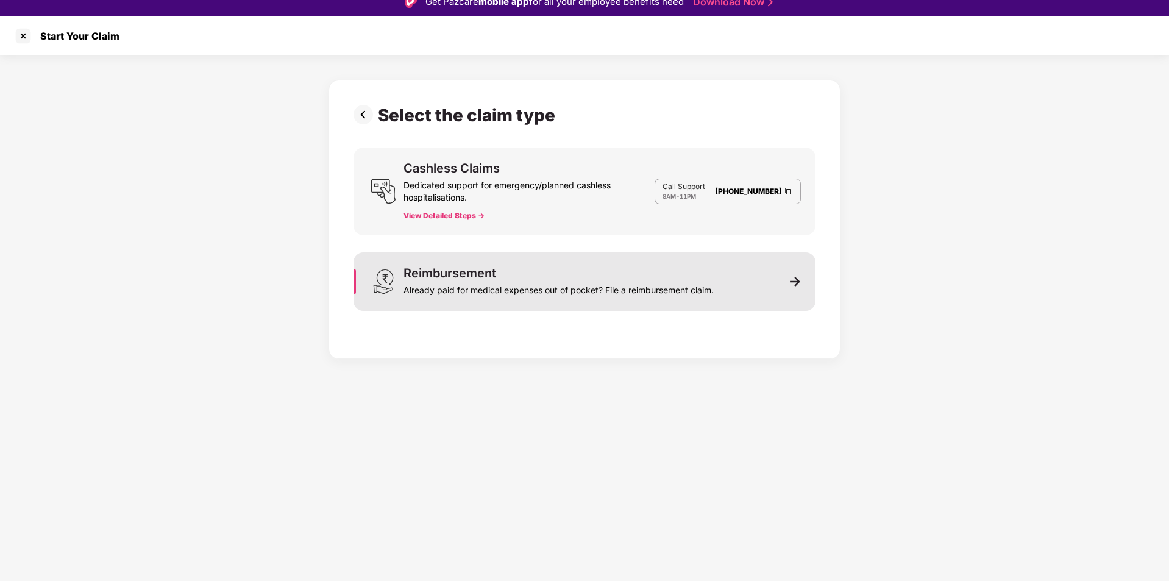
click at [578, 271] on div "Reimbursement Already paid for medical expenses out of pocket? File a reimburse…" at bounding box center [558, 281] width 310 height 29
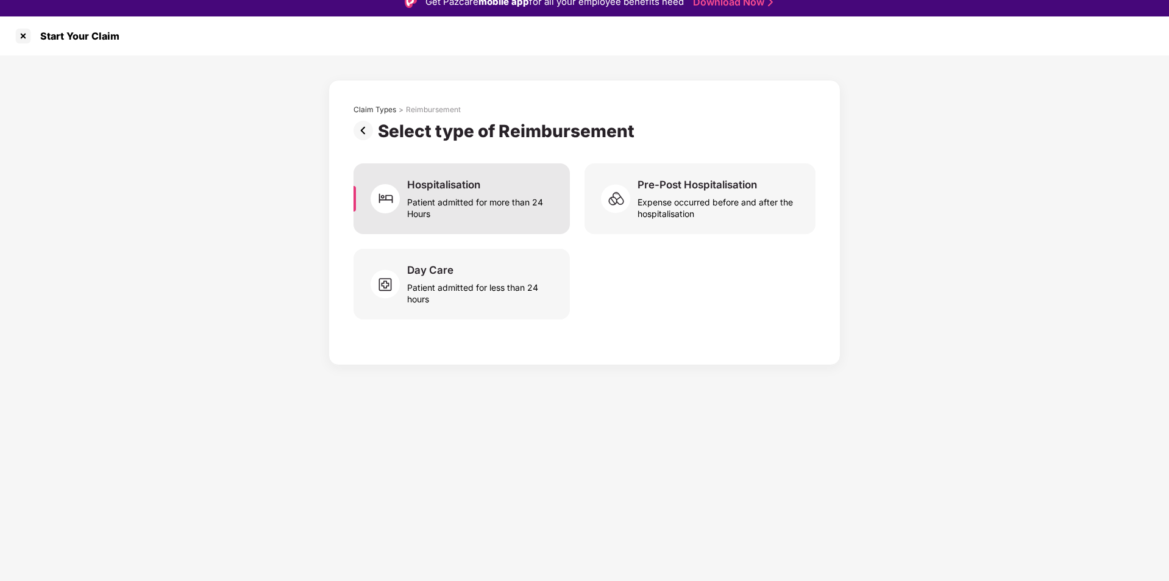
click at [480, 216] on div "Patient admitted for more than 24 Hours" at bounding box center [481, 205] width 148 height 28
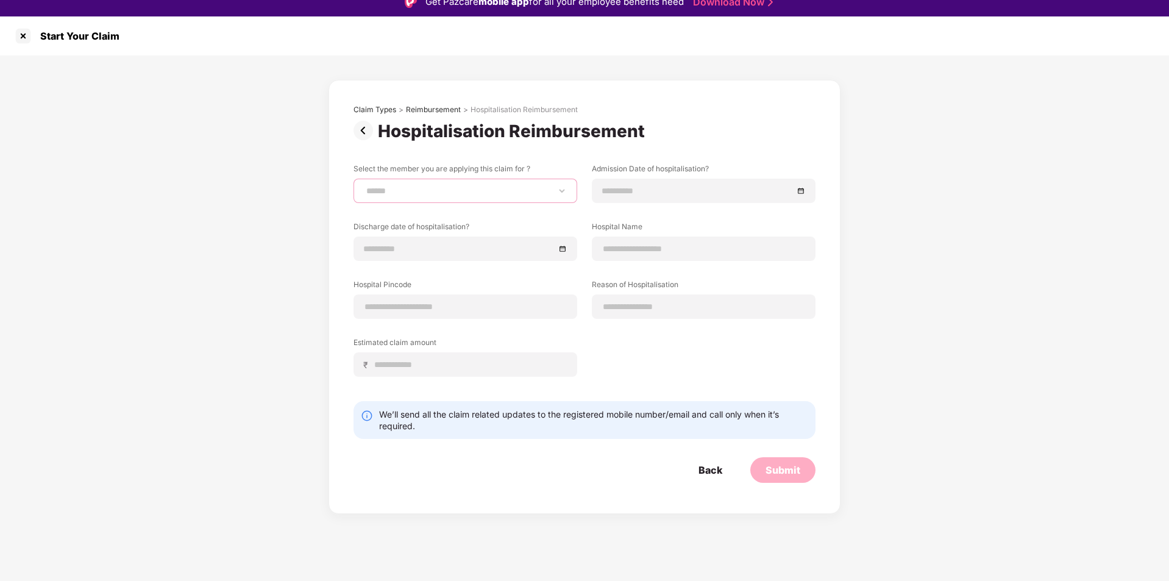
click at [445, 196] on select "**********" at bounding box center [465, 191] width 203 height 10
select select "**********"
click at [364, 186] on select "**********" at bounding box center [465, 191] width 203 height 10
click at [616, 199] on div at bounding box center [704, 191] width 224 height 24
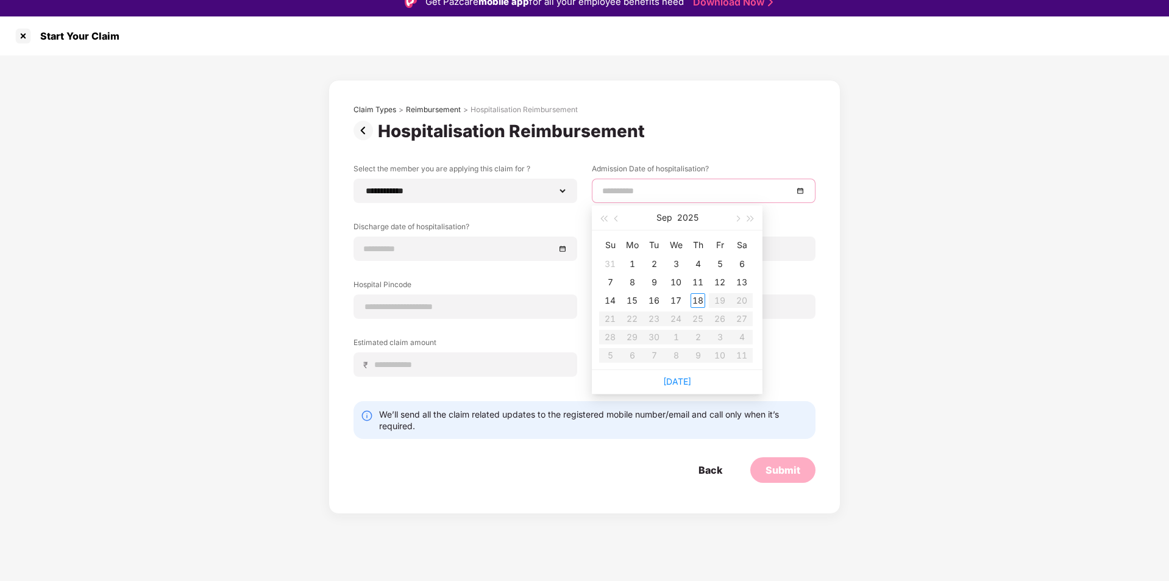
type input "**********"
click at [612, 211] on button "button" at bounding box center [616, 217] width 13 height 24
type input "**********"
click at [715, 307] on div "15" at bounding box center [719, 300] width 15 height 15
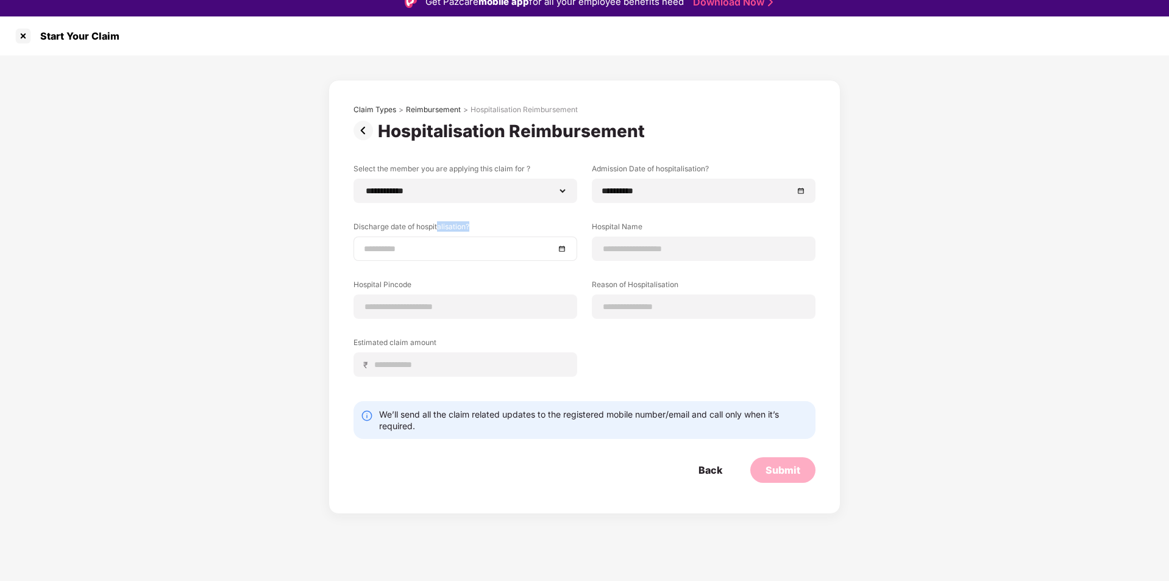
drag, startPoint x: 438, startPoint y: 233, endPoint x: 408, endPoint y: 243, distance: 32.2
click at [408, 243] on div "Discharge date of hospitalisation?" at bounding box center [465, 241] width 224 height 40
click at [408, 243] on input at bounding box center [459, 248] width 191 height 13
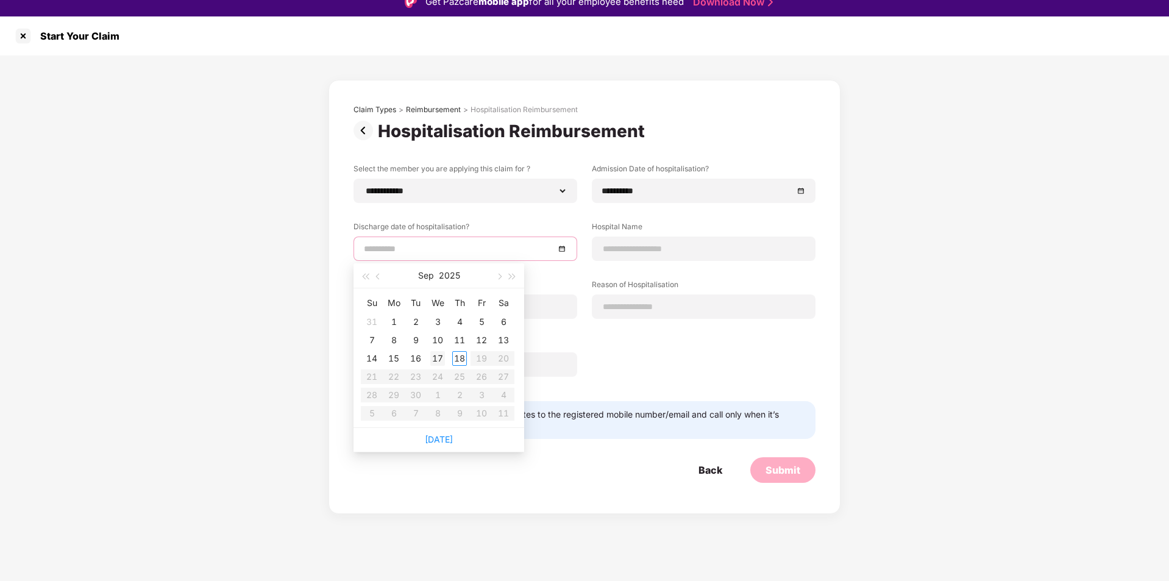
click at [433, 357] on div "17" at bounding box center [437, 358] width 15 height 15
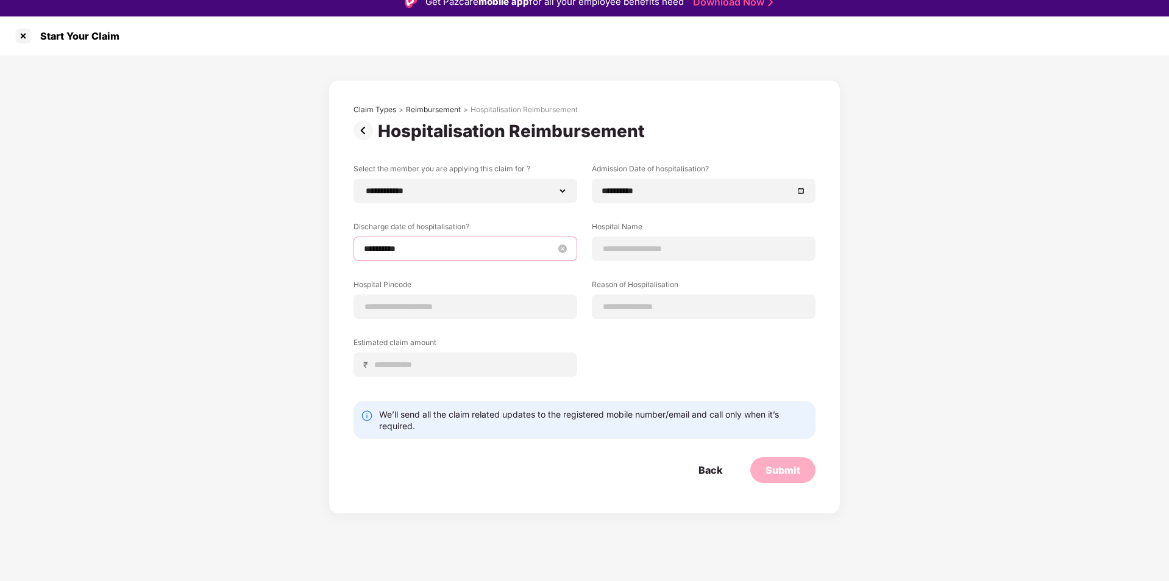
click at [386, 252] on input "**********" at bounding box center [459, 248] width 191 height 13
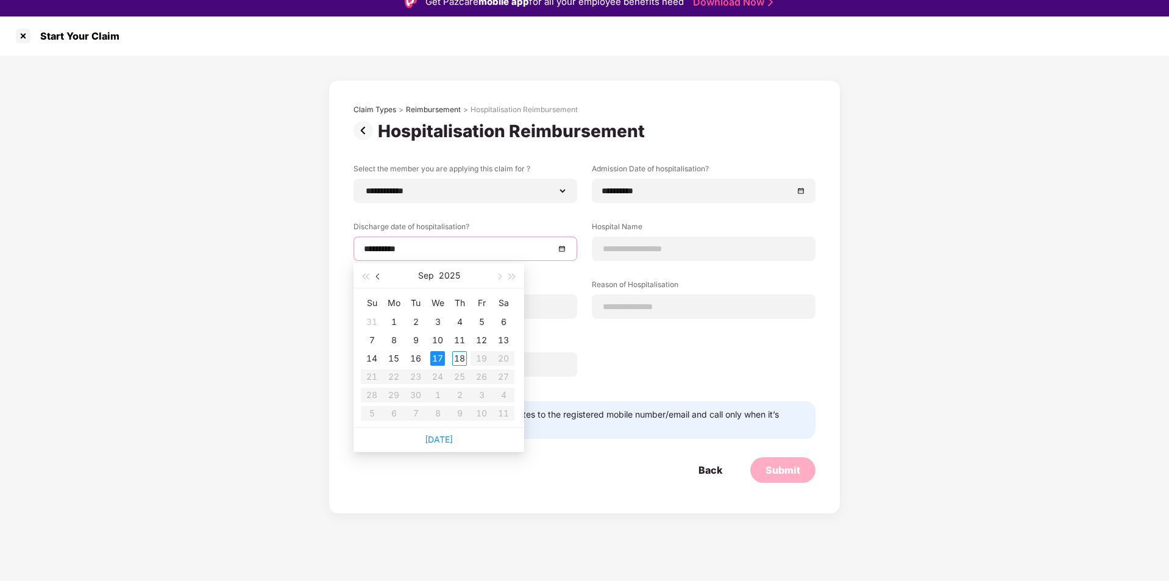
click at [382, 282] on button "button" at bounding box center [378, 275] width 13 height 24
type input "**********"
click at [378, 374] on div "17" at bounding box center [371, 376] width 15 height 15
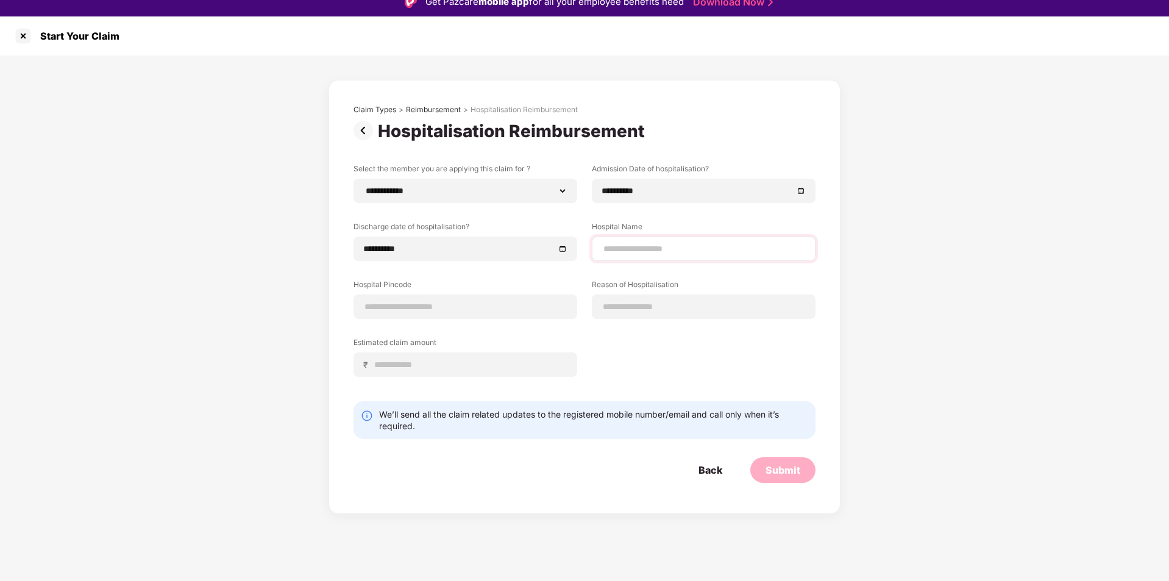
click at [634, 258] on div at bounding box center [704, 248] width 224 height 24
click at [620, 248] on input at bounding box center [703, 249] width 203 height 13
type input "**********"
click at [473, 307] on input at bounding box center [465, 306] width 203 height 13
type input "******"
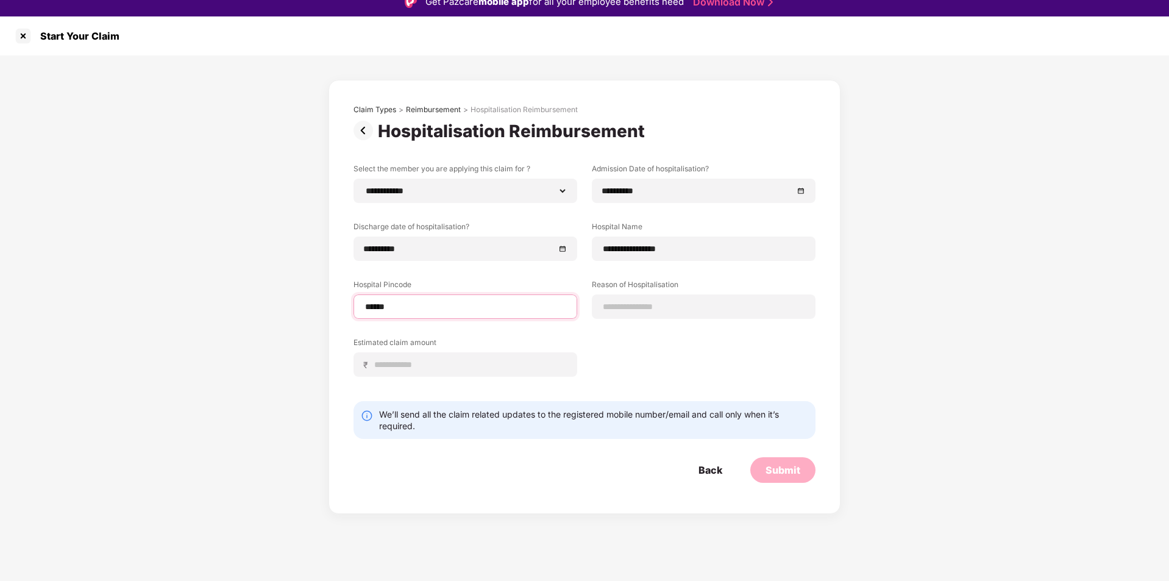
select select "********"
select select "**********"
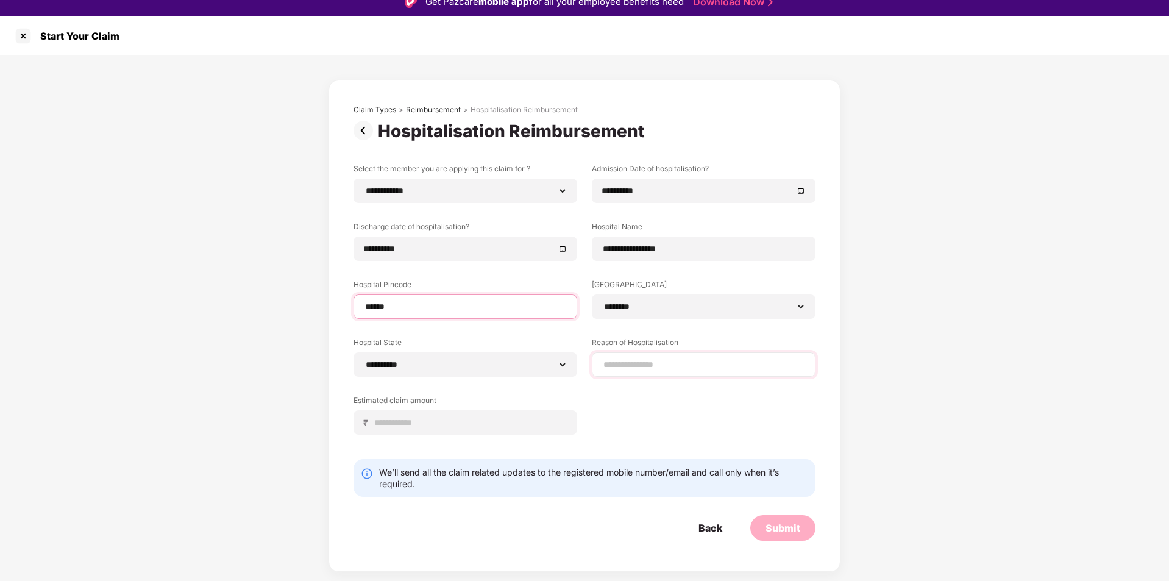
type input "******"
click at [669, 368] on input at bounding box center [703, 364] width 203 height 13
type input "*******"
click at [491, 416] on input at bounding box center [470, 422] width 193 height 13
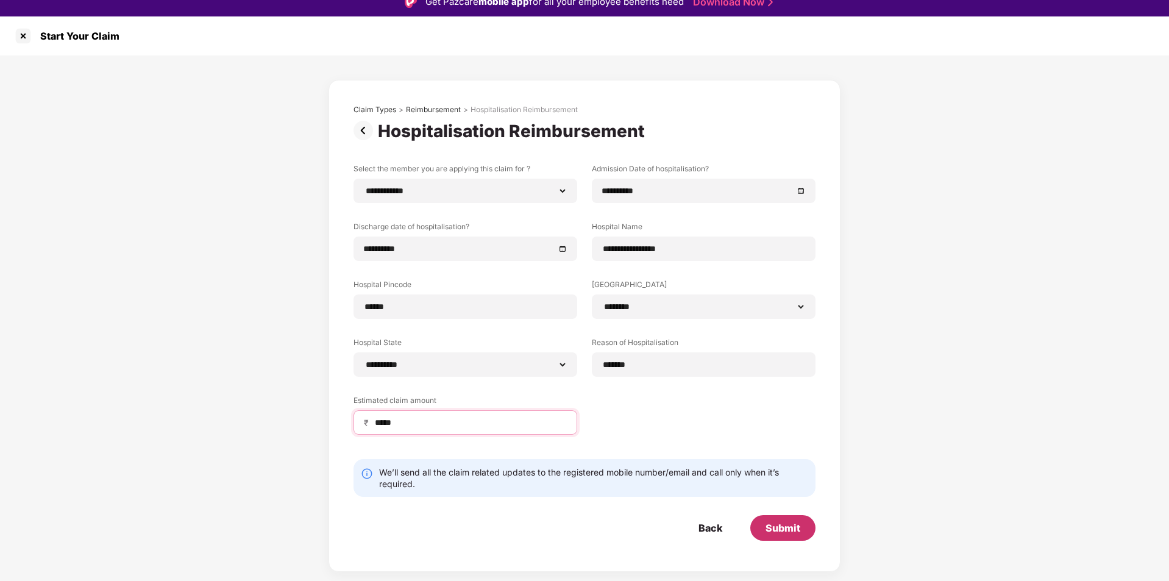
type input "*****"
click at [783, 533] on div "Submit" at bounding box center [783, 527] width 35 height 13
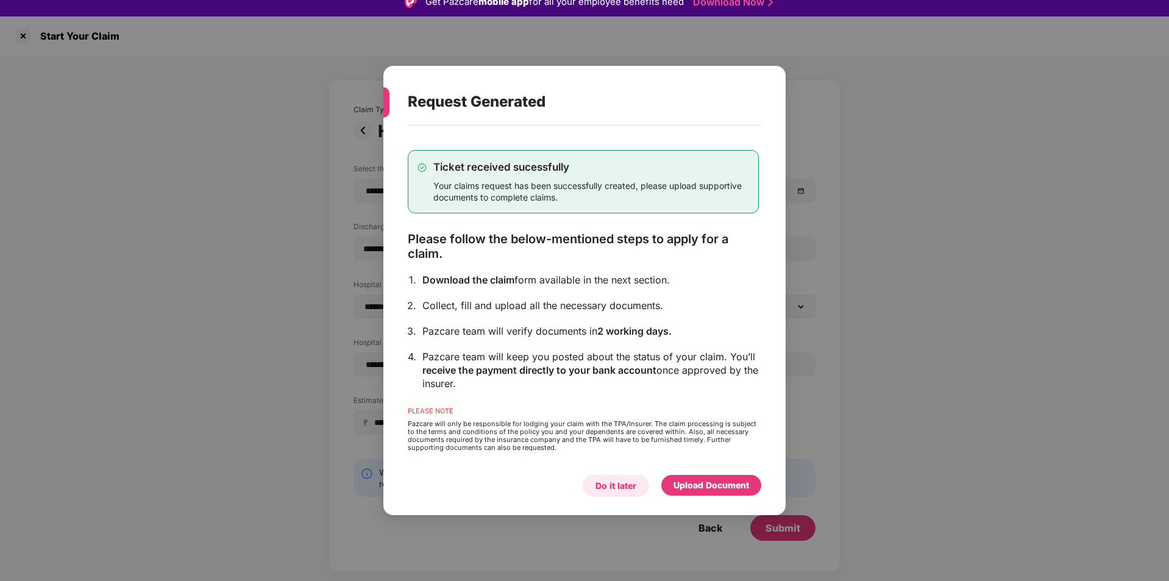
click at [620, 486] on div "Do it later" at bounding box center [615, 485] width 41 height 13
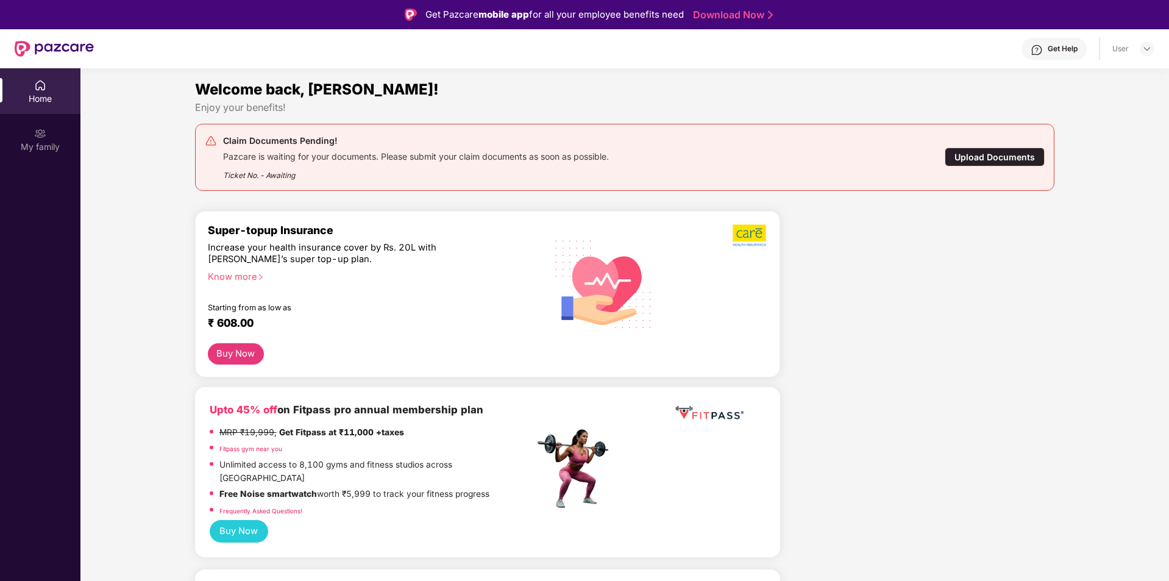
click at [970, 150] on div "Upload Documents" at bounding box center [995, 156] width 100 height 19
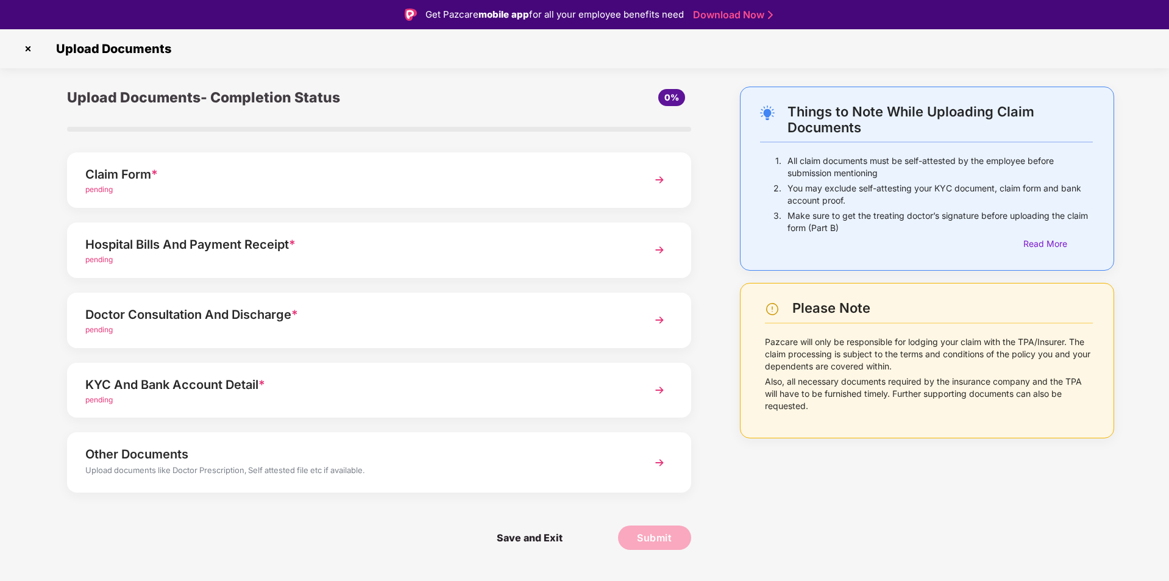
click at [462, 259] on div "pending" at bounding box center [354, 260] width 538 height 12
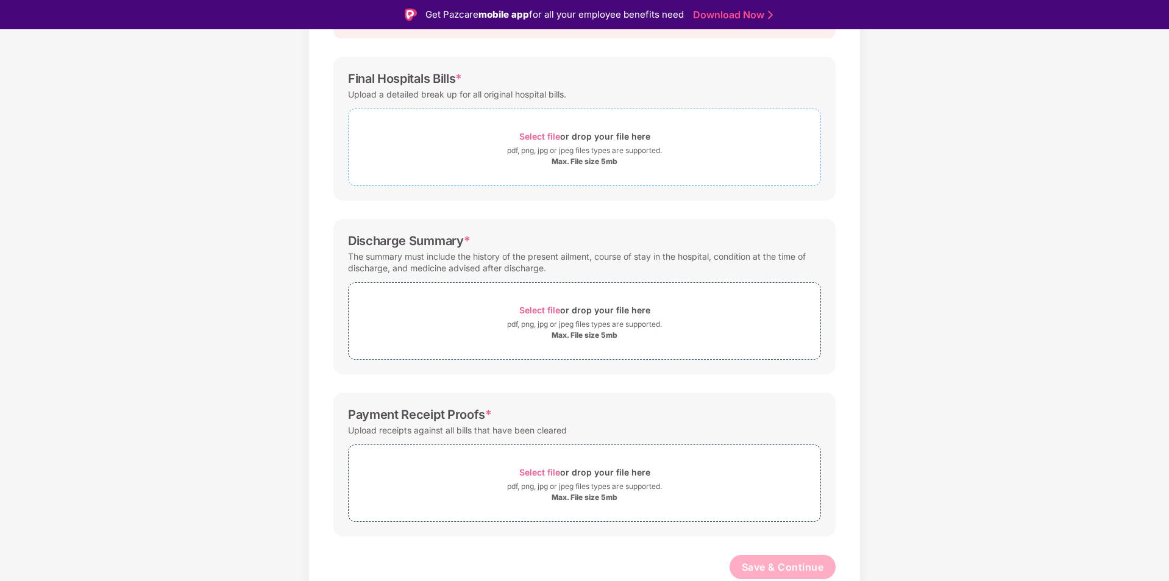
click at [537, 132] on span "Select file" at bounding box center [539, 136] width 41 height 10
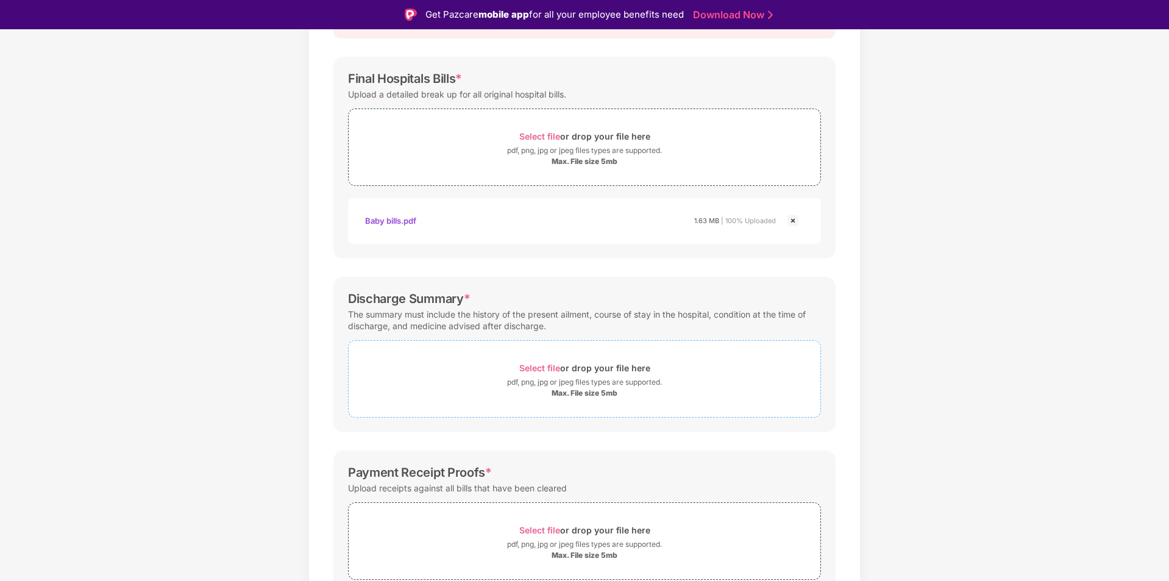
click at [601, 405] on span "Select file or drop your file here pdf, png, jpg or jpeg files types are suppor…" at bounding box center [585, 379] width 472 height 58
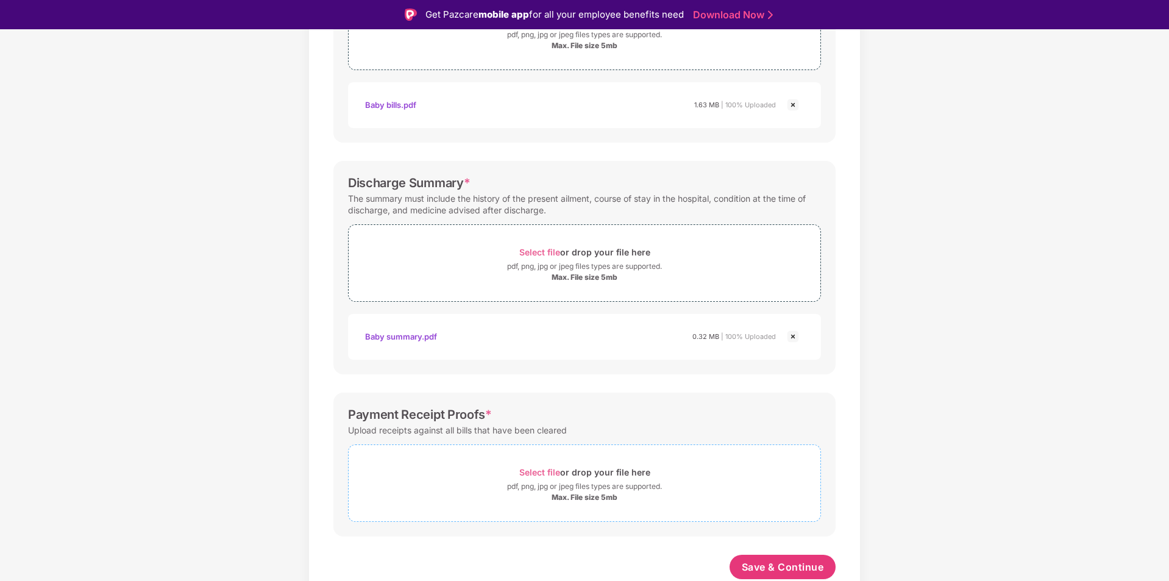
scroll to position [275, 0]
click at [537, 480] on div "pdf, png, jpg or jpeg files types are supported." at bounding box center [584, 486] width 155 height 12
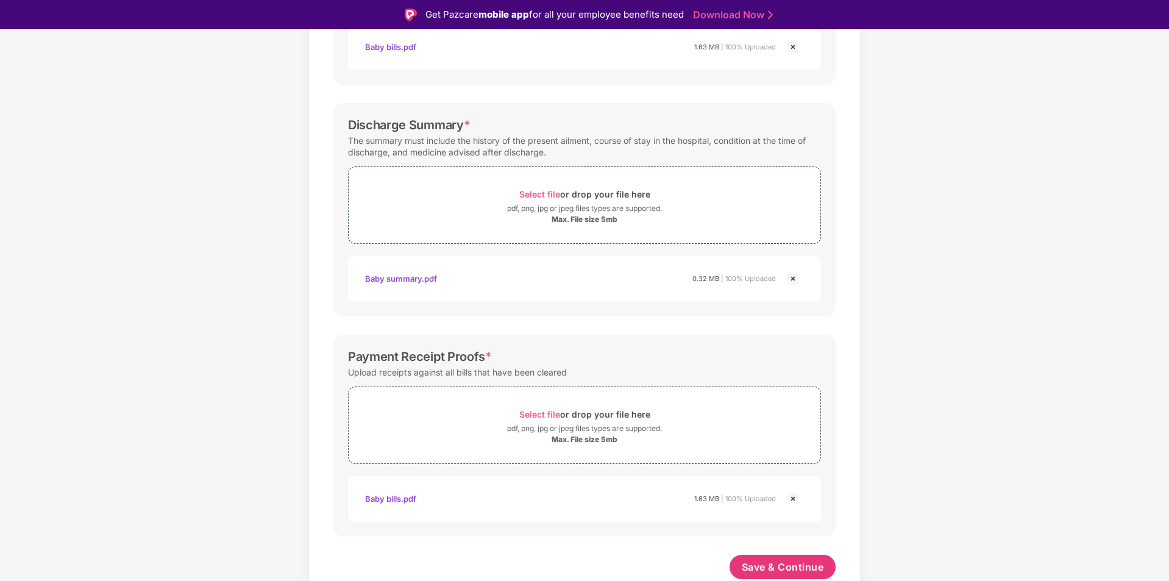
scroll to position [333, 0]
click at [787, 561] on span "Save & Continue" at bounding box center [783, 566] width 82 height 13
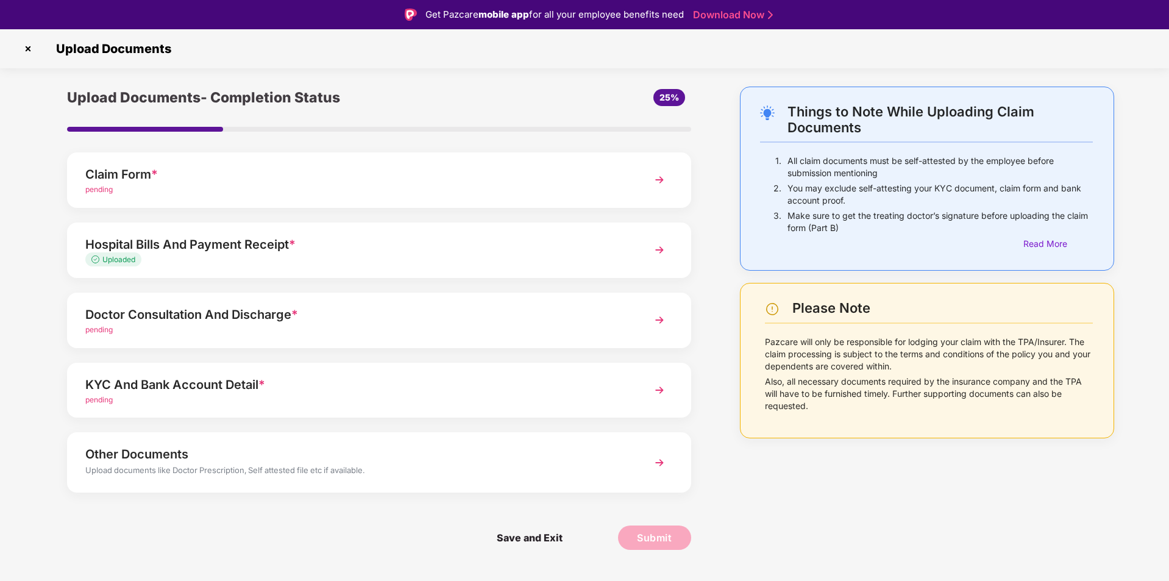
click at [306, 184] on div "pending" at bounding box center [354, 190] width 538 height 12
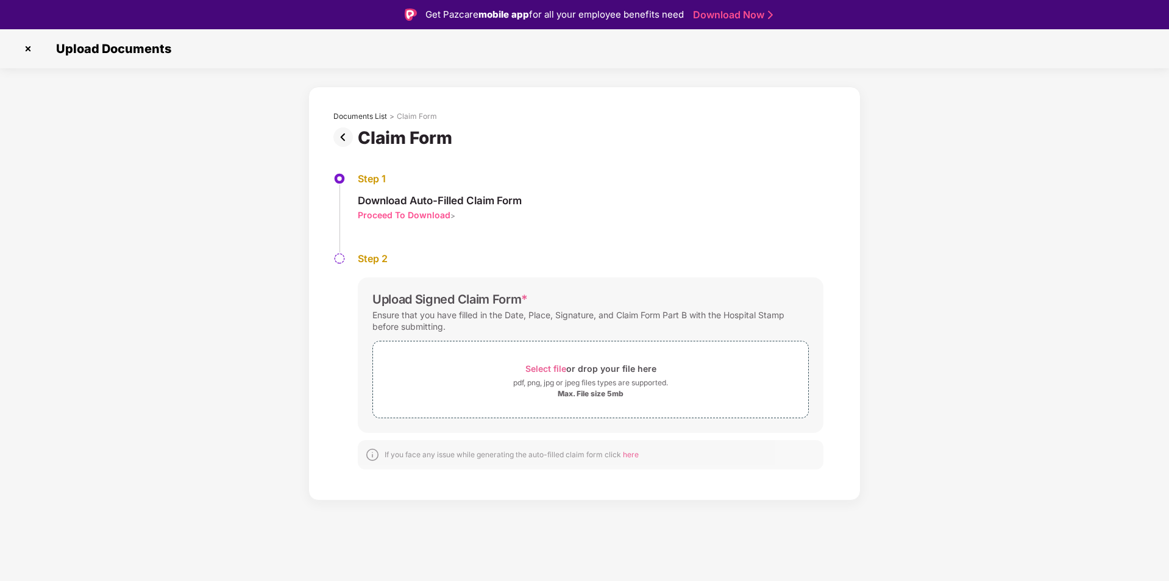
click at [30, 51] on img at bounding box center [28, 49] width 20 height 20
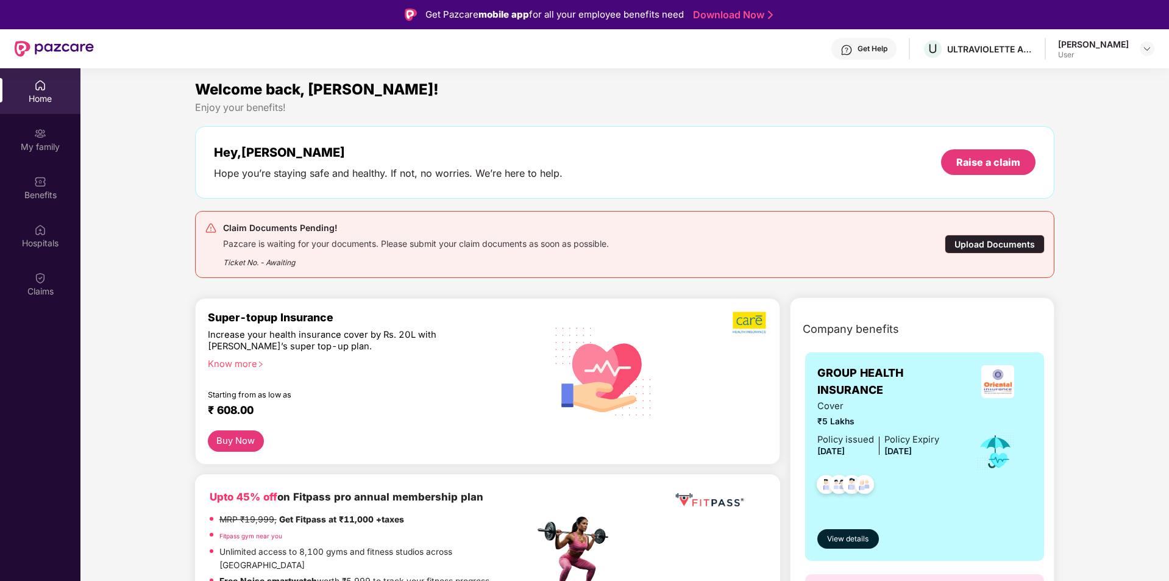
click at [978, 243] on div "Upload Documents" at bounding box center [995, 244] width 100 height 19
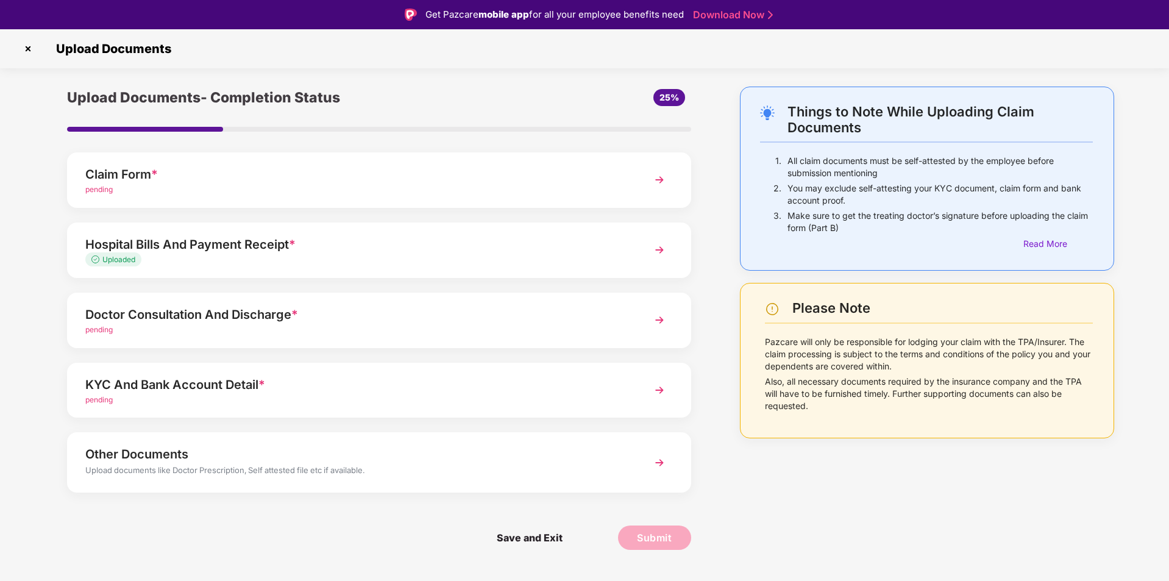
click at [458, 322] on div "Doctor Consultation And Discharge *" at bounding box center [354, 315] width 538 height 20
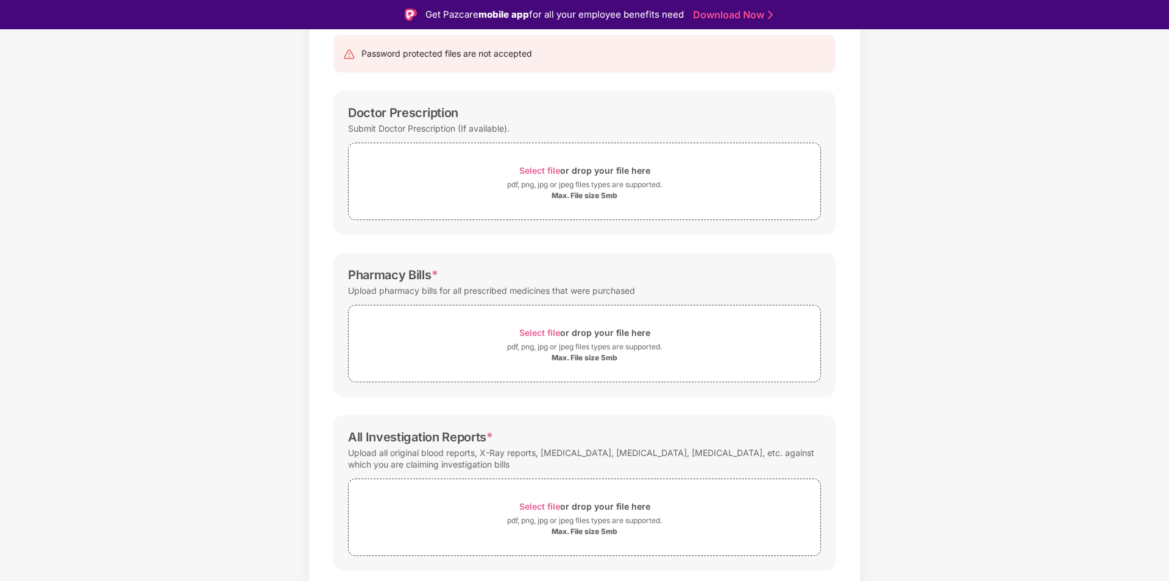
scroll to position [124, 0]
click at [439, 209] on span "Select file or drop your file here pdf, png, jpg or jpeg files types are suppor…" at bounding box center [585, 183] width 472 height 58
click at [492, 198] on div "Max. File size 5mb" at bounding box center [585, 197] width 472 height 10
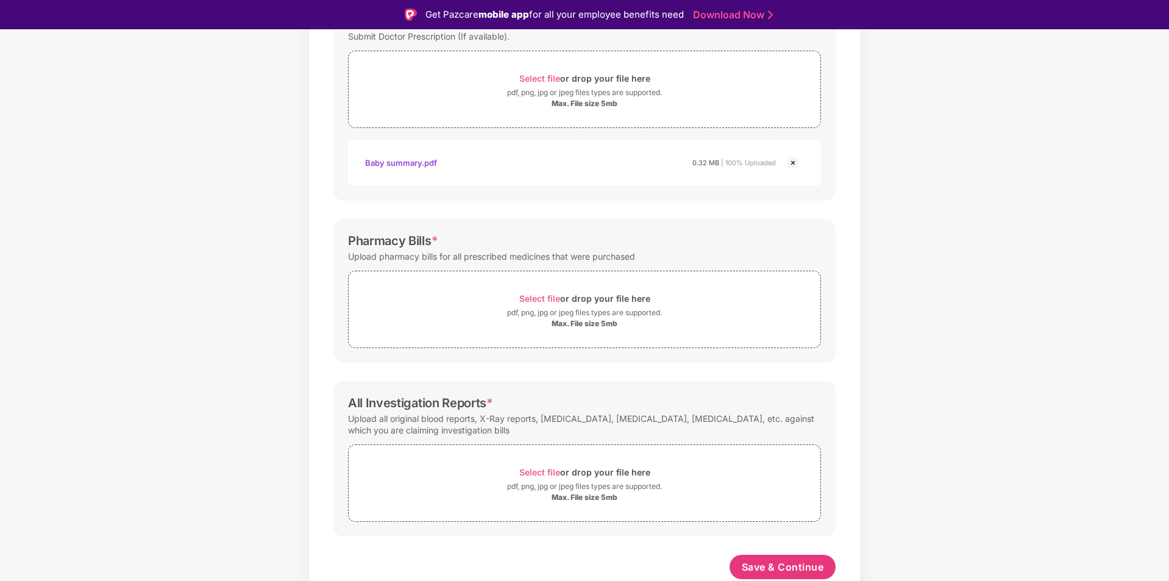
scroll to position [218, 0]
click at [583, 353] on div "Pharmacy Bills * Upload pharmacy bills for all prescribed medicines that were p…" at bounding box center [584, 291] width 502 height 144
click at [523, 315] on div "pdf, png, jpg or jpeg files types are supported." at bounding box center [584, 313] width 155 height 12
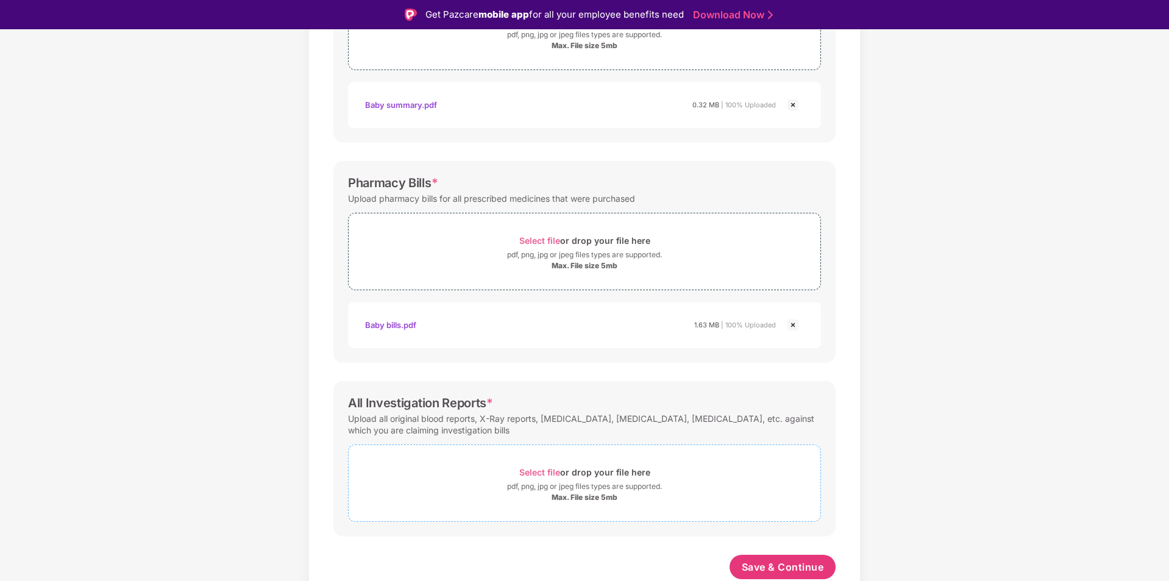
scroll to position [275, 0]
click at [560, 466] on div "Select file or drop your file here" at bounding box center [584, 472] width 131 height 16
click at [467, 485] on div "pdf, png, jpg or jpeg files types are supported." at bounding box center [585, 486] width 472 height 12
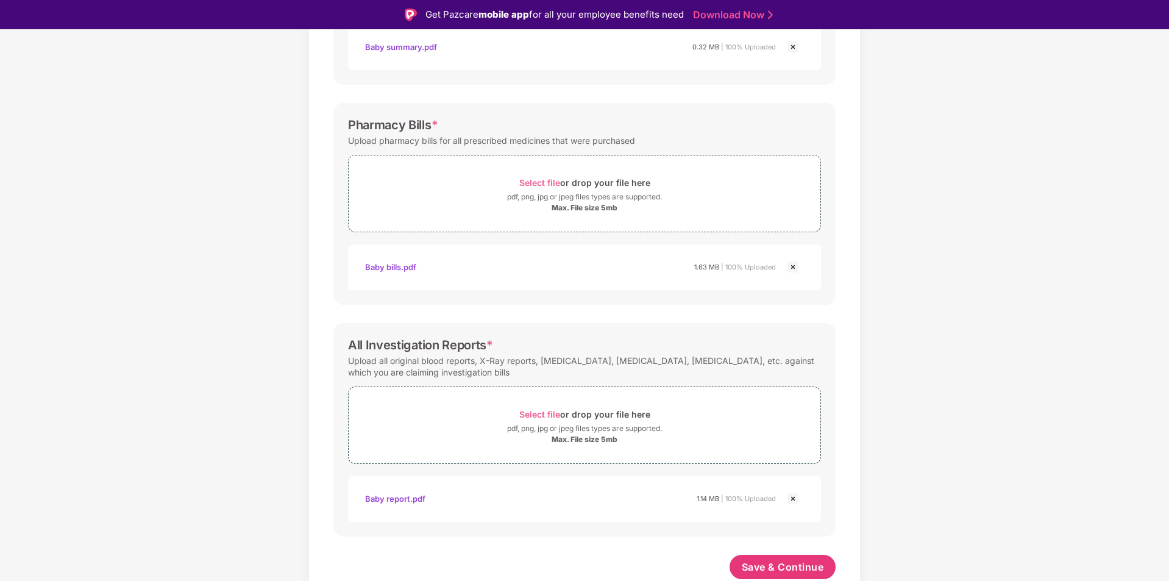
scroll to position [333, 0]
click at [771, 560] on span "Save & Continue" at bounding box center [783, 566] width 82 height 13
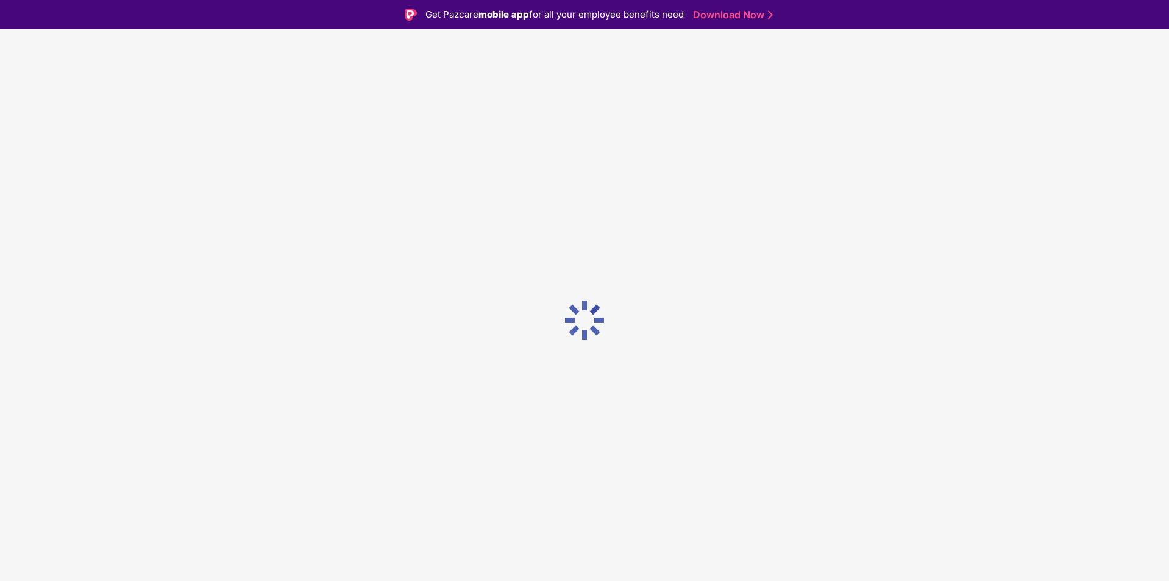
scroll to position [0, 0]
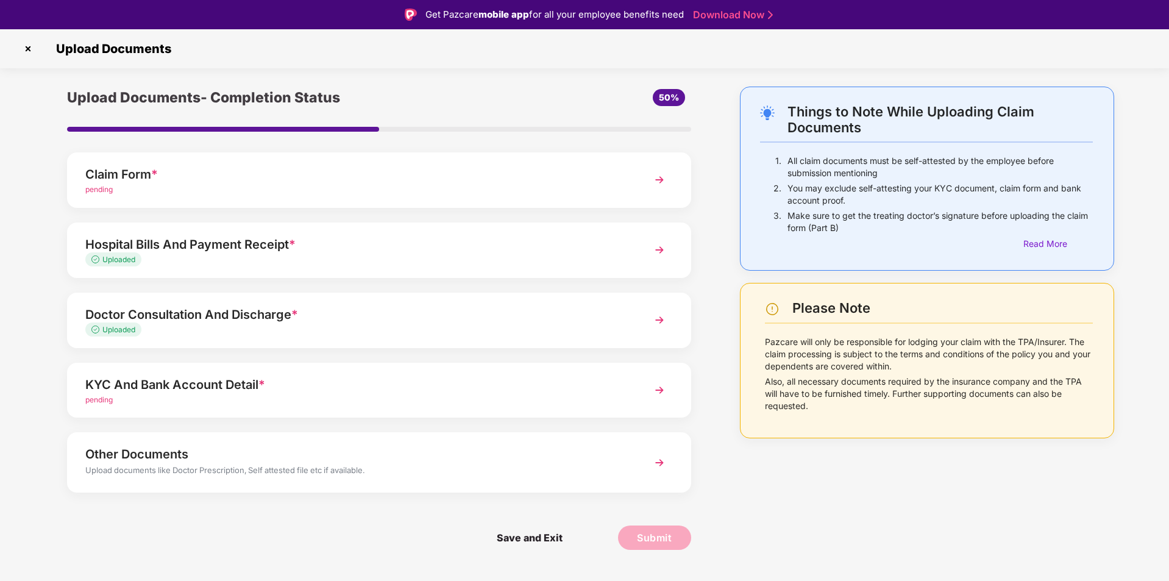
click at [419, 368] on div "KYC And Bank Account Detail * pending" at bounding box center [379, 390] width 624 height 55
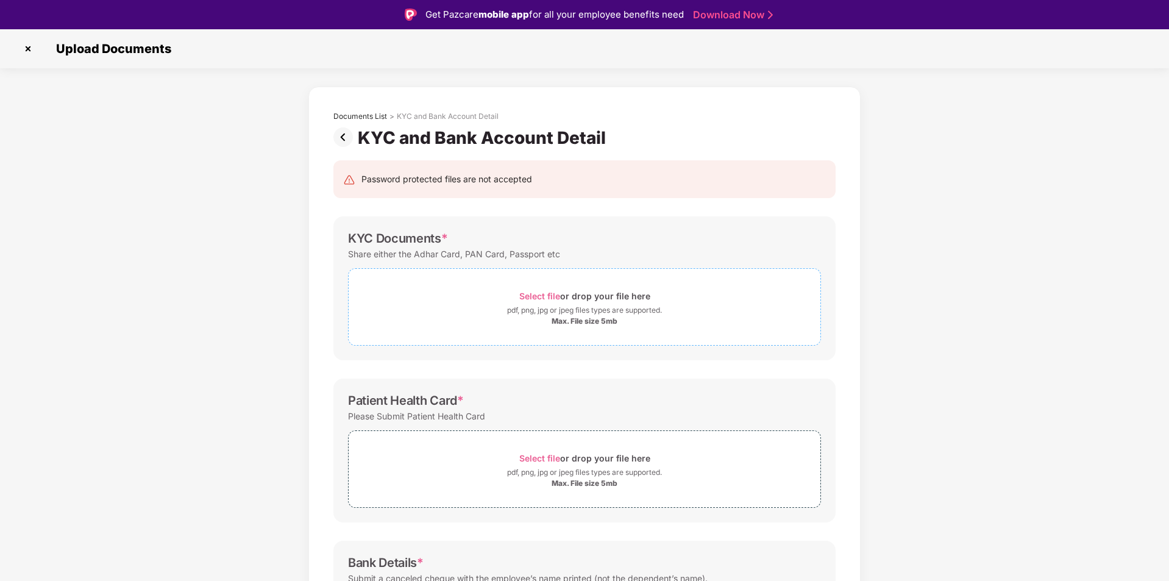
click at [494, 321] on div "Max. File size 5mb" at bounding box center [585, 321] width 472 height 10
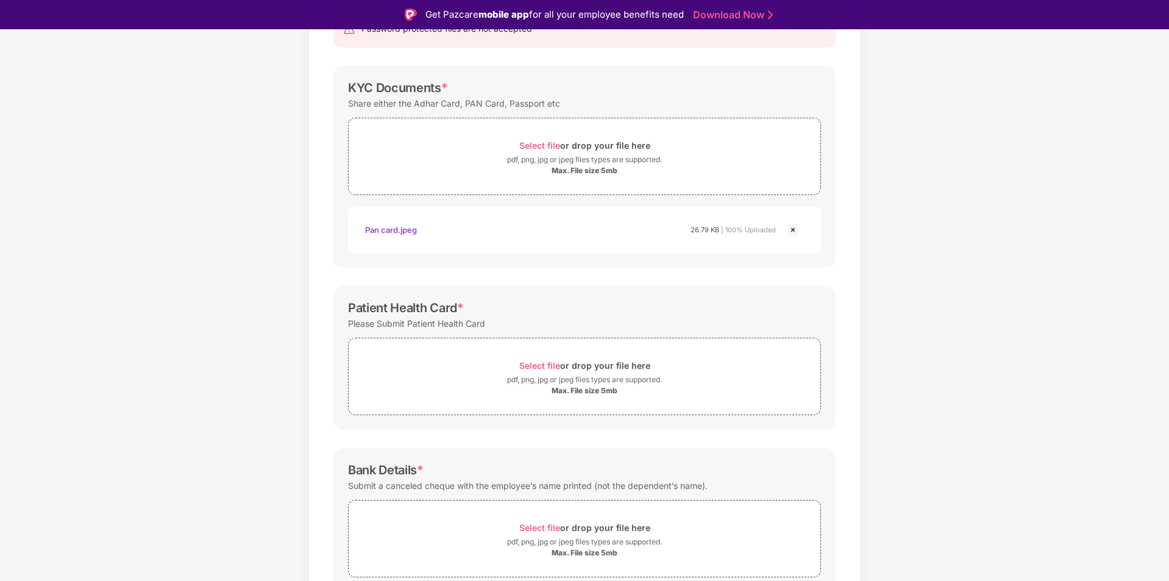
scroll to position [206, 0]
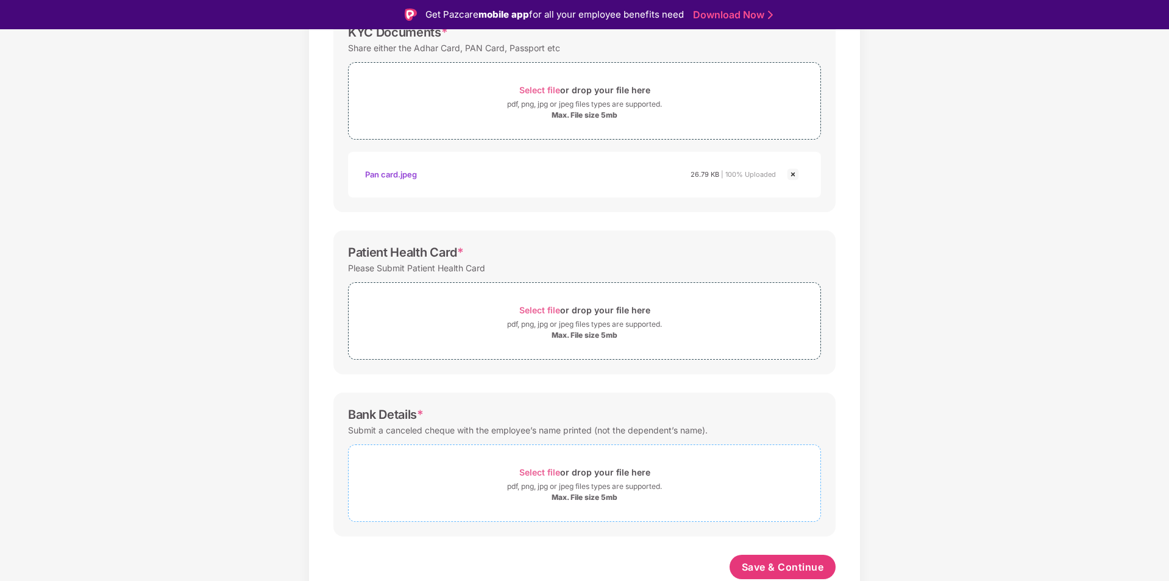
click at [429, 501] on div "Max. File size 5mb" at bounding box center [585, 497] width 472 height 10
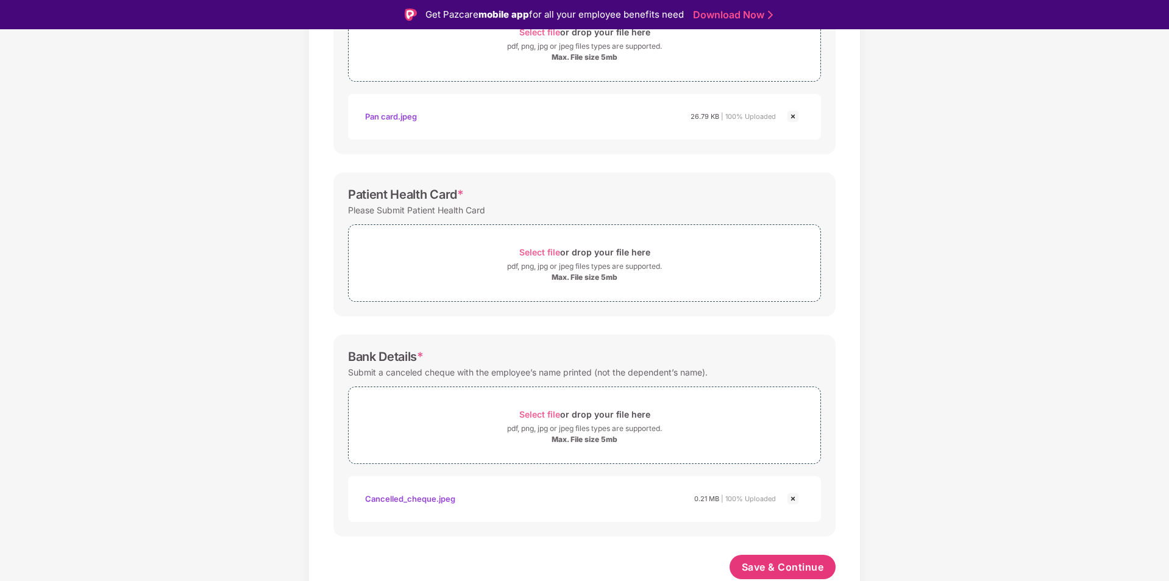
scroll to position [264, 0]
click at [769, 561] on span "Save & Continue" at bounding box center [783, 566] width 82 height 13
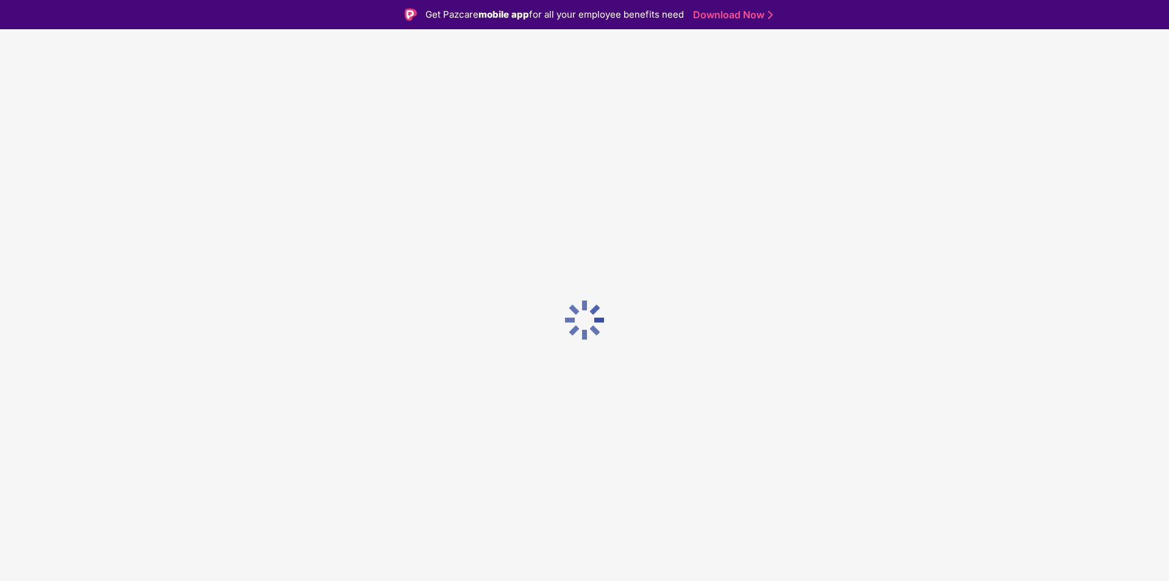
scroll to position [0, 0]
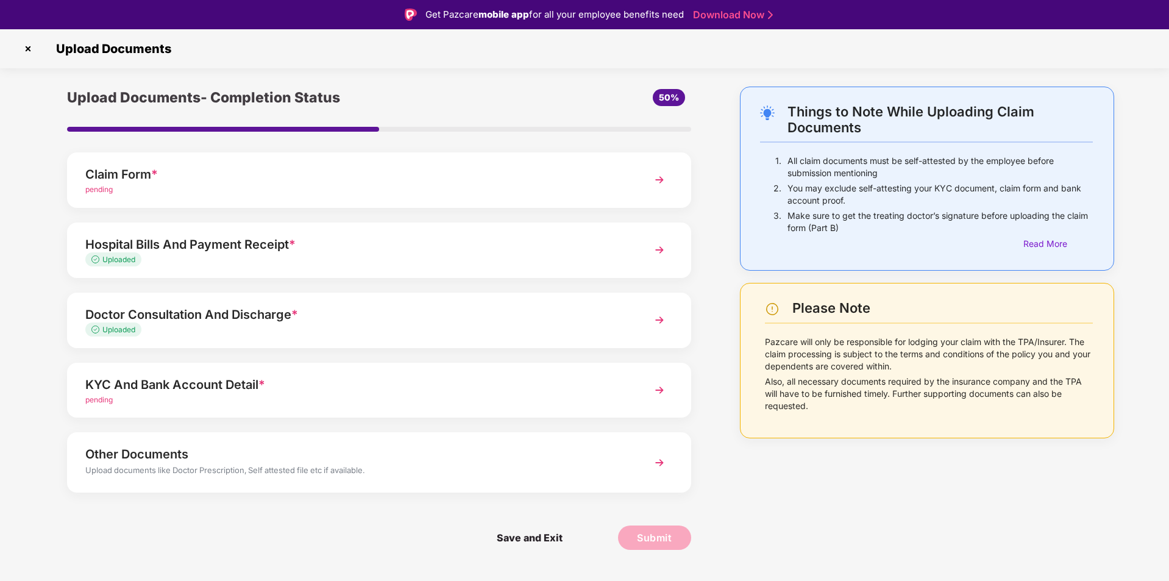
click at [494, 385] on div "KYC And Bank Account Detail *" at bounding box center [354, 385] width 538 height 20
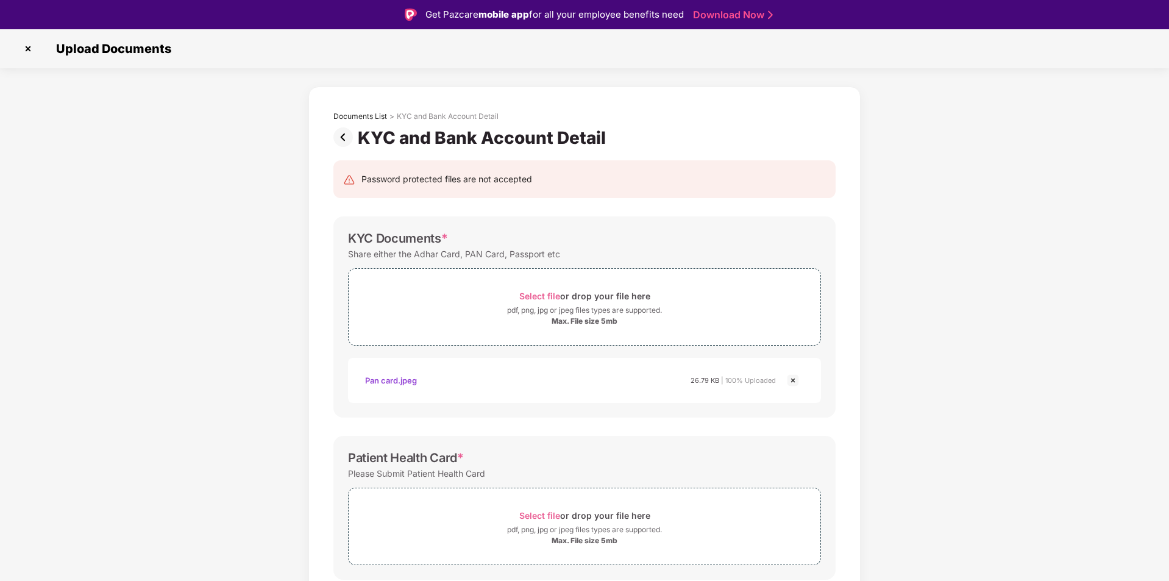
click at [33, 49] on img at bounding box center [28, 49] width 20 height 20
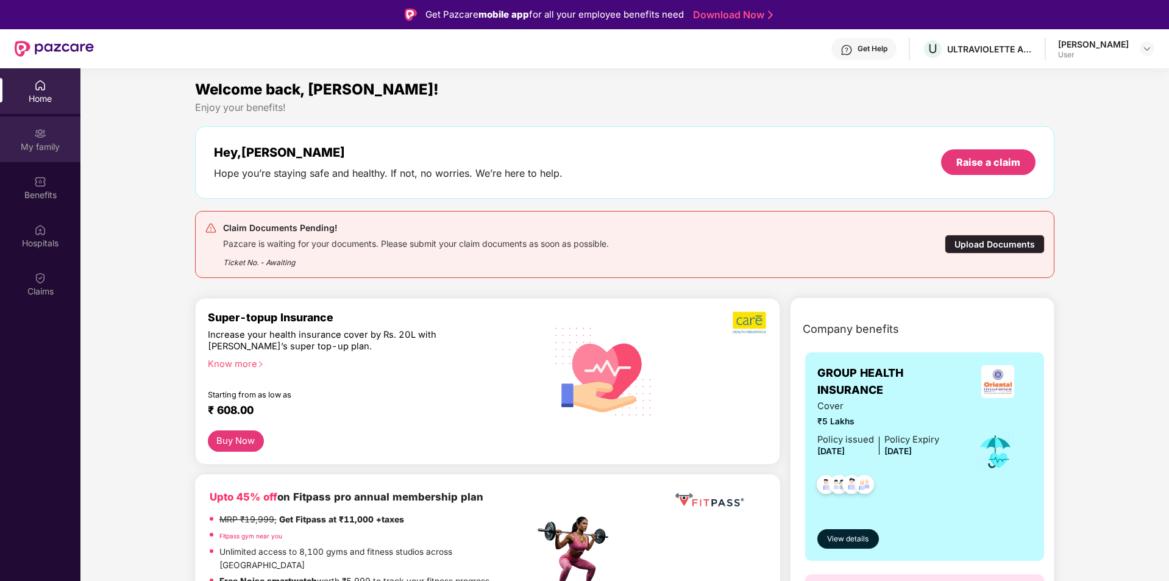
click at [35, 144] on div "My family" at bounding box center [40, 147] width 80 height 12
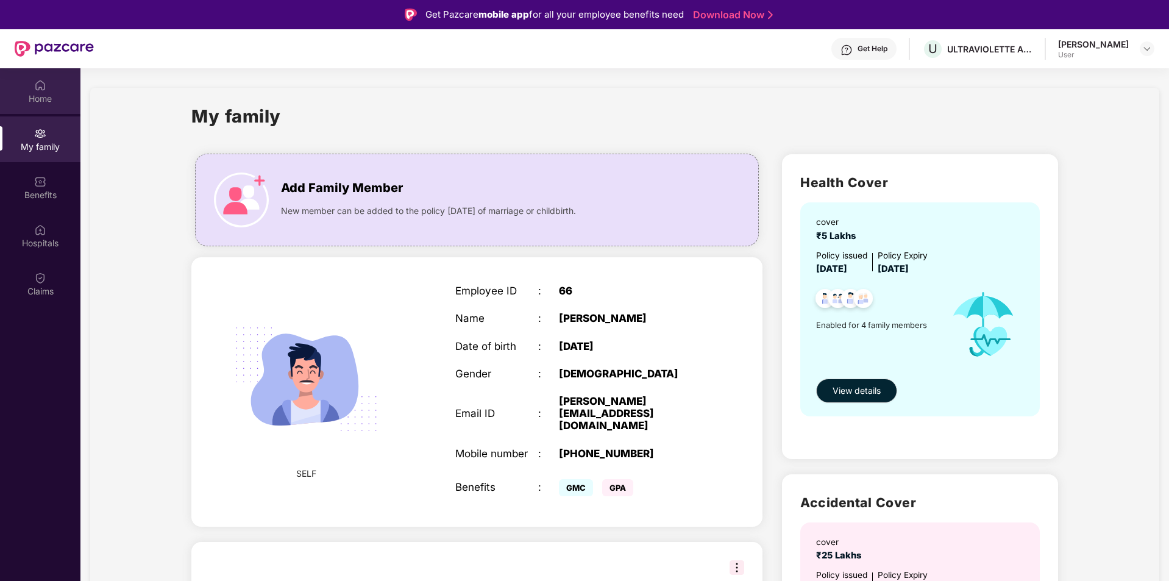
click at [37, 91] on div "Home" at bounding box center [40, 91] width 80 height 46
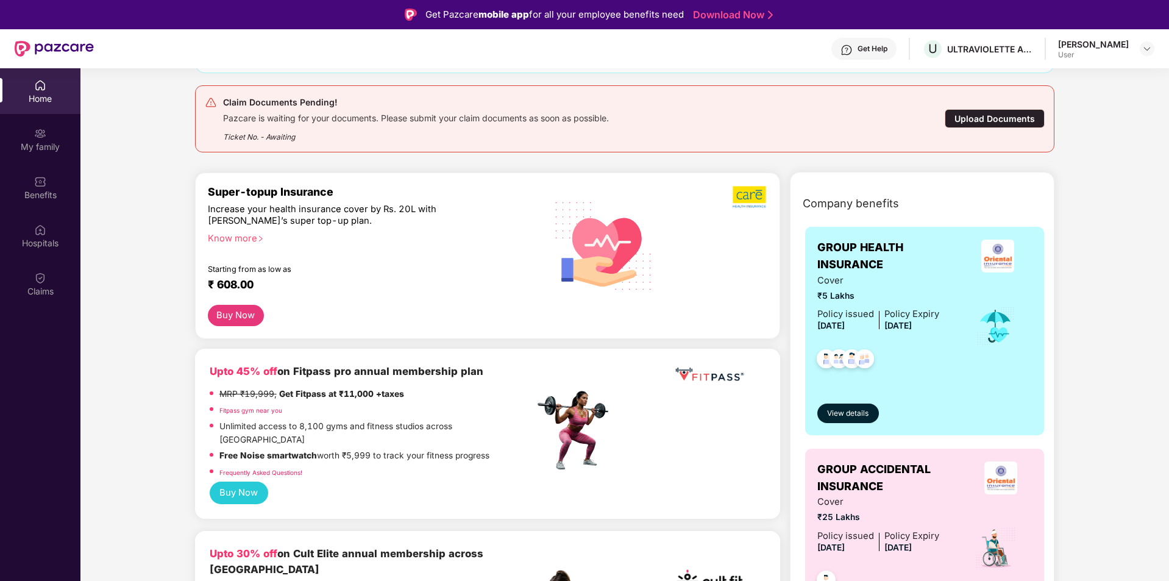
scroll to position [126, 0]
click at [871, 416] on button "View details" at bounding box center [848, 413] width 62 height 20
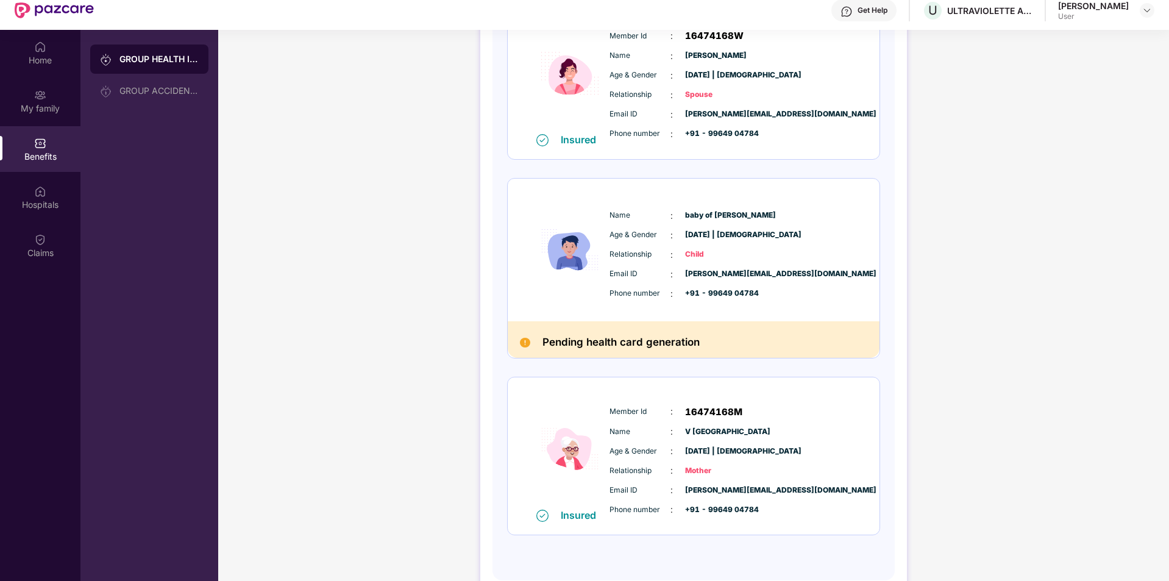
scroll to position [38, 0]
